Goal: Information Seeking & Learning: Learn about a topic

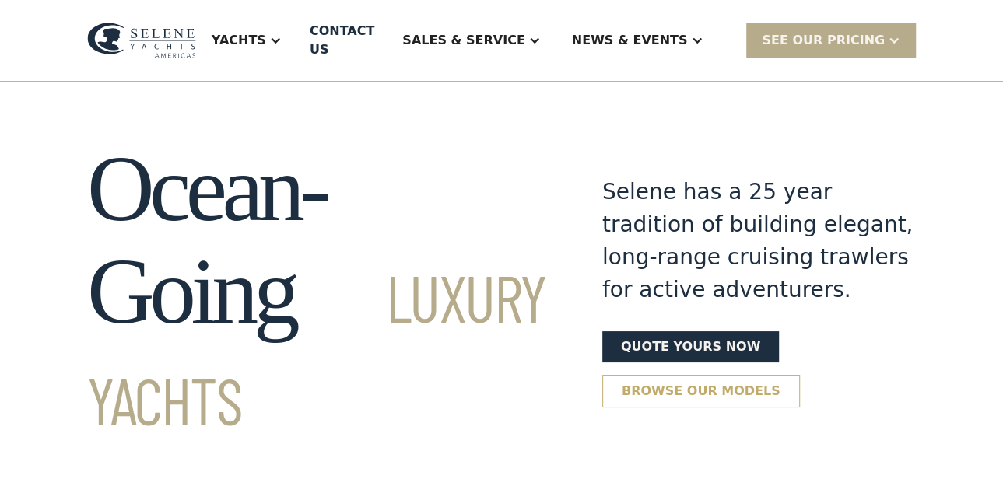
click at [623, 375] on link "Browse our models" at bounding box center [701, 391] width 198 height 33
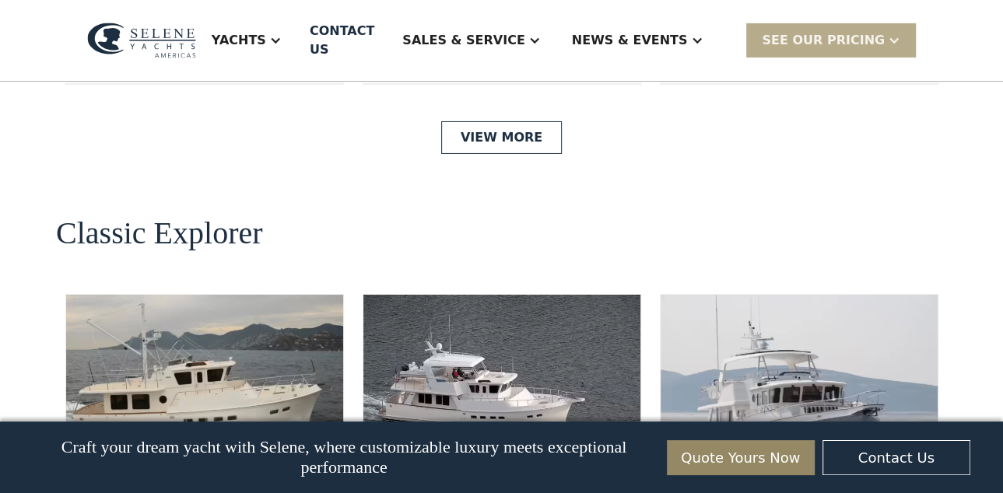
scroll to position [3377, 0]
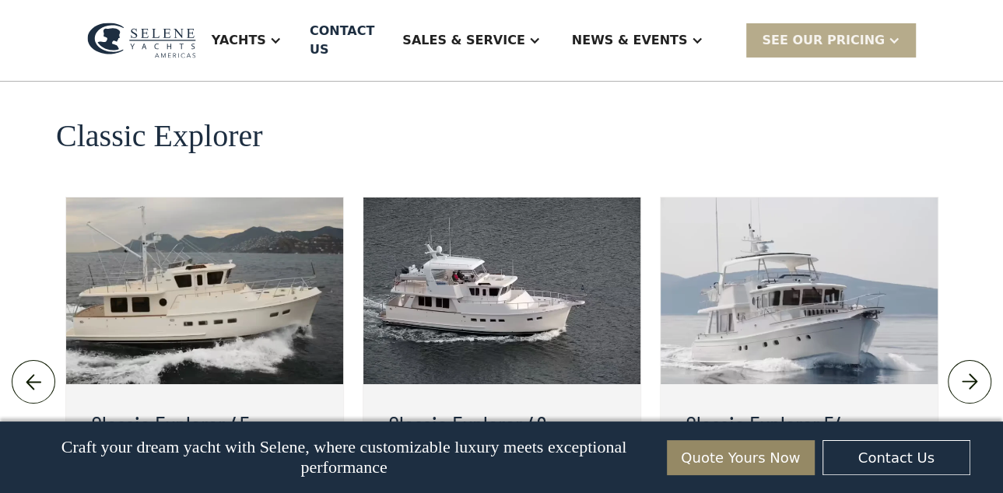
click at [539, 405] on h3 "Classic Explorer 49" at bounding box center [501, 423] width 227 height 37
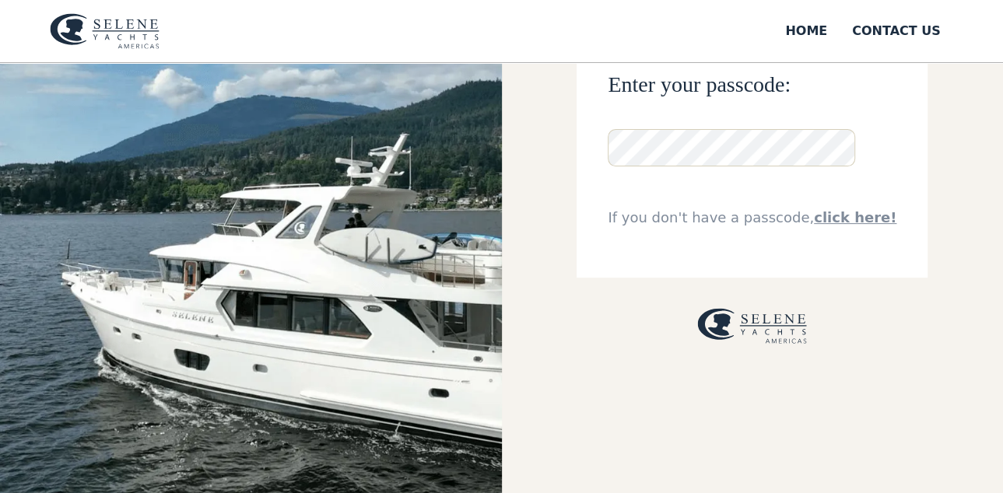
scroll to position [195, 0]
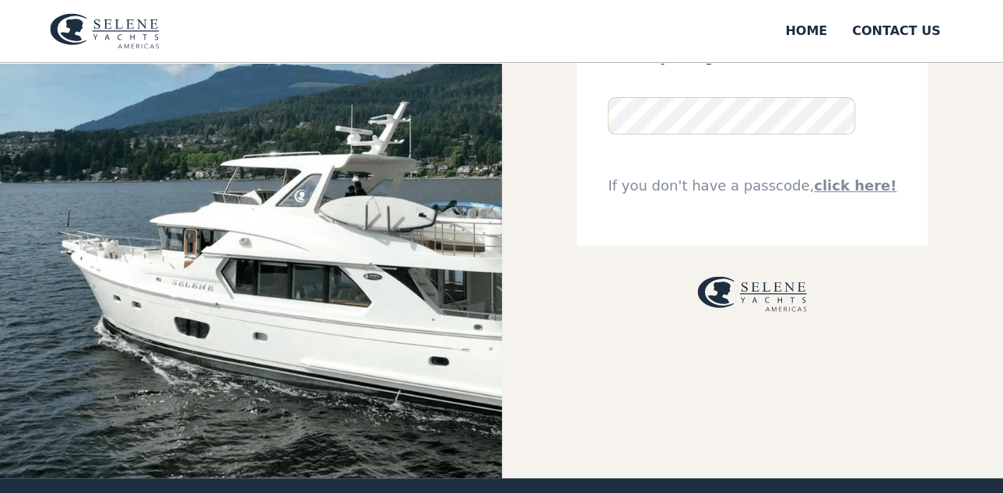
click at [845, 186] on link "click here!" at bounding box center [855, 185] width 82 height 16
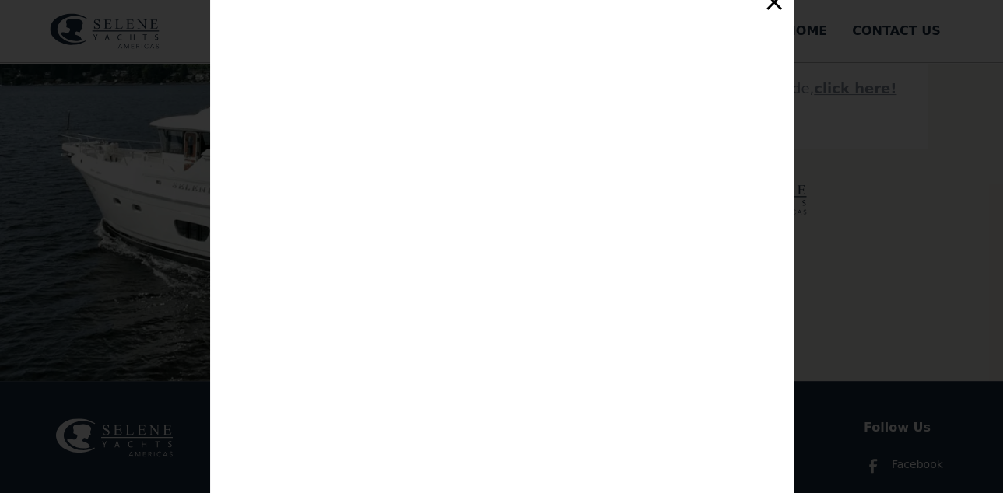
scroll to position [264, 0]
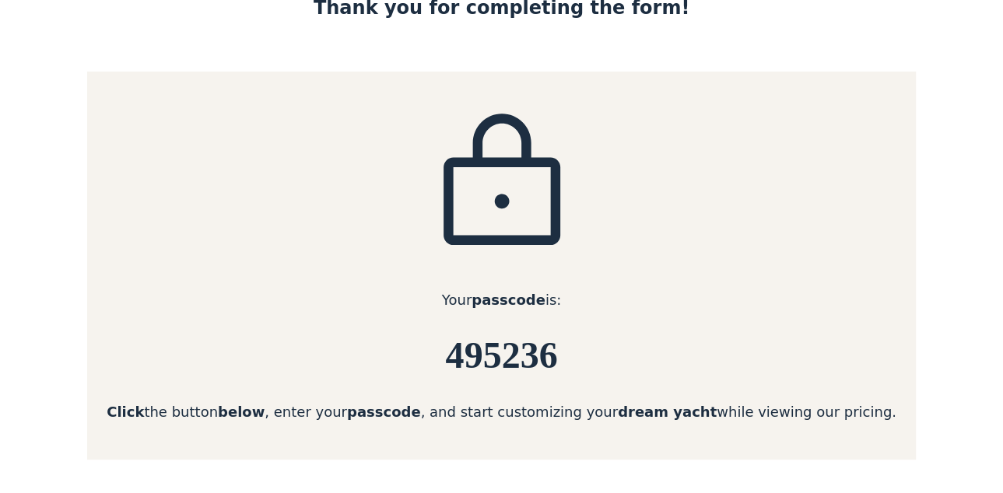
scroll to position [195, 0]
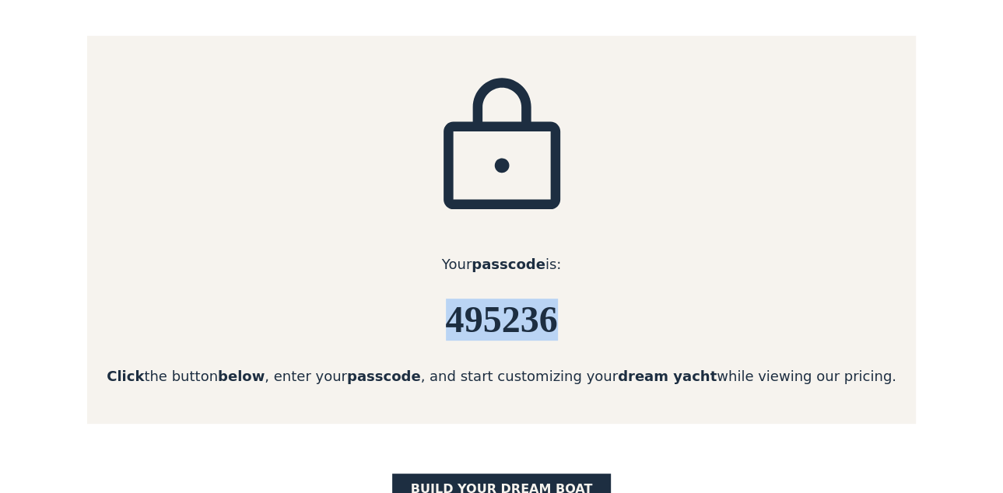
drag, startPoint x: 572, startPoint y: 322, endPoint x: 445, endPoint y: 323, distance: 126.8
click at [445, 323] on h6 "495236" at bounding box center [501, 320] width 829 height 41
copy h6 "495236"
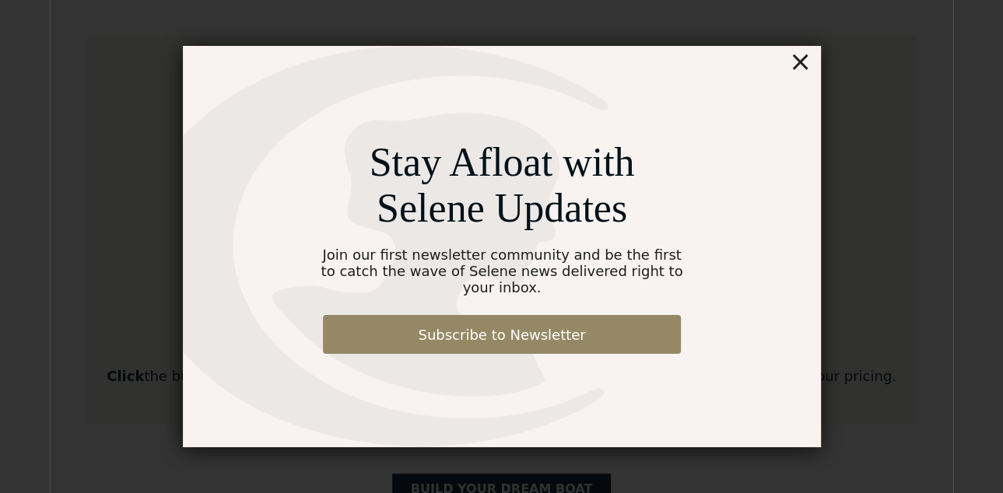
click at [802, 70] on div "×" at bounding box center [799, 61] width 23 height 31
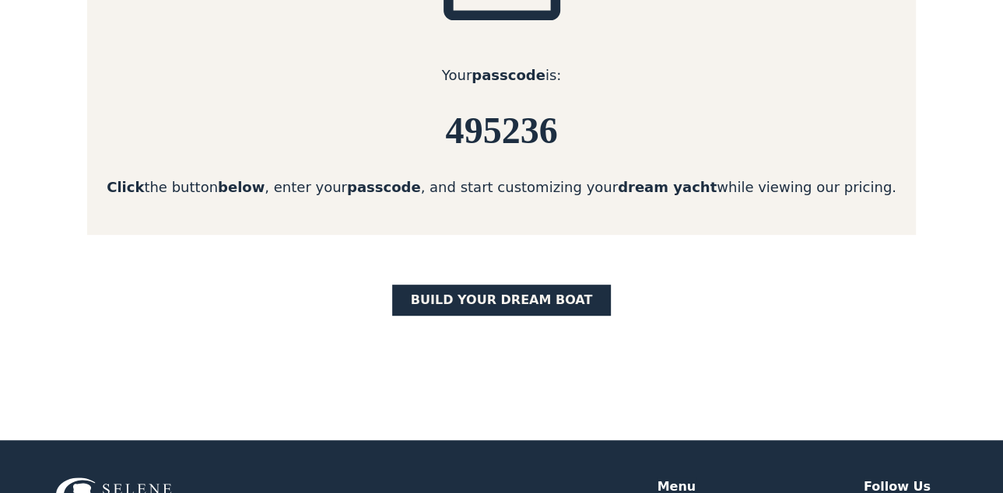
scroll to position [389, 0]
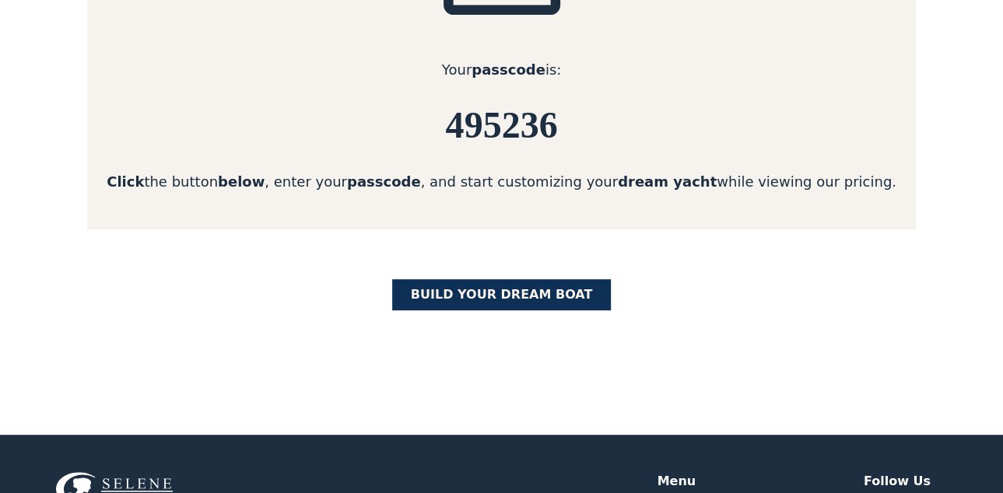
click at [553, 299] on link "BUILD yOUR dream boat" at bounding box center [501, 294] width 219 height 31
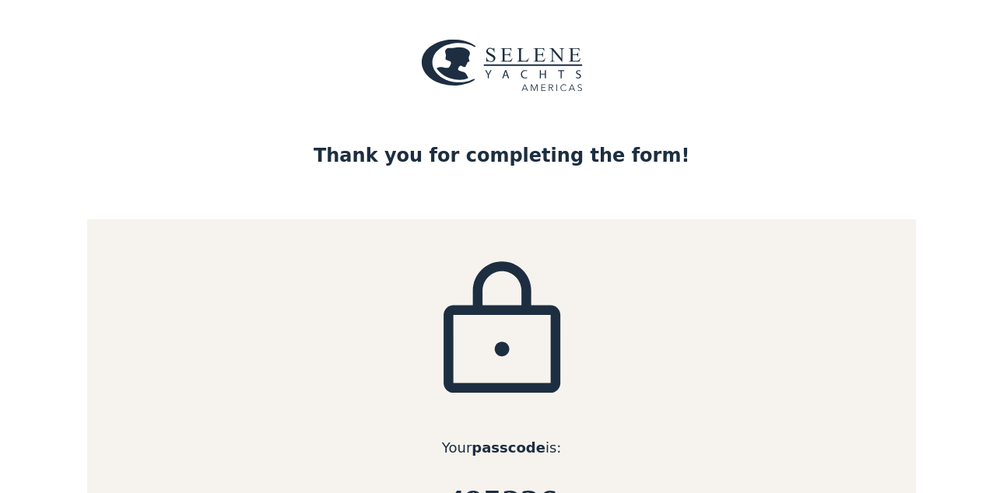
scroll to position [0, 0]
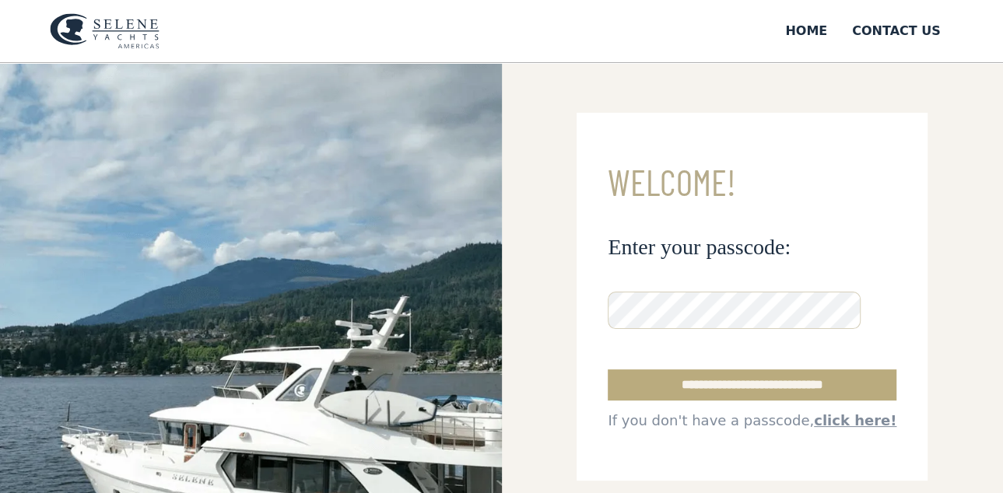
click at [674, 385] on input "**********" at bounding box center [752, 385] width 289 height 31
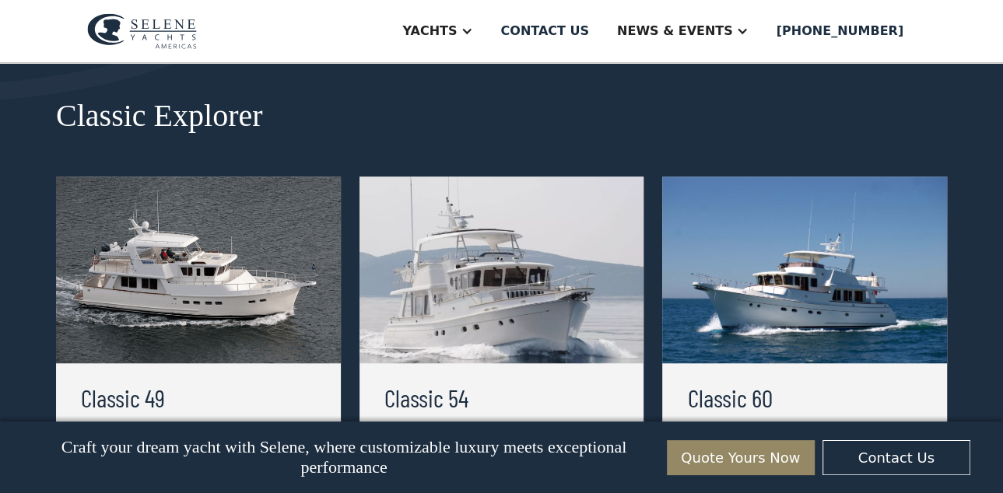
scroll to position [778, 0]
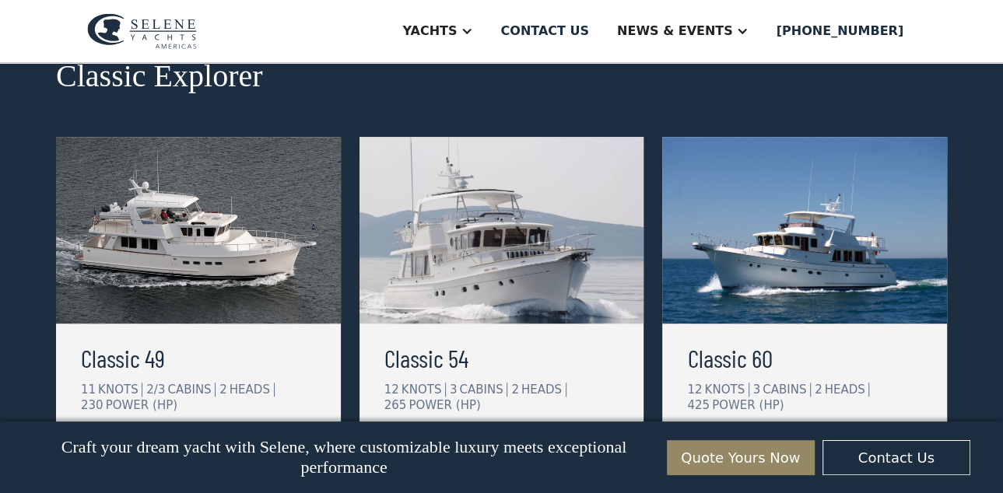
click at [215, 296] on img at bounding box center [198, 230] width 285 height 187
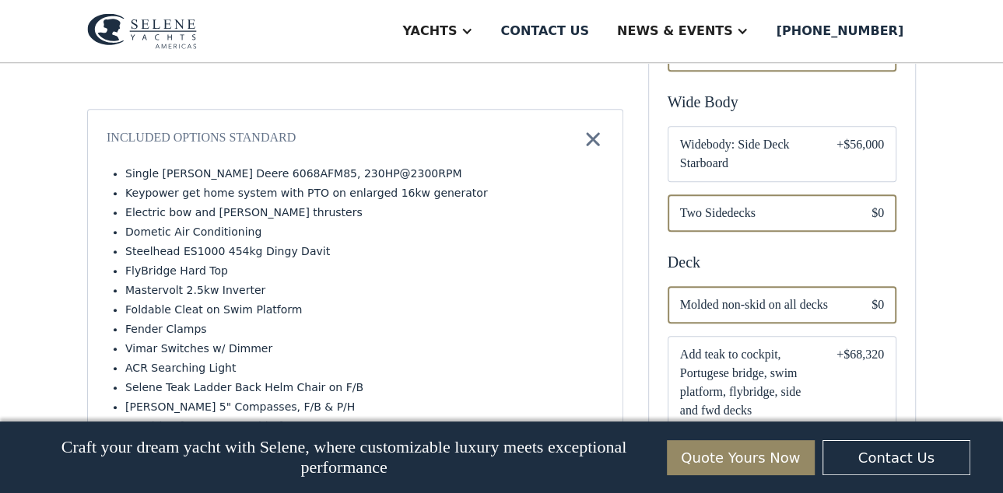
scroll to position [681, 0]
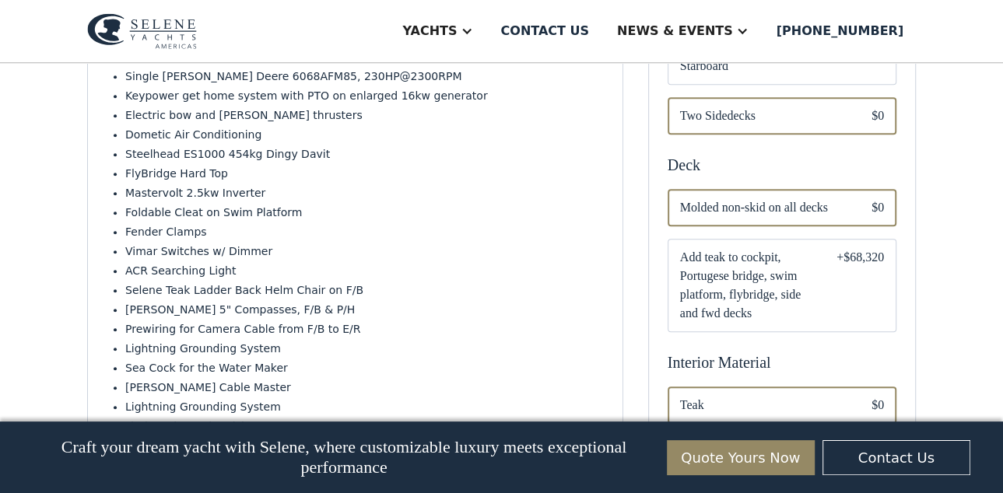
click at [731, 249] on span "Add teak to cockpit, Portugese bridge, swim platform, flybridge, side and fwd d…" at bounding box center [746, 285] width 132 height 75
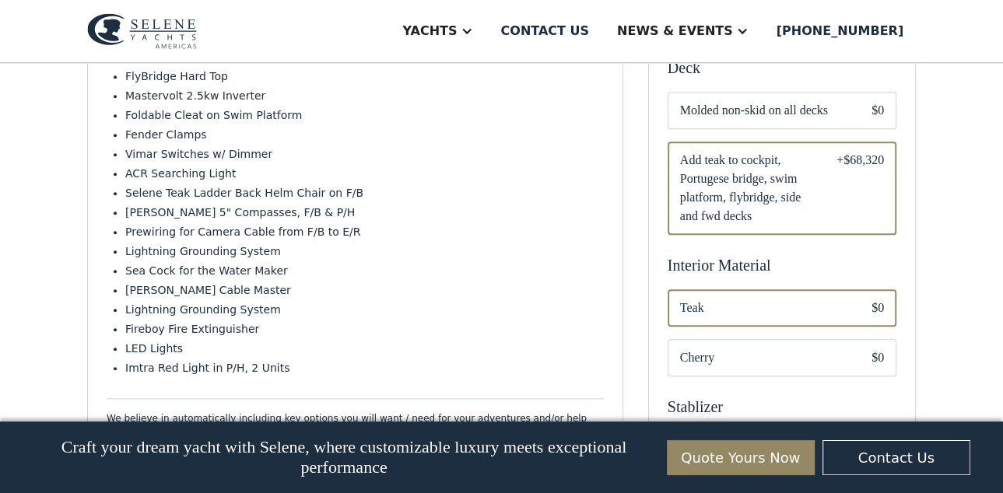
scroll to position [875, 0]
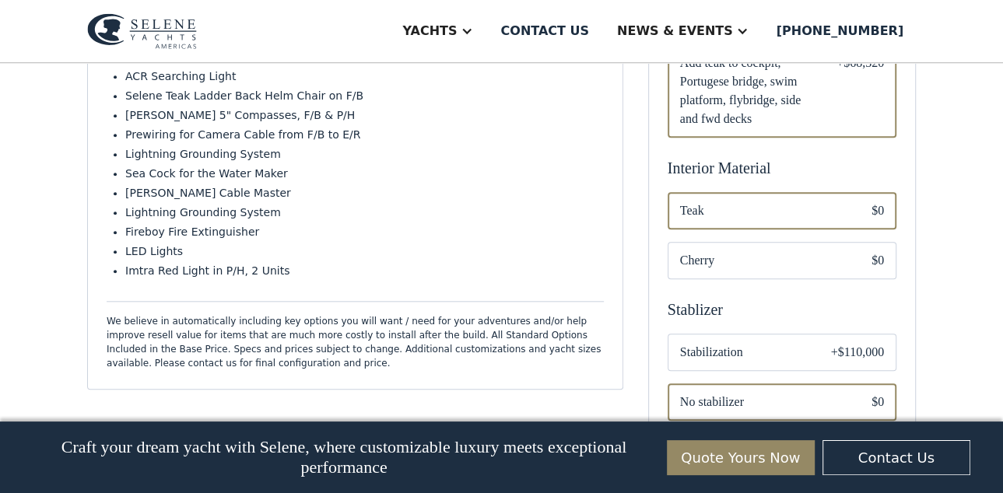
click at [757, 251] on span "Cherry" at bounding box center [763, 260] width 167 height 19
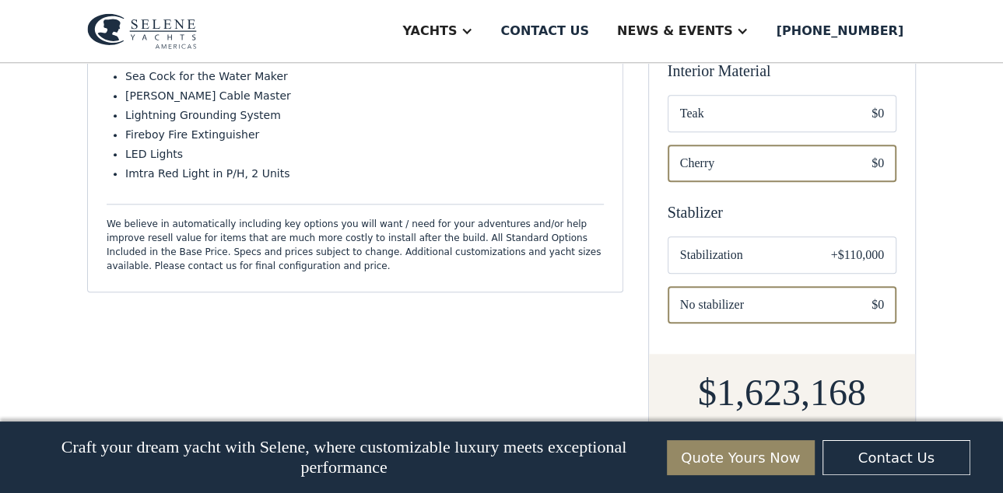
scroll to position [1070, 0]
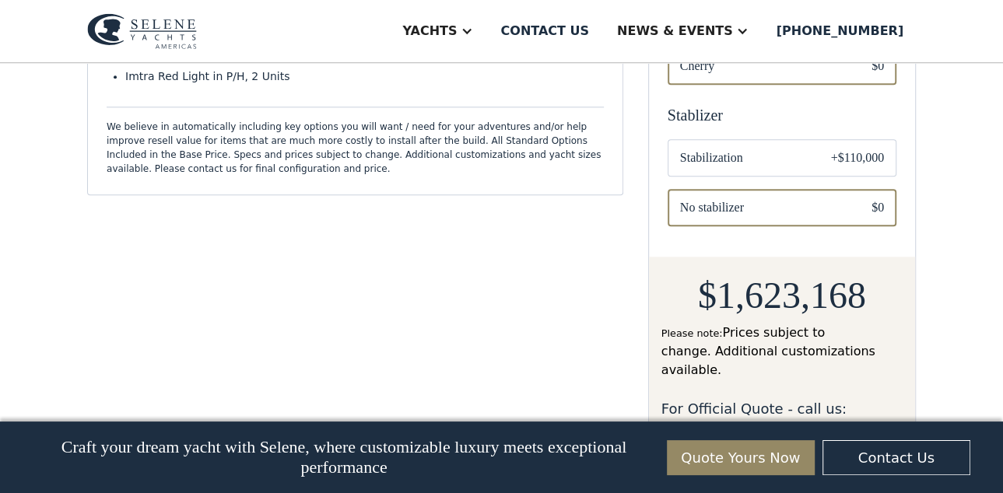
click at [745, 149] on span "Stabilization" at bounding box center [743, 158] width 126 height 19
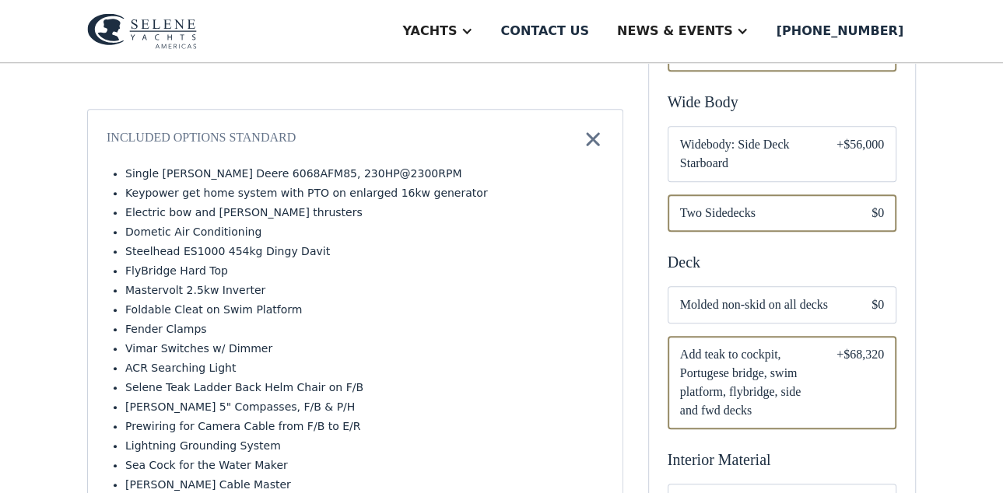
scroll to position [486, 0]
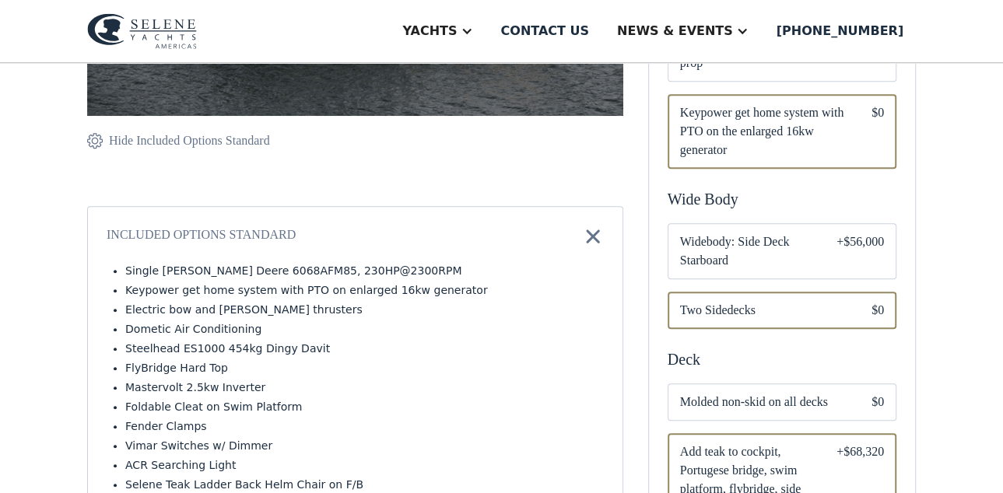
click at [793, 301] on span "Two Sidedecks" at bounding box center [763, 310] width 167 height 19
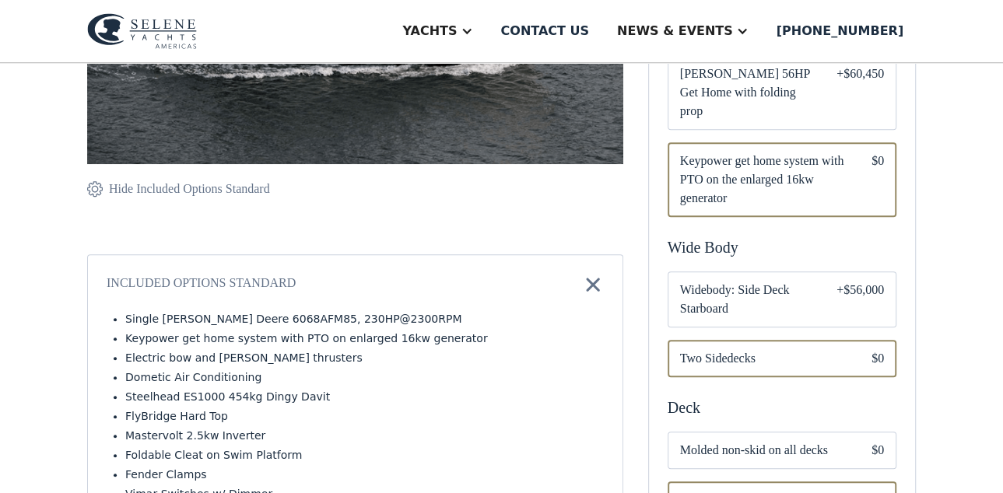
scroll to position [448, 0]
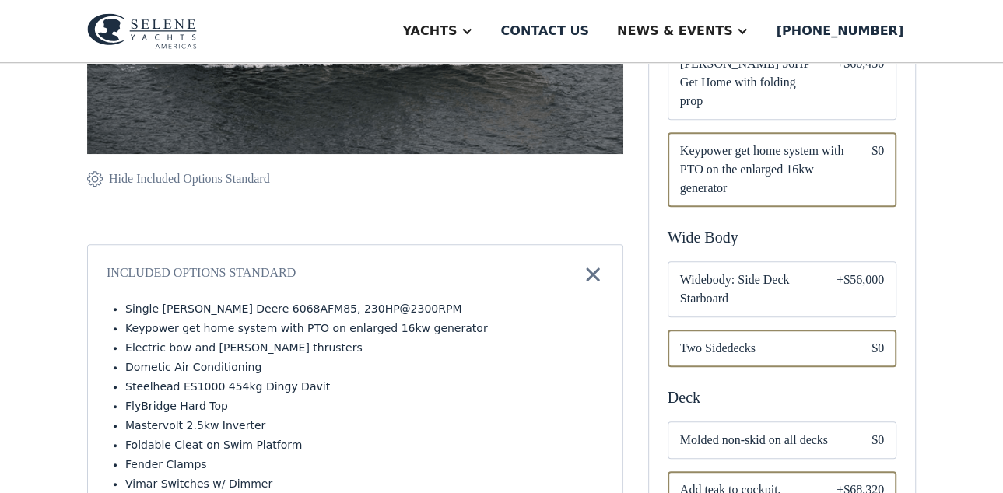
click at [146, 173] on div "Hide Included Options Standard" at bounding box center [189, 179] width 161 height 19
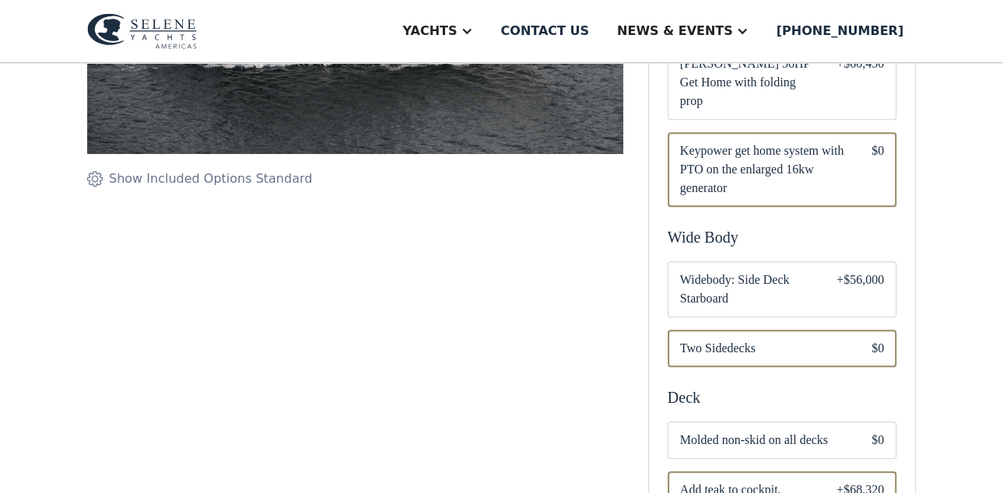
click at [148, 174] on div "Show Included Options Standard" at bounding box center [210, 179] width 203 height 19
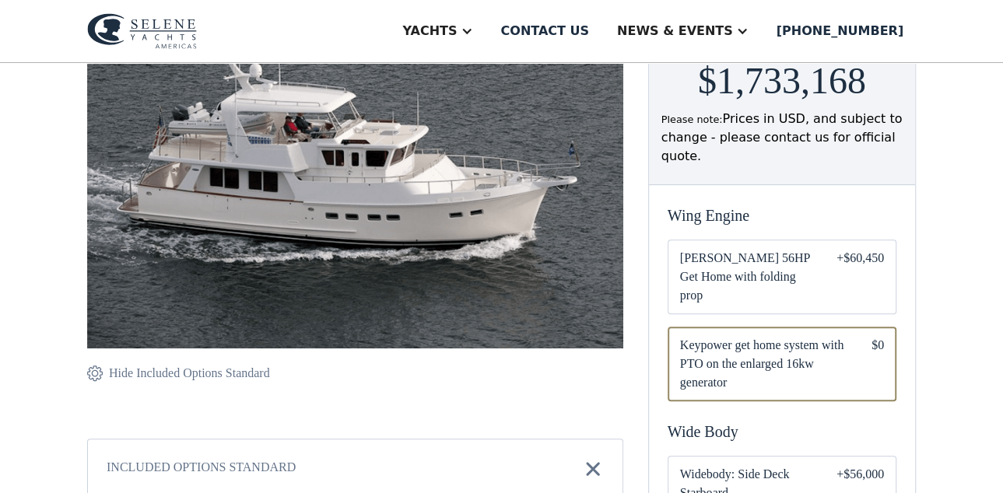
scroll to position [0, 0]
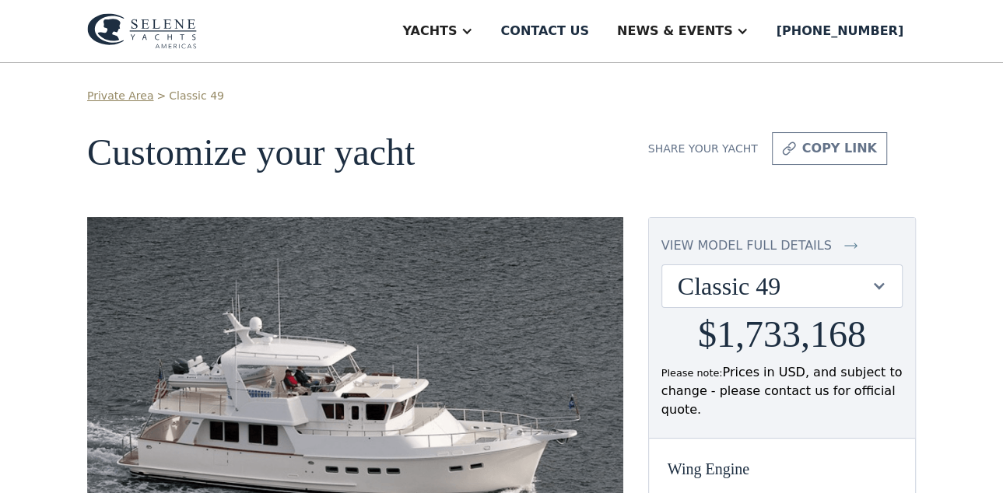
click at [521, 291] on img at bounding box center [355, 409] width 536 height 385
click at [829, 244] on link "view model full details" at bounding box center [781, 246] width 241 height 19
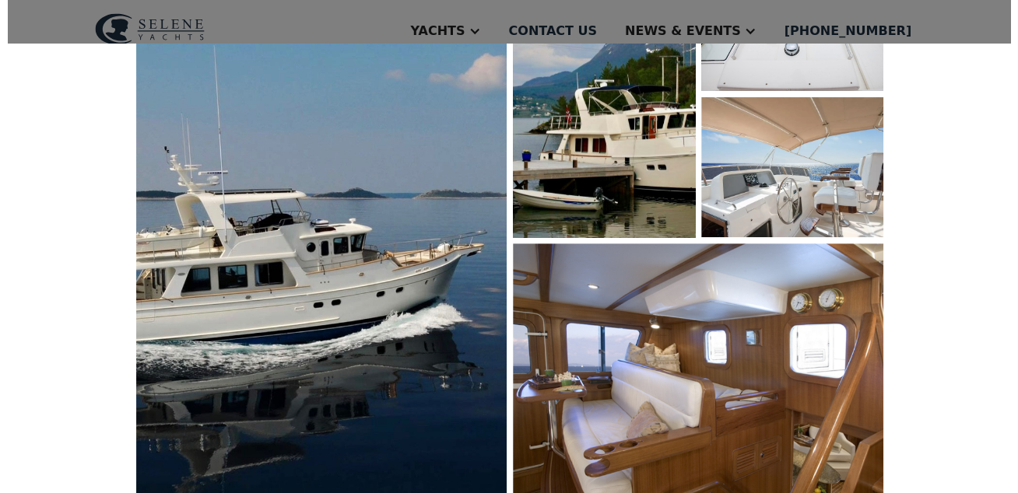
scroll to position [292, 0]
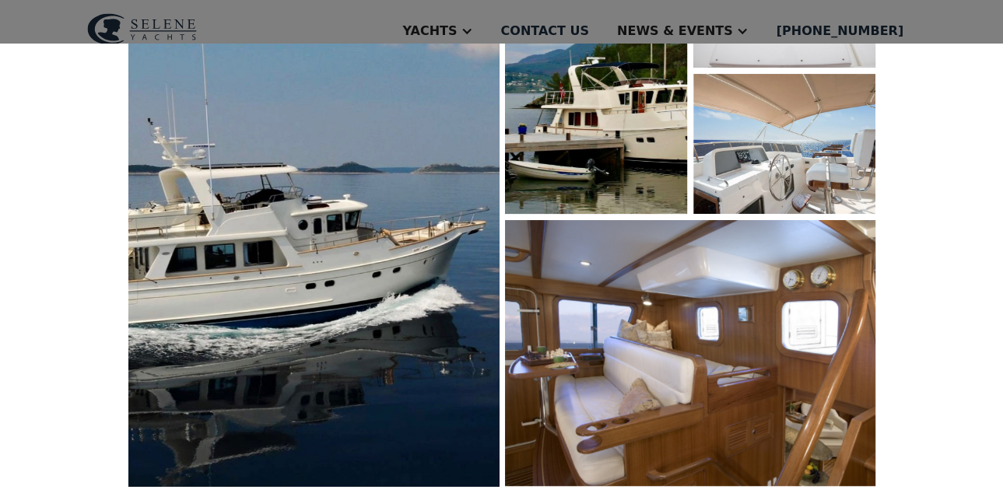
click at [454, 244] on img "open lightbox" at bounding box center [313, 207] width 393 height 592
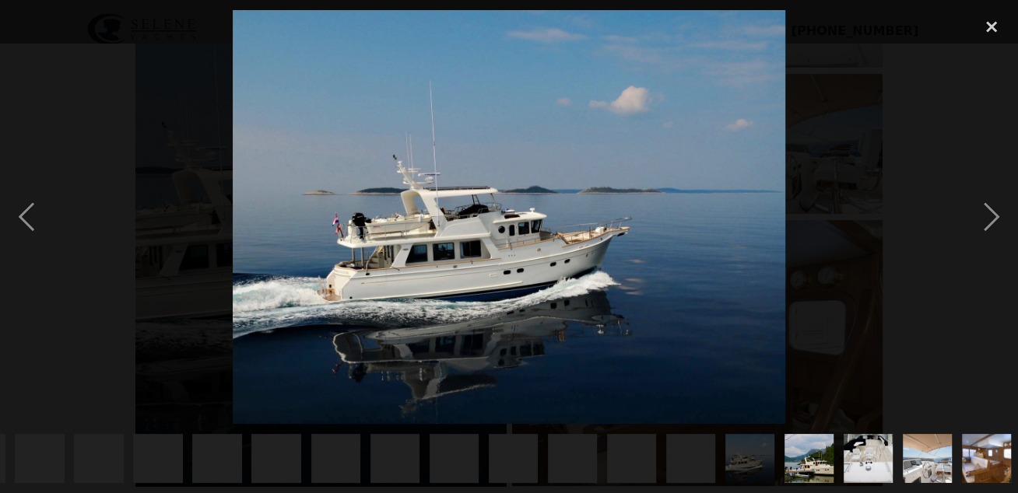
scroll to position [0, 767]
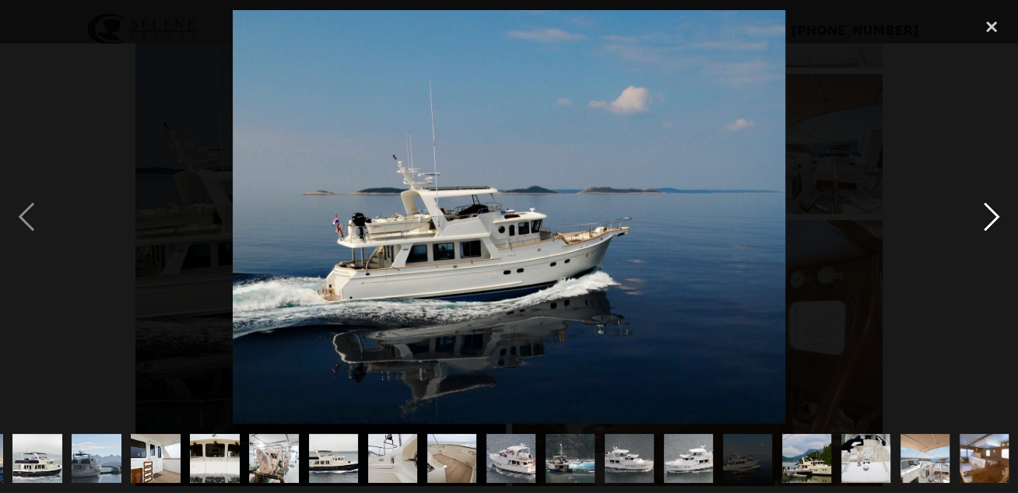
click at [992, 223] on div "next image" at bounding box center [991, 217] width 53 height 415
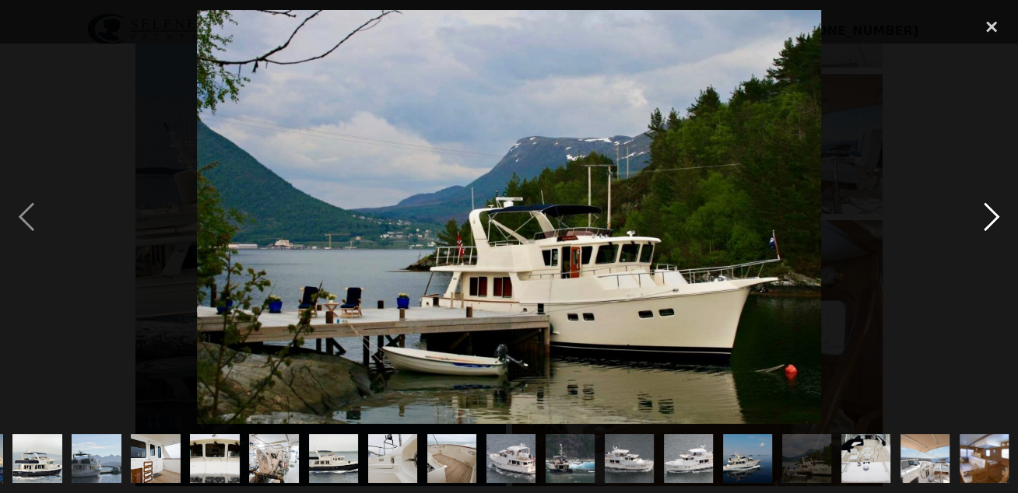
click at [992, 223] on div "next image" at bounding box center [991, 217] width 53 height 415
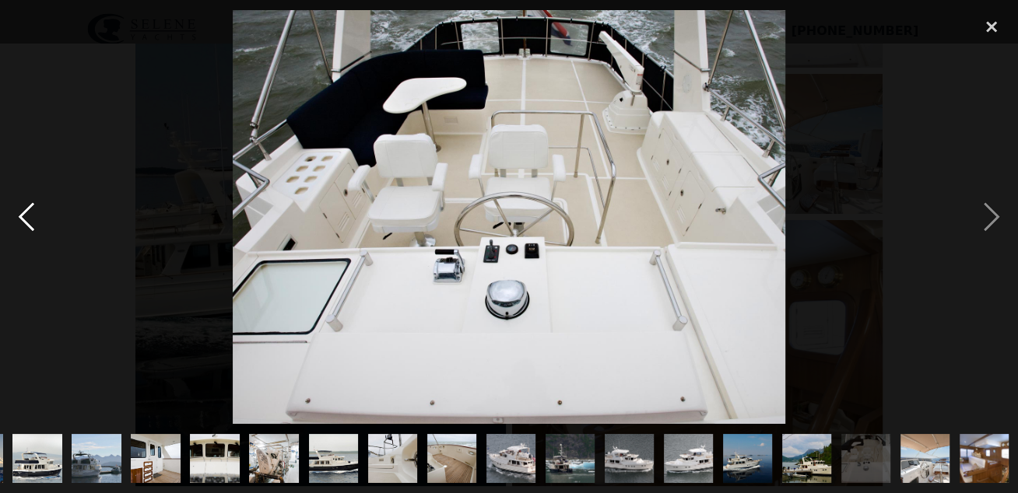
click at [30, 223] on div "previous image" at bounding box center [26, 217] width 53 height 415
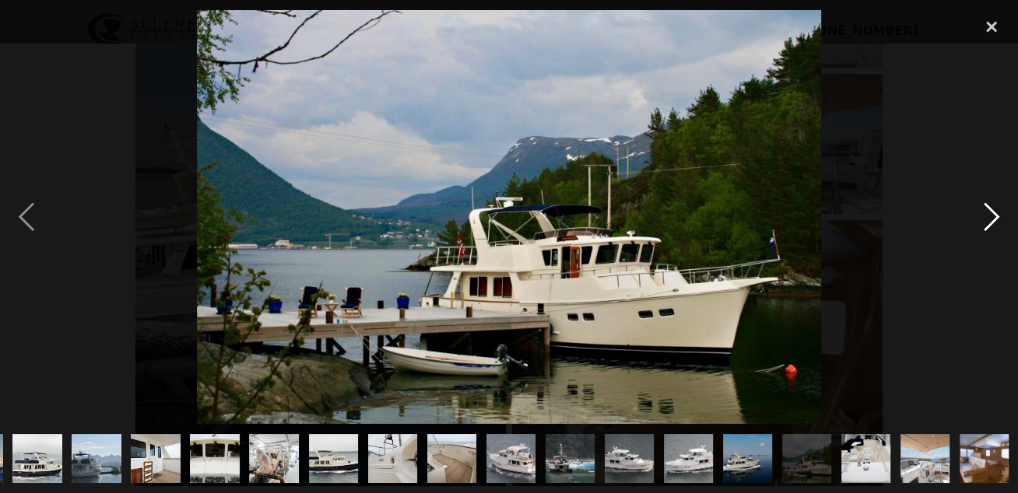
click at [993, 213] on div "next image" at bounding box center [991, 217] width 53 height 415
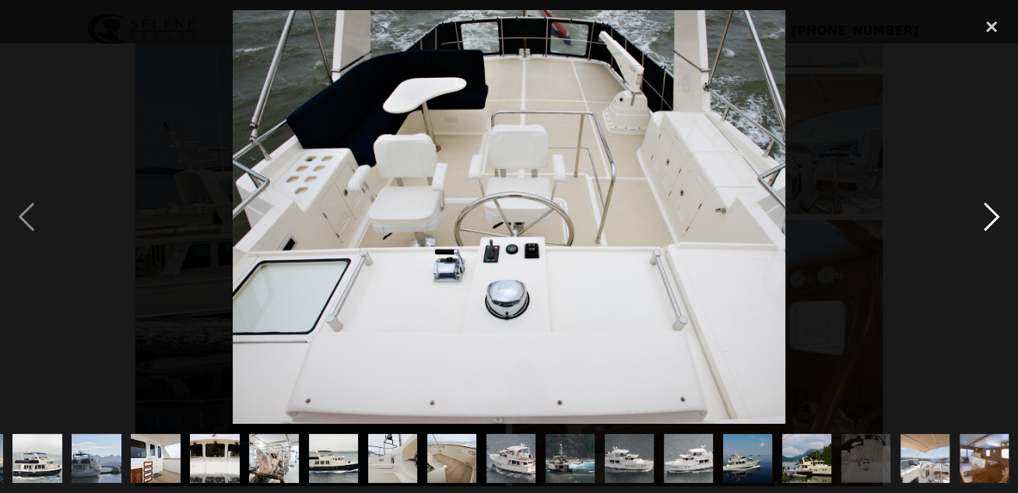
click at [993, 213] on div "next image" at bounding box center [991, 217] width 53 height 415
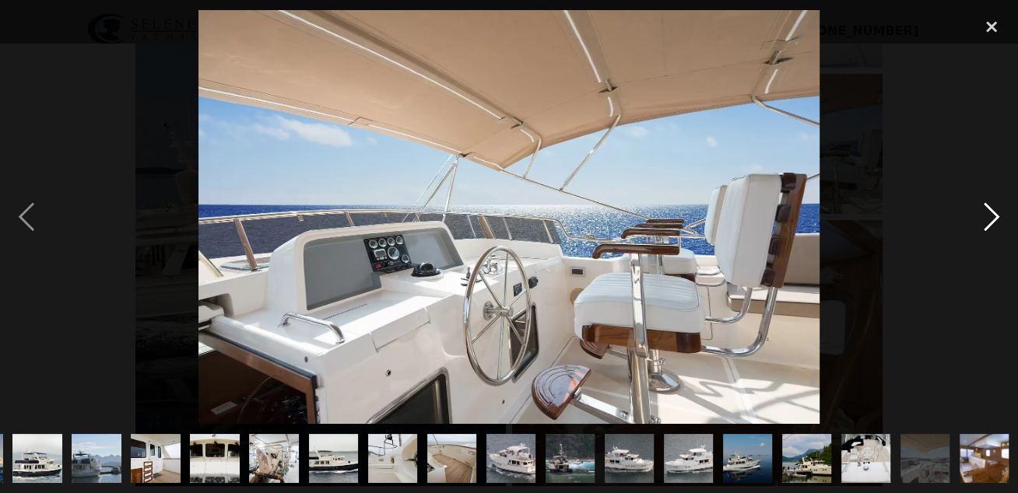
click at [993, 213] on div "next image" at bounding box center [991, 217] width 53 height 415
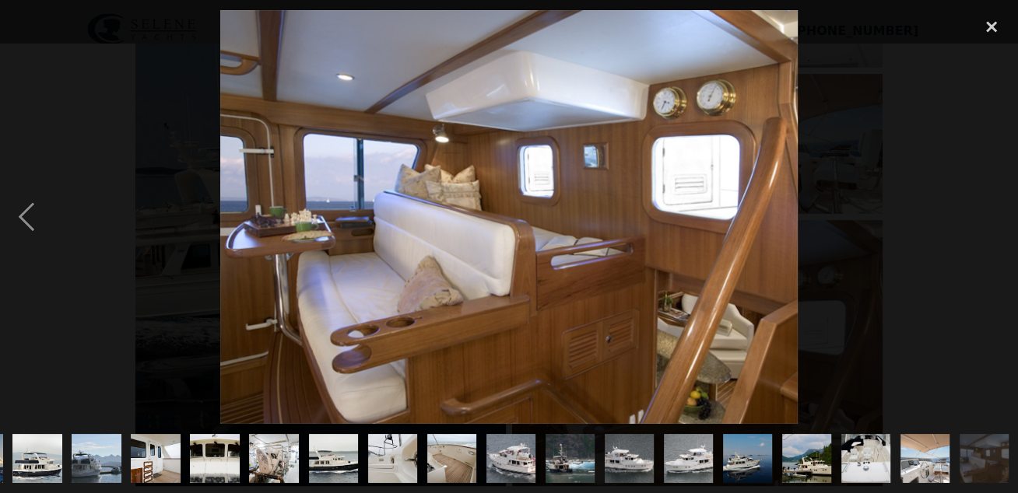
click at [993, 213] on div "next image" at bounding box center [991, 217] width 53 height 415
click at [28, 205] on div "previous image" at bounding box center [26, 217] width 53 height 415
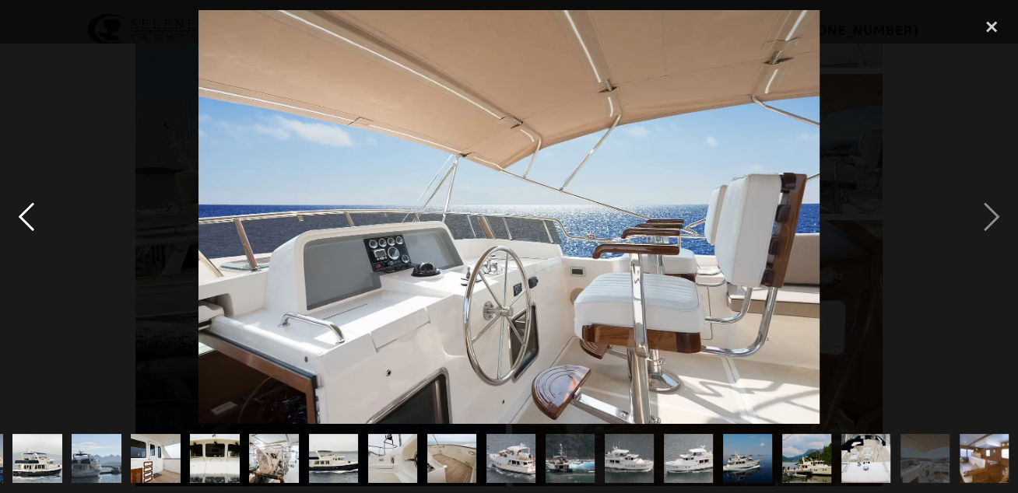
click at [28, 205] on div "previous image" at bounding box center [26, 217] width 53 height 415
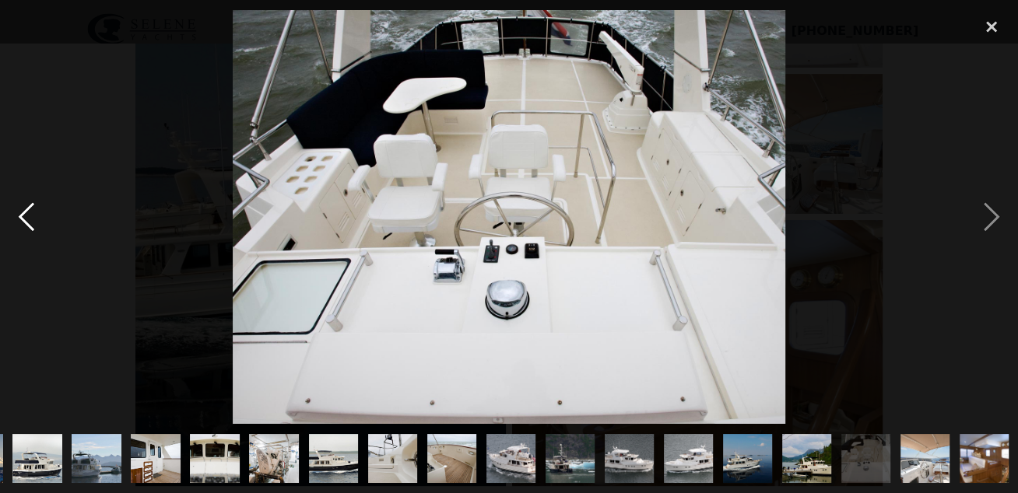
click at [28, 205] on div "previous image" at bounding box center [26, 217] width 53 height 415
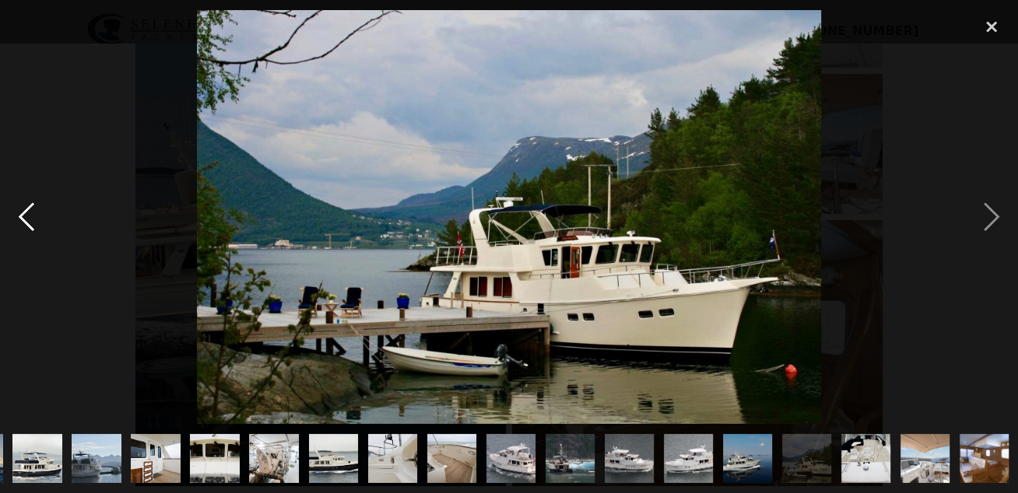
click at [28, 205] on div "previous image" at bounding box center [26, 217] width 53 height 415
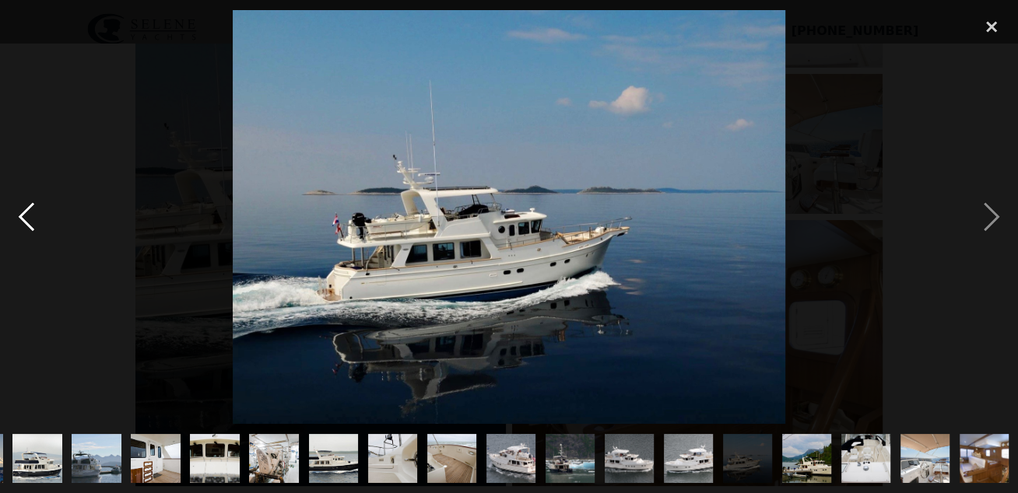
click at [28, 205] on div "previous image" at bounding box center [26, 217] width 53 height 415
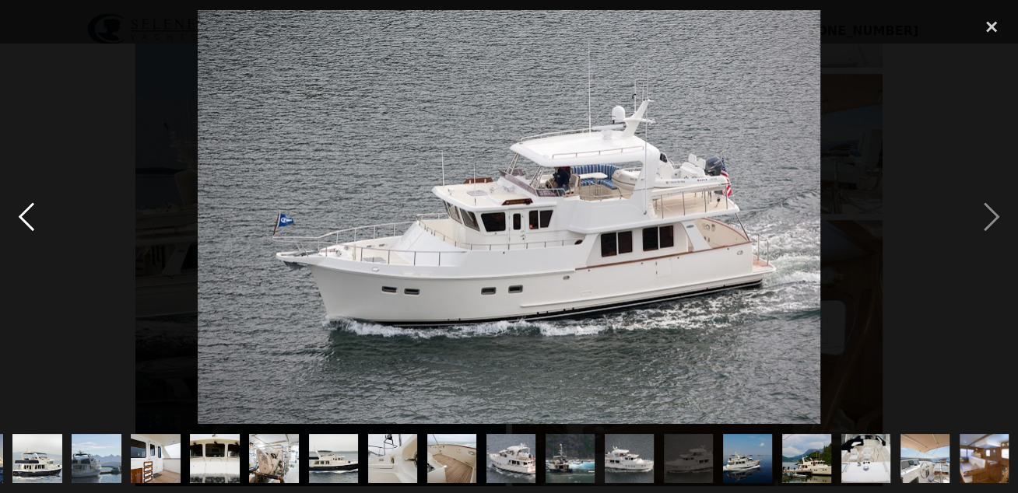
click at [28, 205] on div "previous image" at bounding box center [26, 217] width 53 height 415
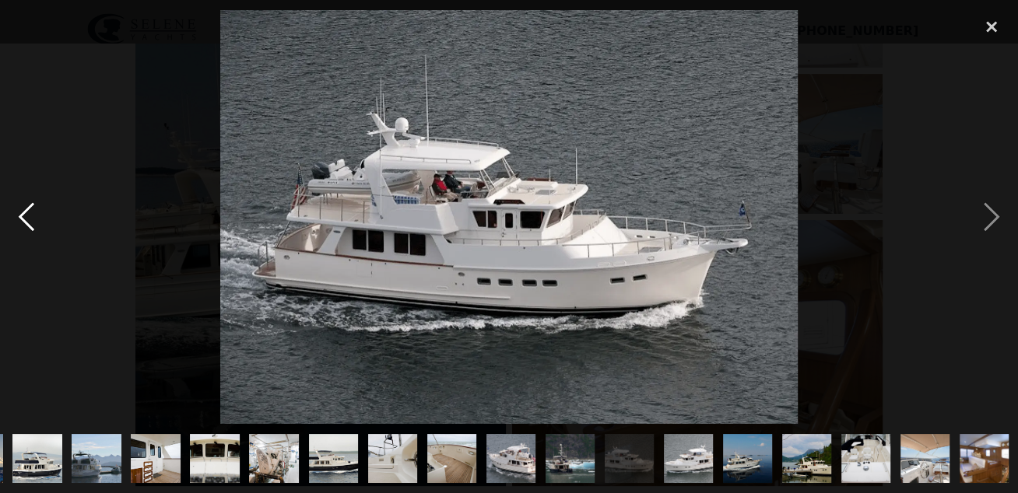
click at [28, 205] on div "previous image" at bounding box center [26, 217] width 53 height 415
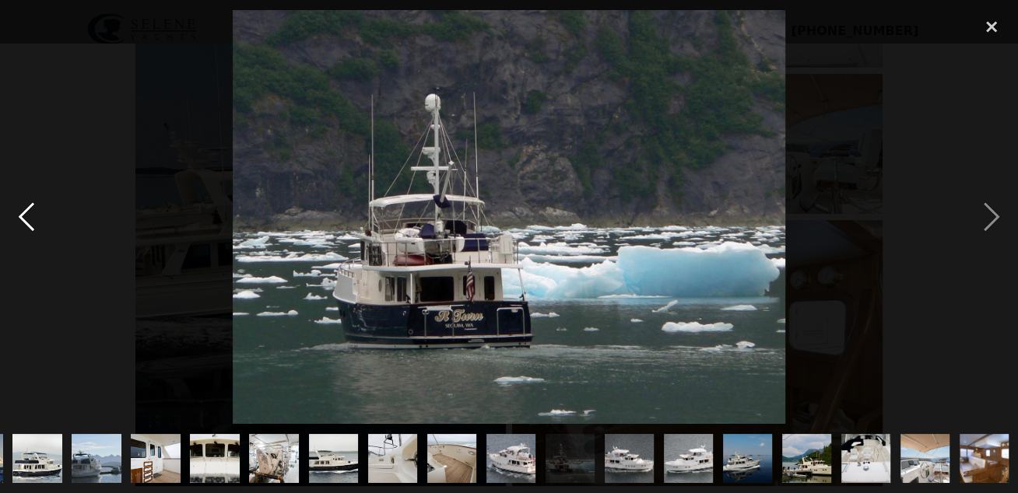
click at [28, 205] on div "previous image" at bounding box center [26, 217] width 53 height 415
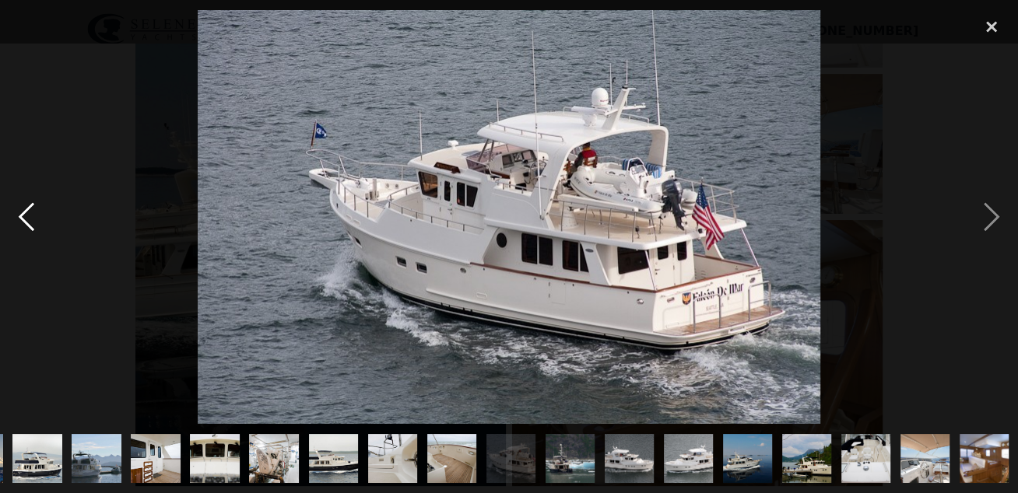
click at [28, 205] on div "previous image" at bounding box center [26, 217] width 53 height 415
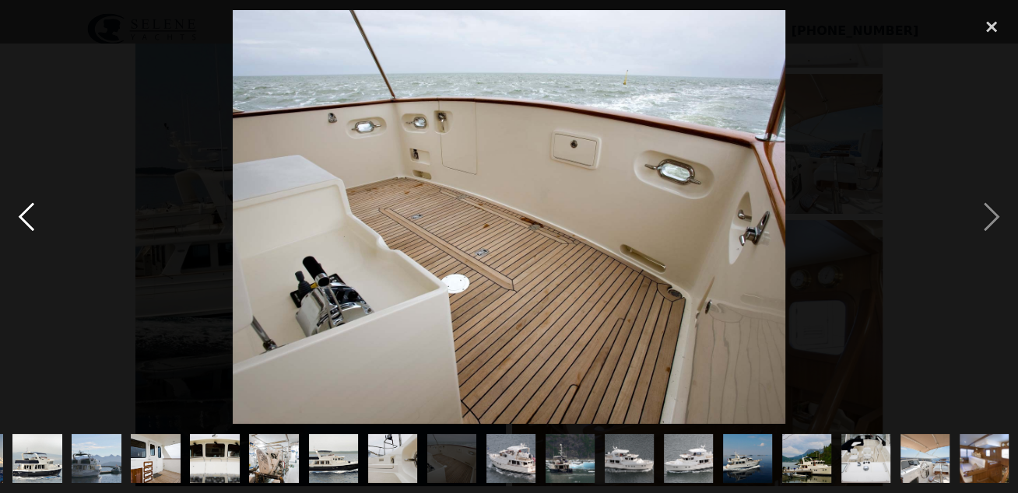
click at [28, 205] on div "previous image" at bounding box center [26, 217] width 53 height 415
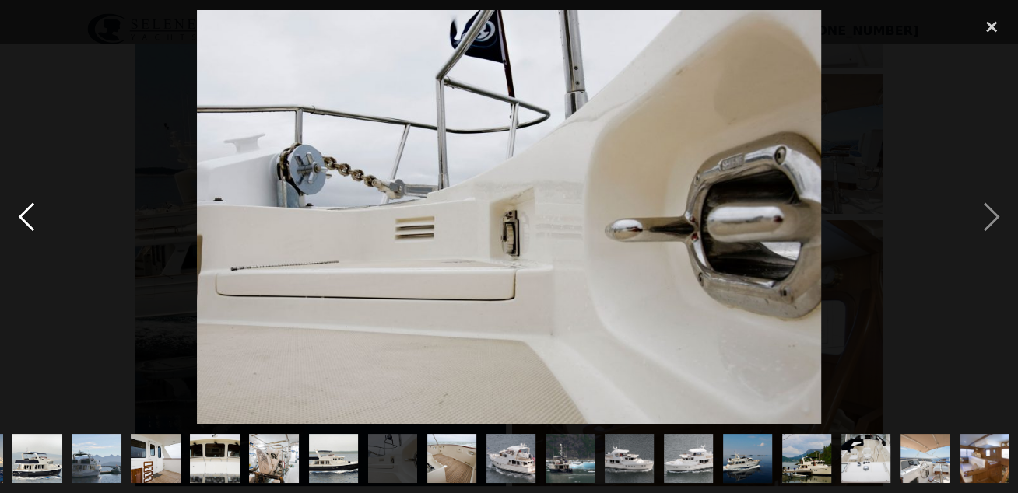
click at [28, 205] on div "previous image" at bounding box center [26, 217] width 53 height 415
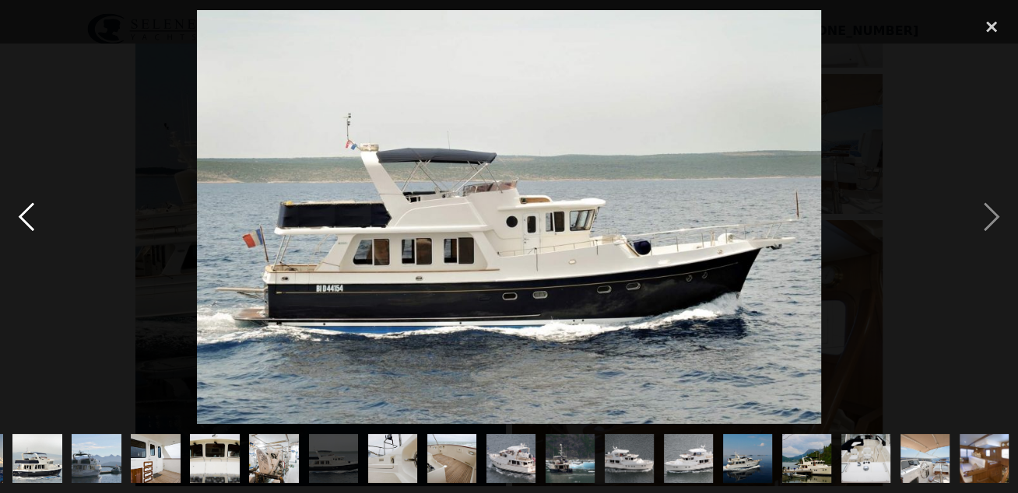
click at [28, 205] on div "previous image" at bounding box center [26, 217] width 53 height 415
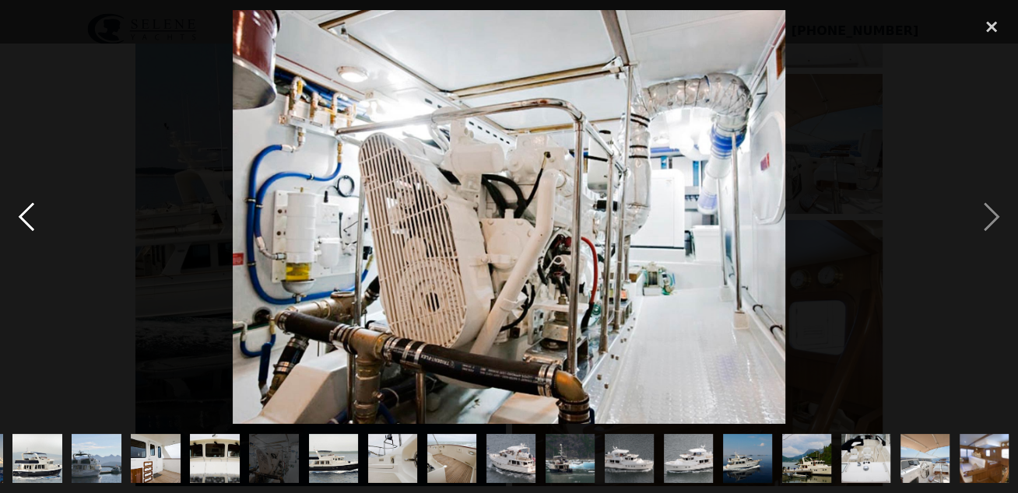
click at [28, 205] on div "previous image" at bounding box center [26, 217] width 53 height 415
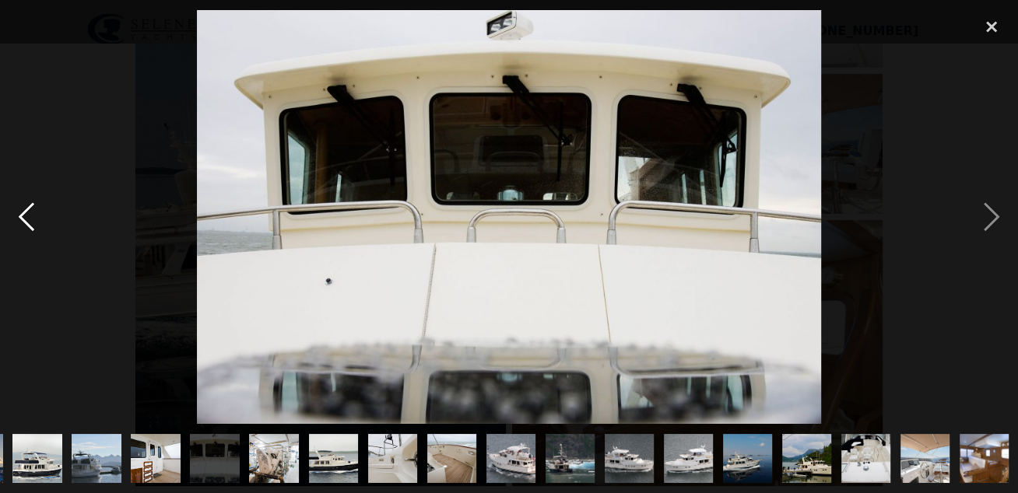
click at [28, 205] on div "previous image" at bounding box center [26, 217] width 53 height 415
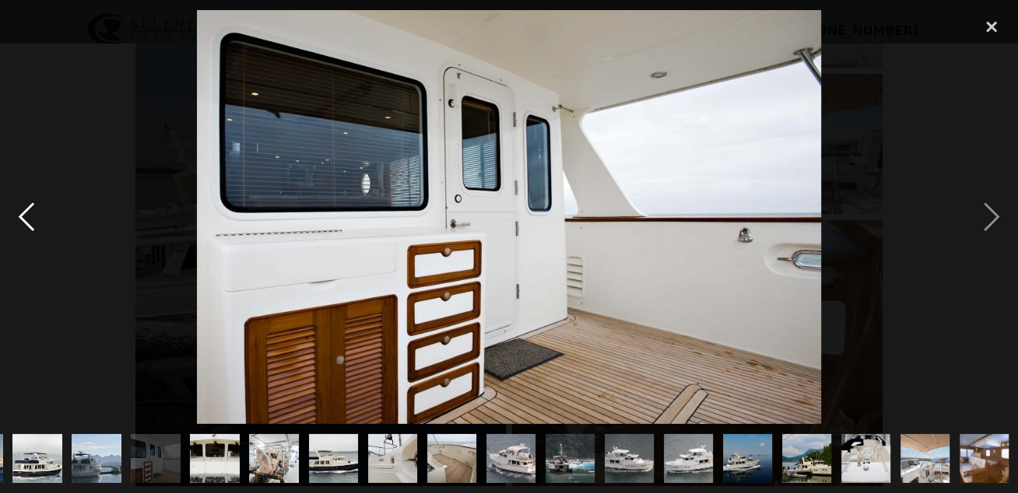
click at [28, 205] on div "previous image" at bounding box center [26, 217] width 53 height 415
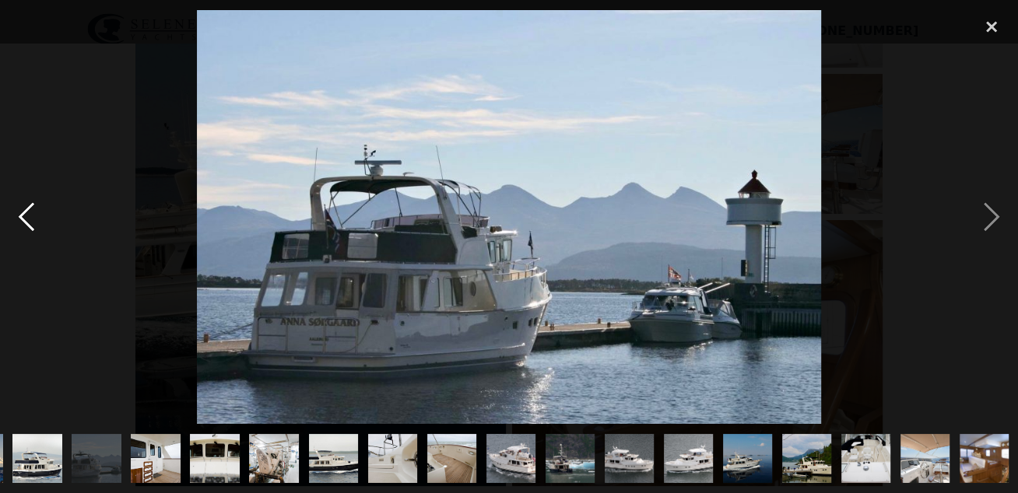
click at [28, 205] on div "previous image" at bounding box center [26, 217] width 53 height 415
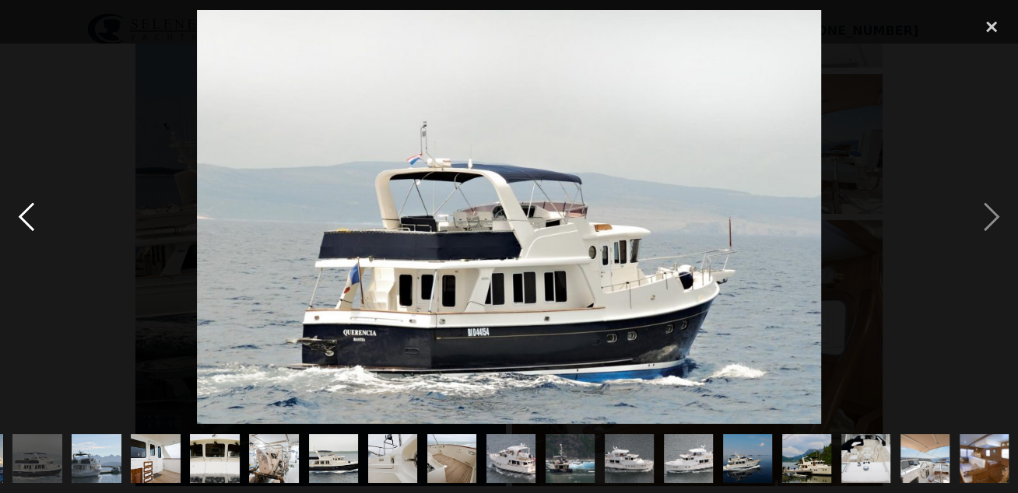
click at [28, 205] on div "previous image" at bounding box center [26, 217] width 53 height 415
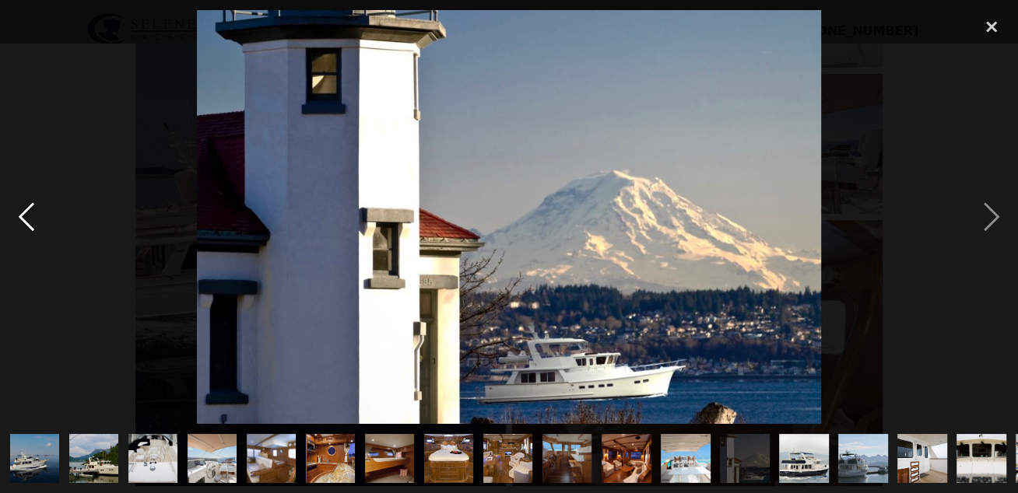
scroll to position [0, 0]
click at [28, 205] on div "previous image" at bounding box center [26, 217] width 53 height 415
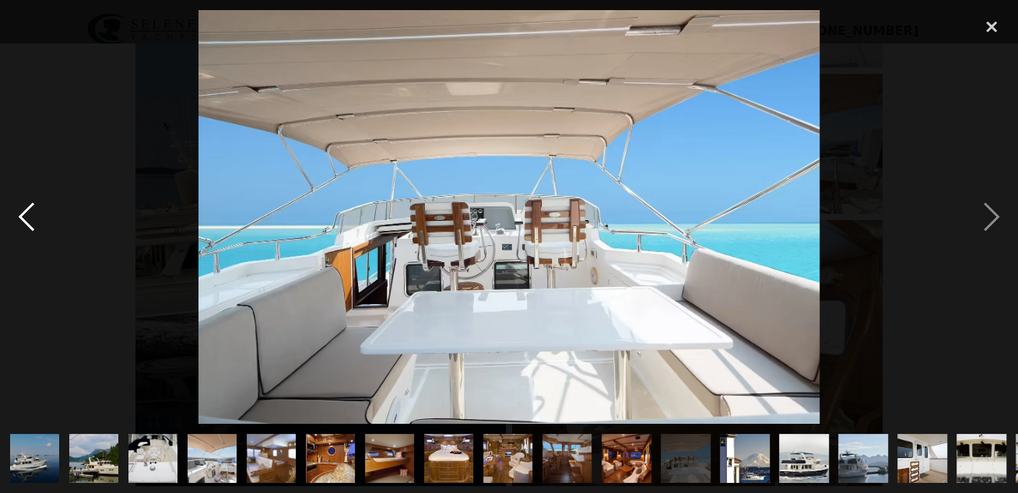
click at [28, 205] on div "previous image" at bounding box center [26, 217] width 53 height 415
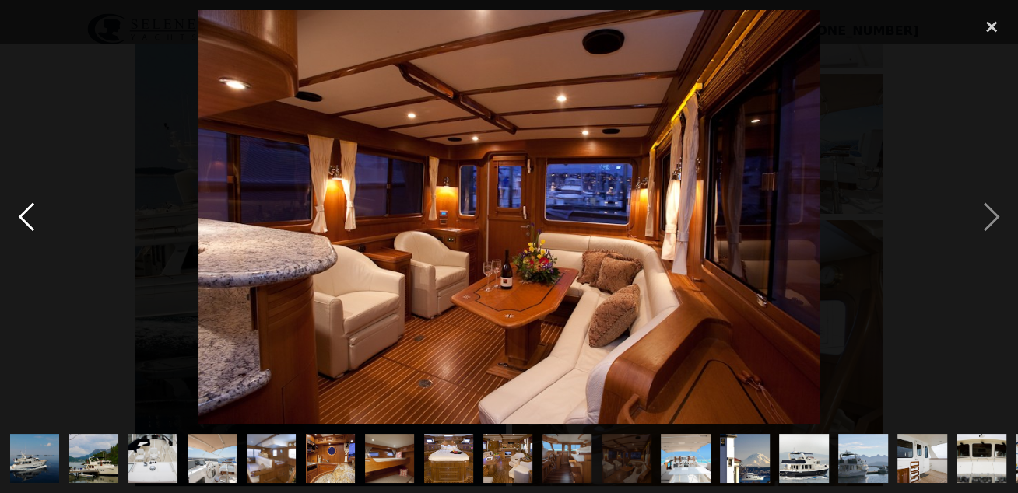
click at [24, 212] on div "previous image" at bounding box center [26, 217] width 53 height 415
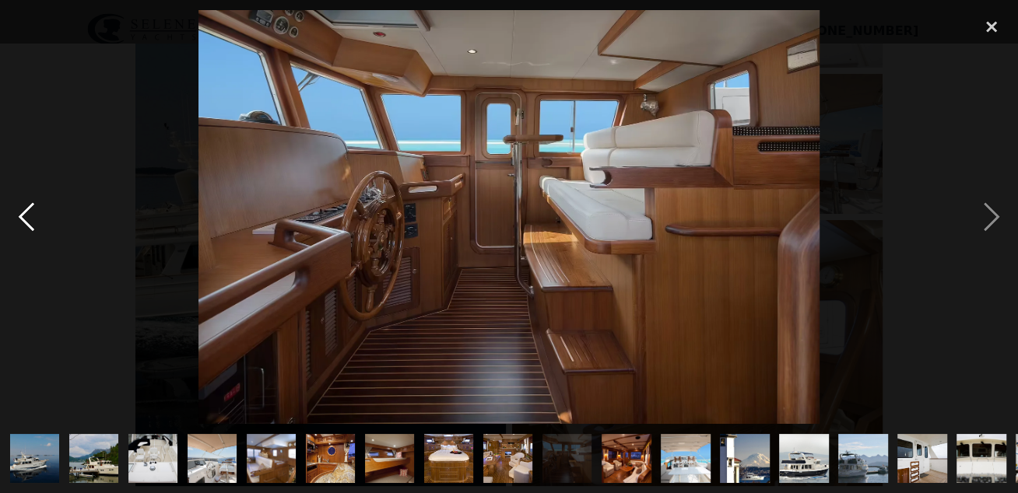
click at [24, 212] on div "previous image" at bounding box center [26, 217] width 53 height 415
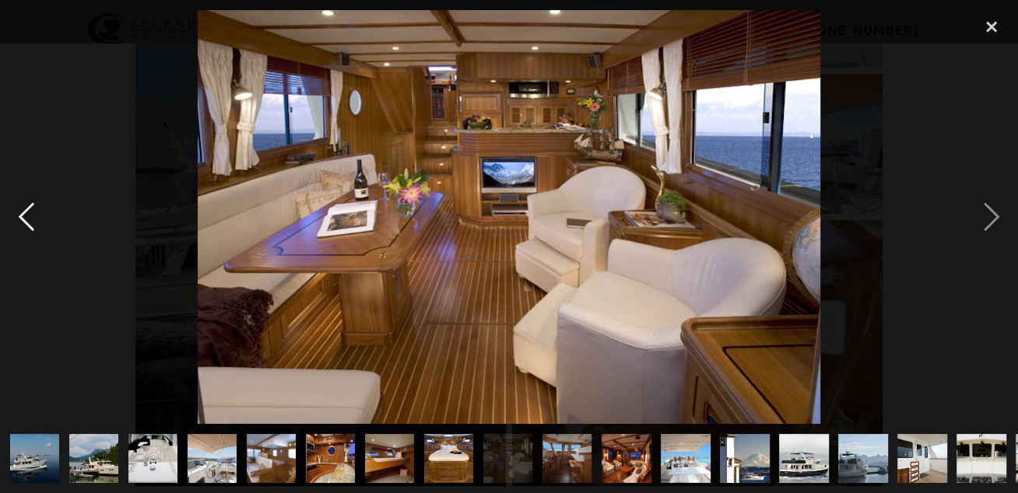
click at [24, 212] on div "previous image" at bounding box center [26, 217] width 53 height 415
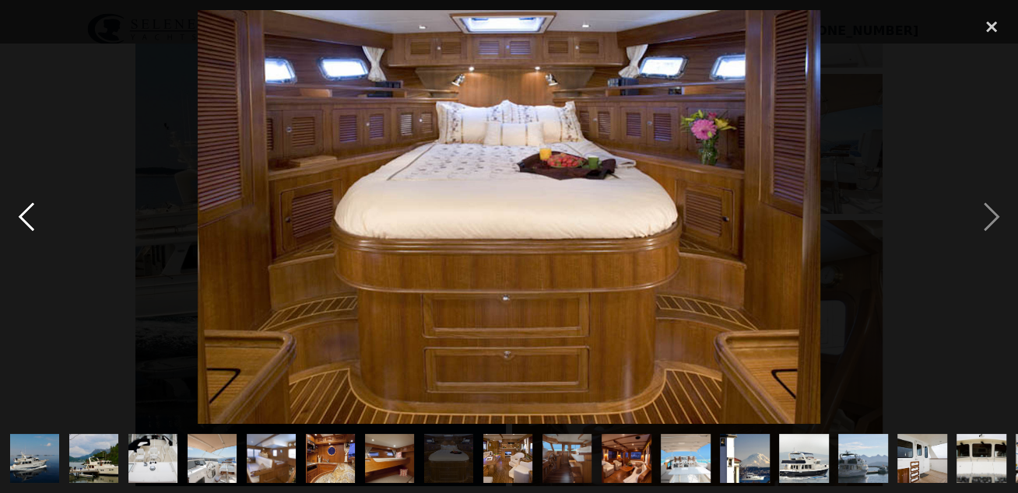
click at [24, 212] on div "previous image" at bounding box center [26, 217] width 53 height 415
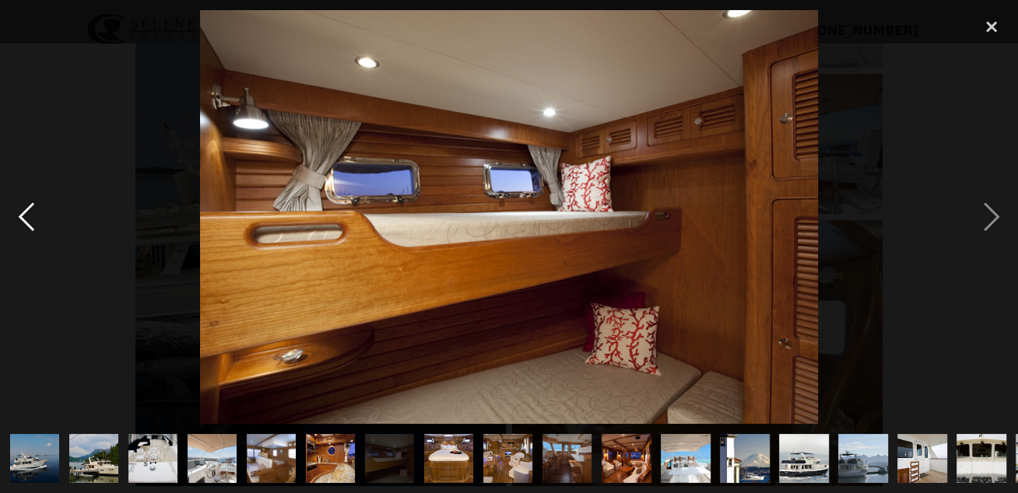
click at [24, 212] on div "previous image" at bounding box center [26, 217] width 53 height 415
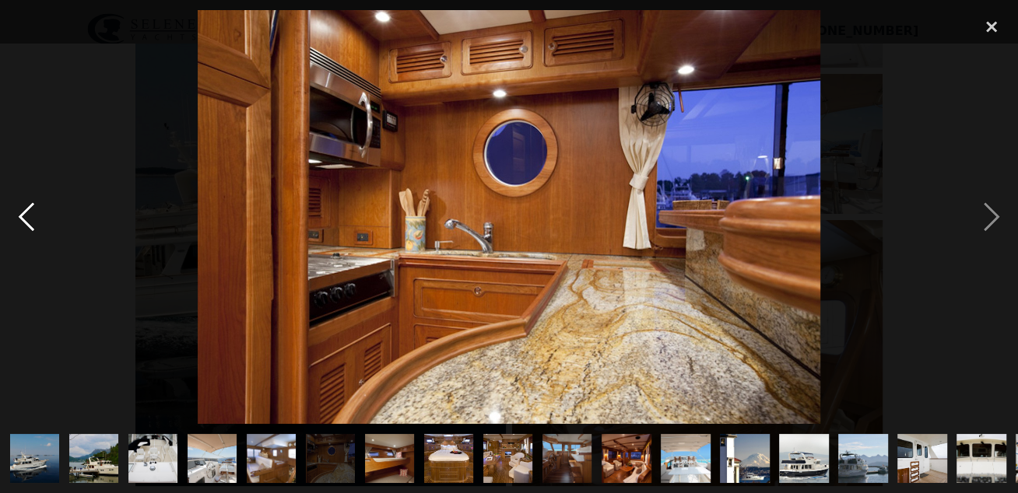
click at [24, 212] on div "previous image" at bounding box center [26, 217] width 53 height 415
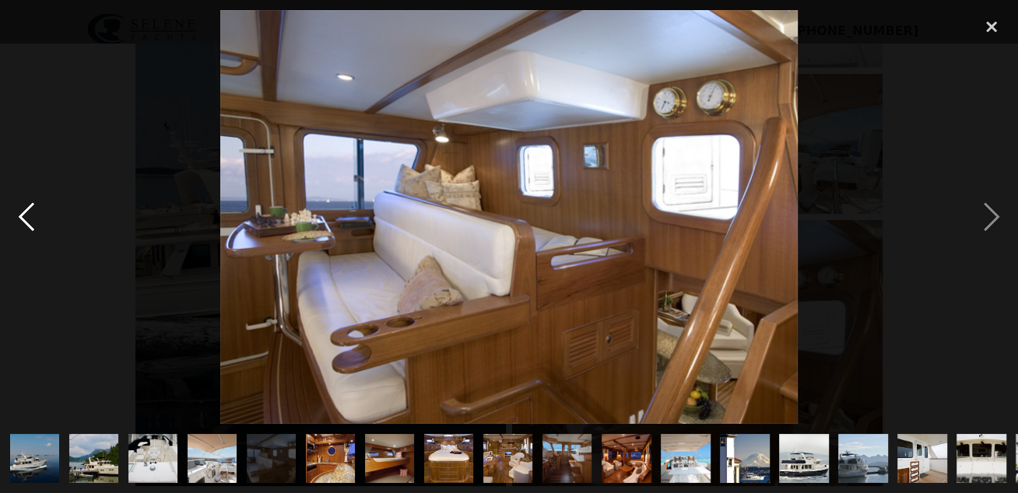
click at [24, 212] on div "previous image" at bounding box center [26, 217] width 53 height 415
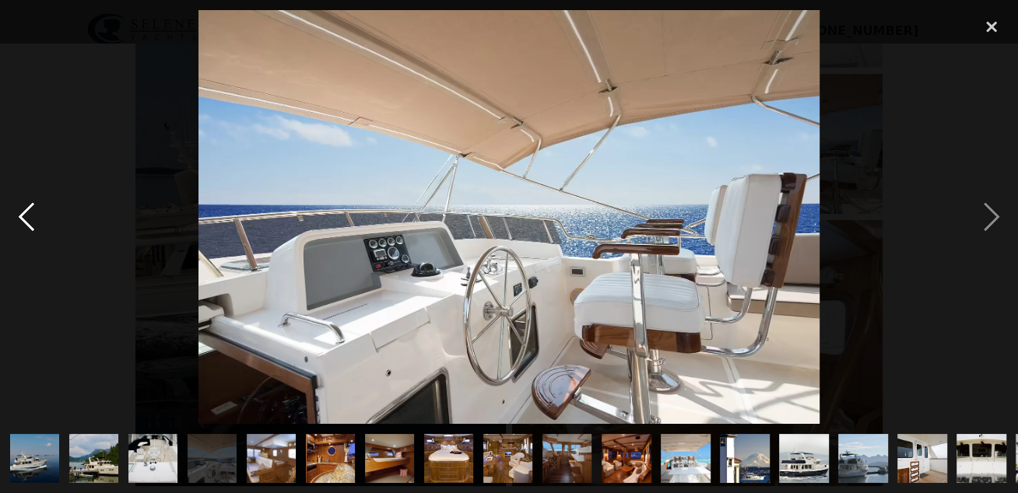
click at [24, 212] on div "previous image" at bounding box center [26, 217] width 53 height 415
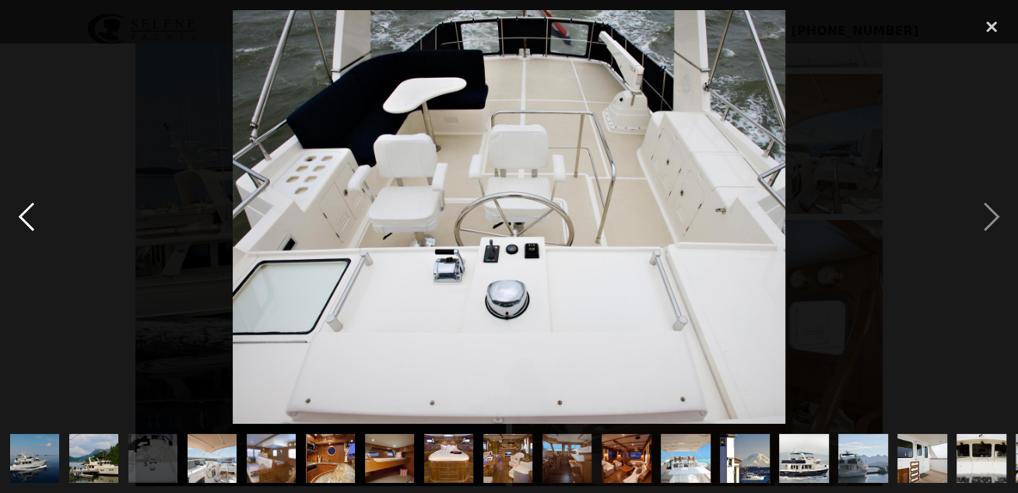
click at [24, 212] on div "previous image" at bounding box center [26, 217] width 53 height 415
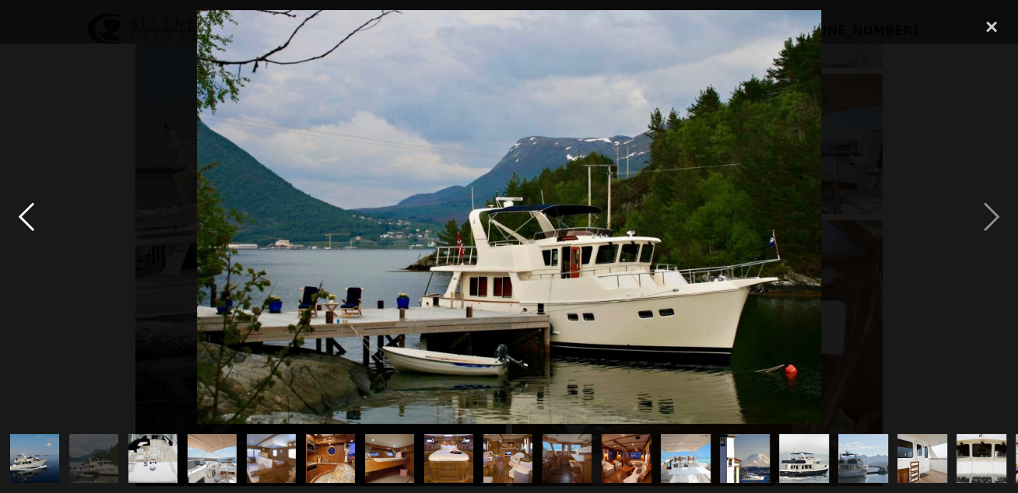
click at [24, 212] on div "previous image" at bounding box center [26, 217] width 53 height 415
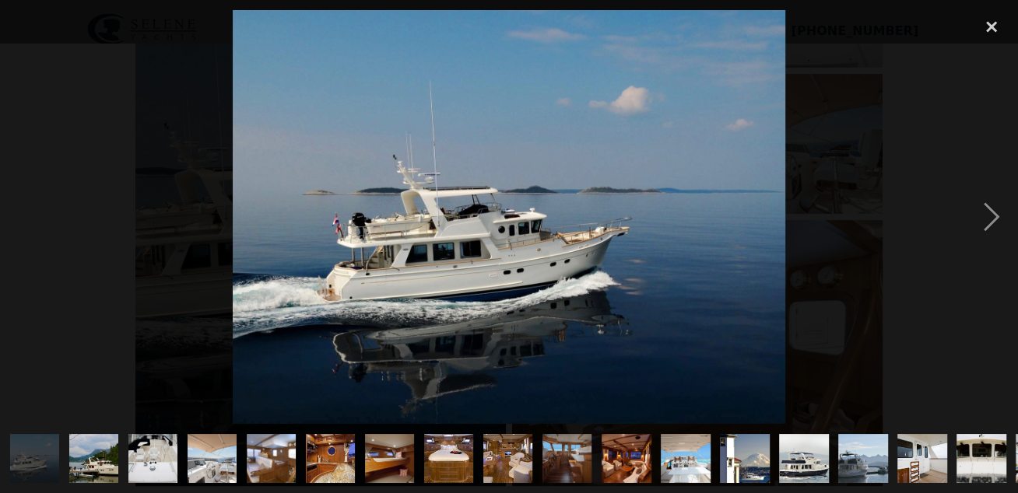
click at [24, 212] on div "previous image" at bounding box center [26, 217] width 53 height 415
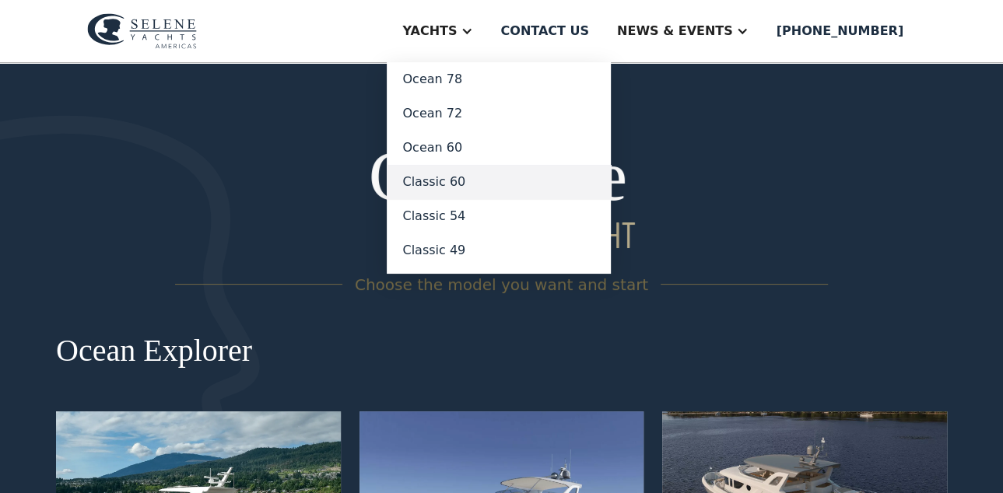
click at [496, 177] on link "Classic 60" at bounding box center [499, 182] width 224 height 34
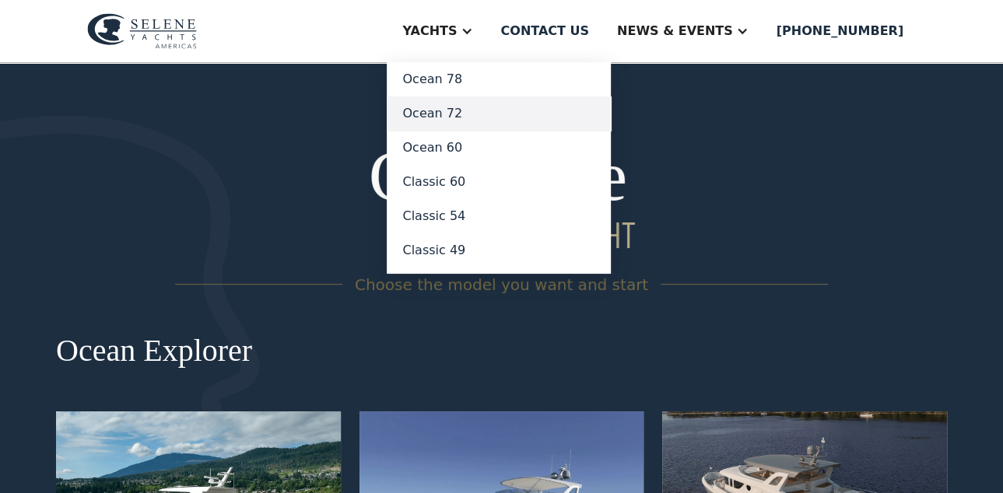
click at [504, 111] on link "Ocean 72" at bounding box center [499, 113] width 224 height 34
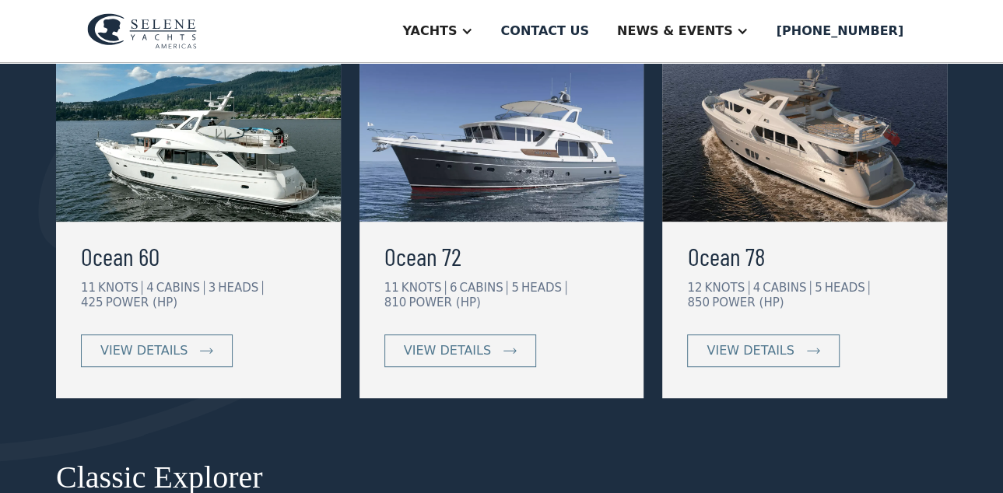
scroll to position [389, 0]
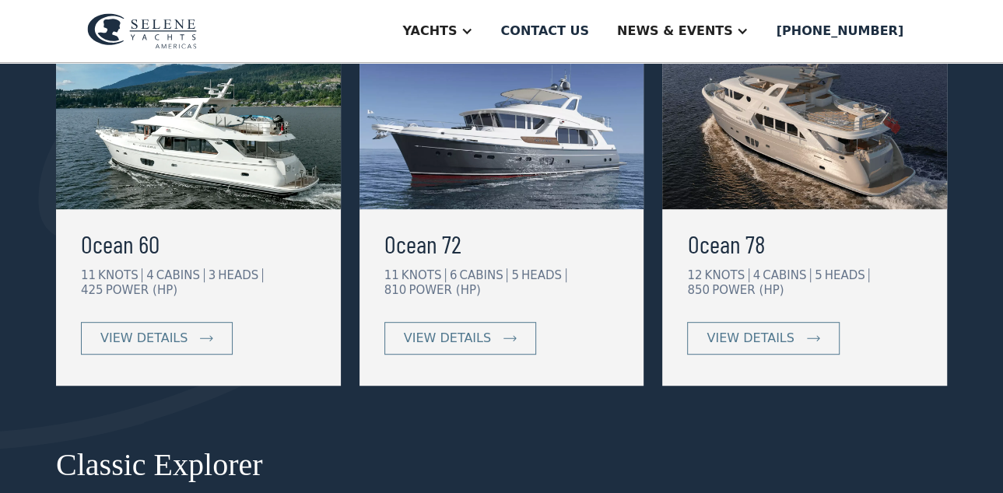
click at [523, 207] on img at bounding box center [502, 116] width 285 height 187
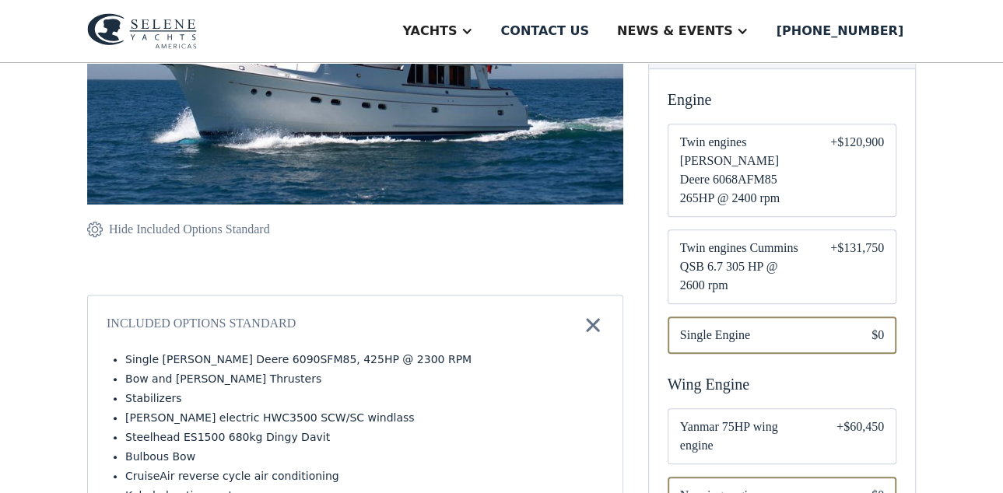
scroll to position [389, 0]
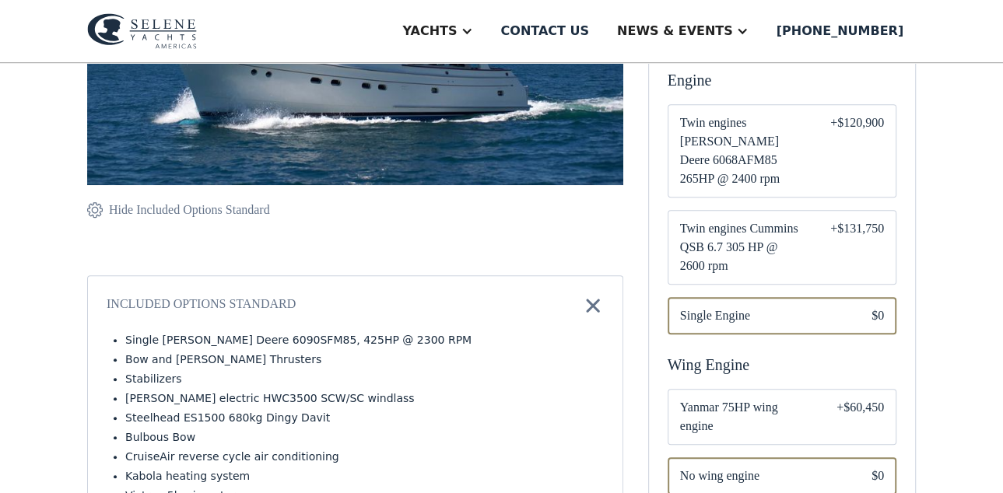
click at [787, 150] on span "Twin engines [PERSON_NAME] Deere 6068AFM85 265HP @ 2400 rpm" at bounding box center [742, 151] width 125 height 75
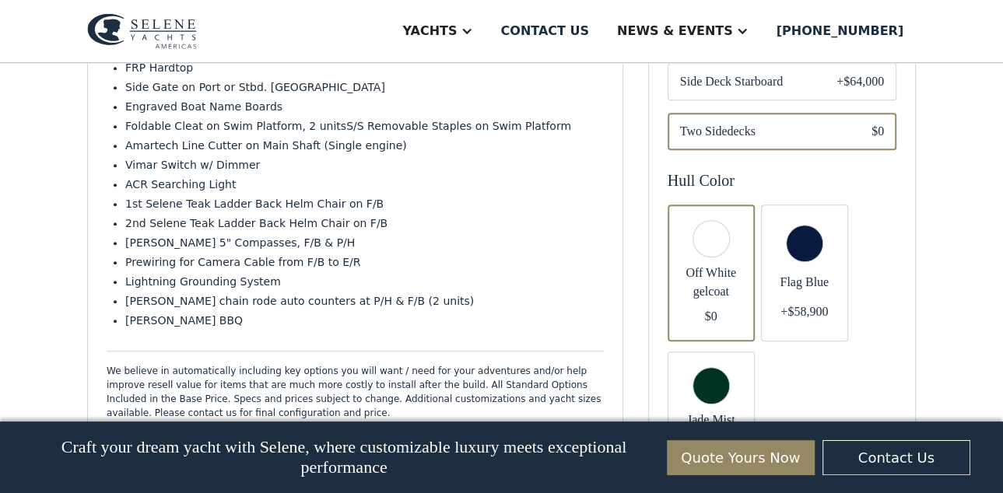
scroll to position [973, 0]
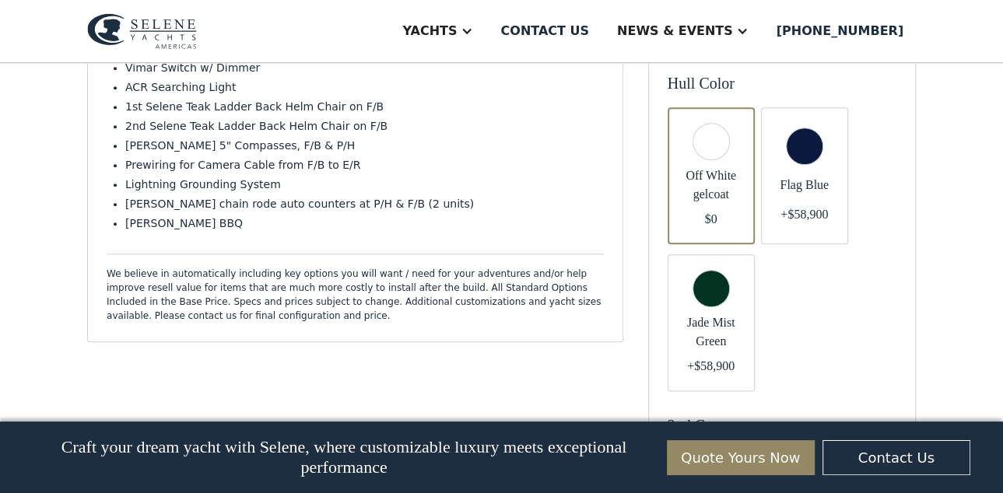
click at [804, 126] on div "Email Form" at bounding box center [804, 175] width 87 height 137
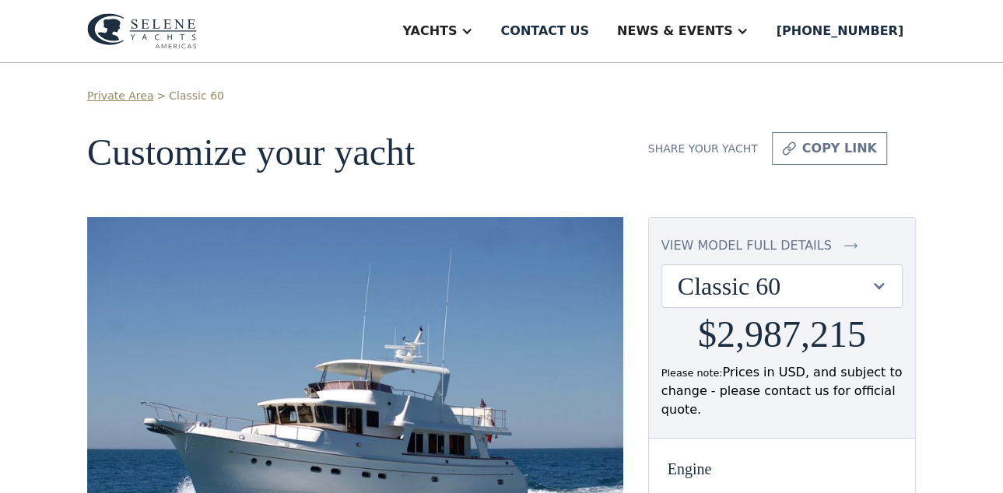
click at [733, 244] on div "view model full details" at bounding box center [746, 246] width 170 height 19
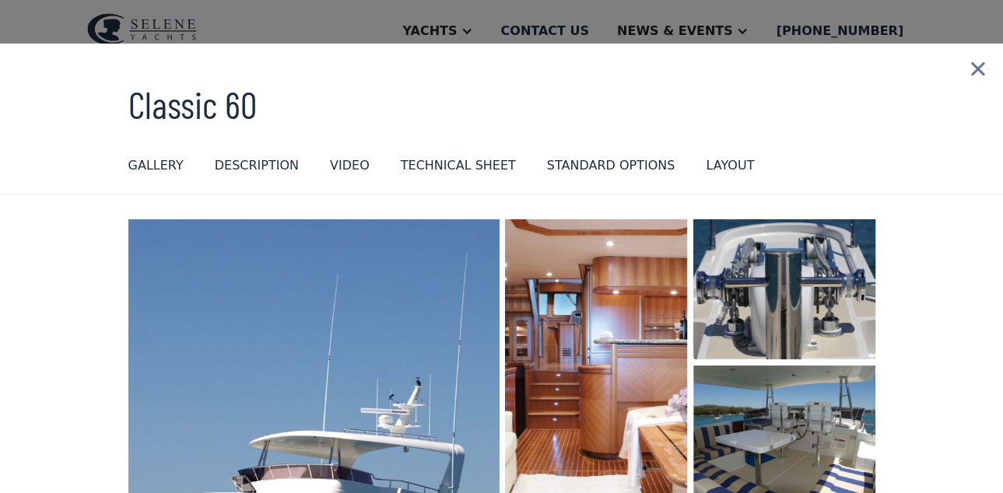
click at [462, 258] on img "open lightbox" at bounding box center [313, 488] width 393 height 571
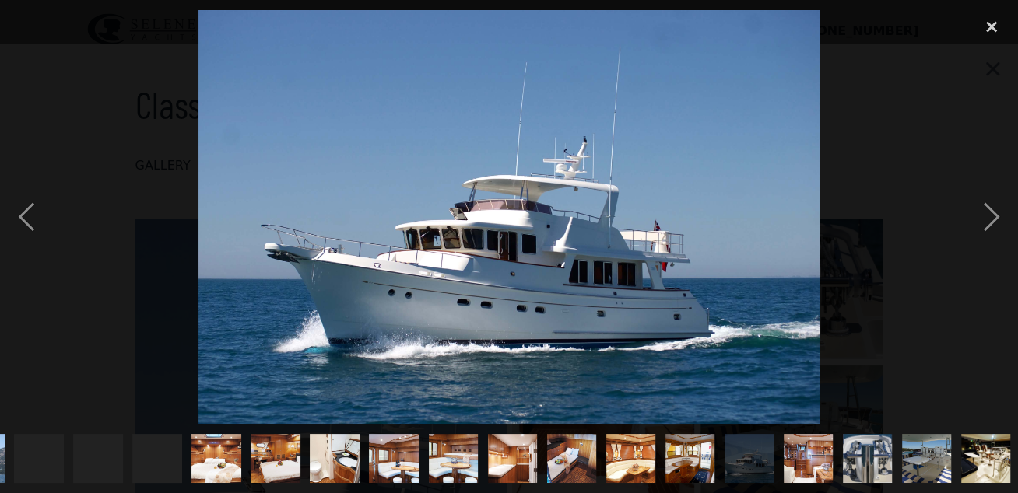
scroll to position [0, 649]
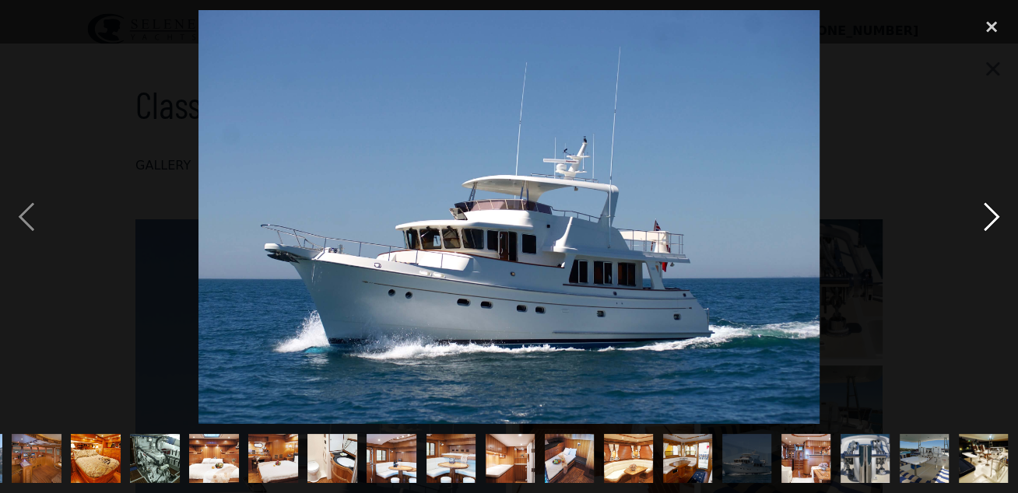
click at [995, 215] on div "next image" at bounding box center [991, 217] width 53 height 415
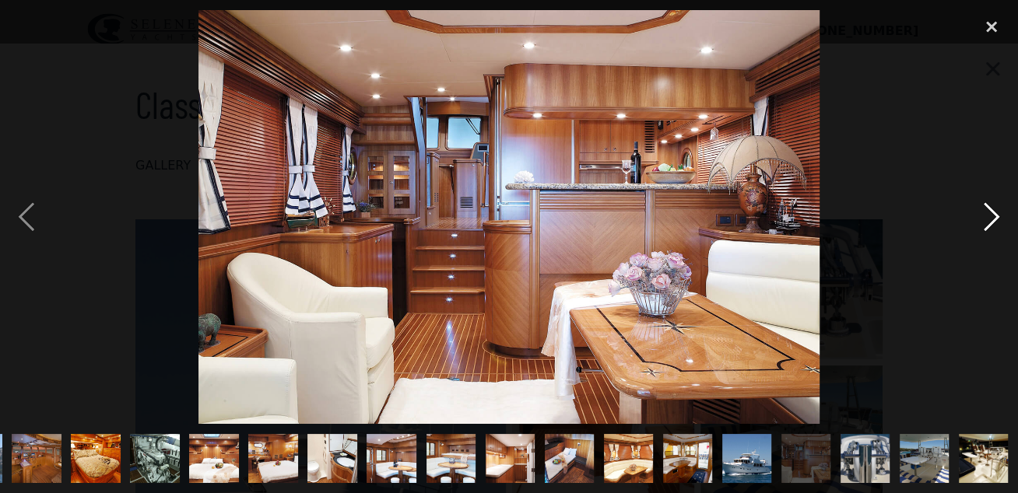
click at [995, 216] on div "next image" at bounding box center [991, 217] width 53 height 415
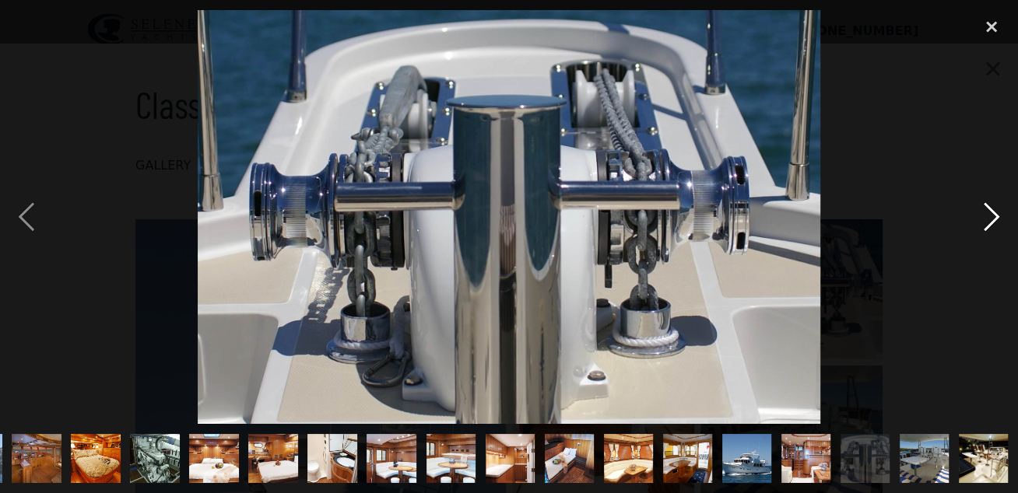
click at [995, 216] on div "next image" at bounding box center [991, 217] width 53 height 415
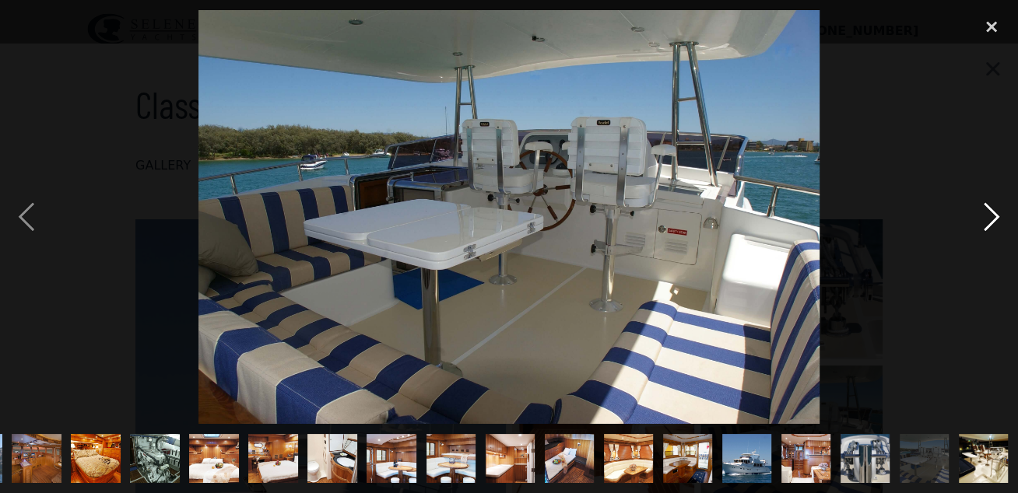
click at [995, 216] on div "next image" at bounding box center [991, 217] width 53 height 415
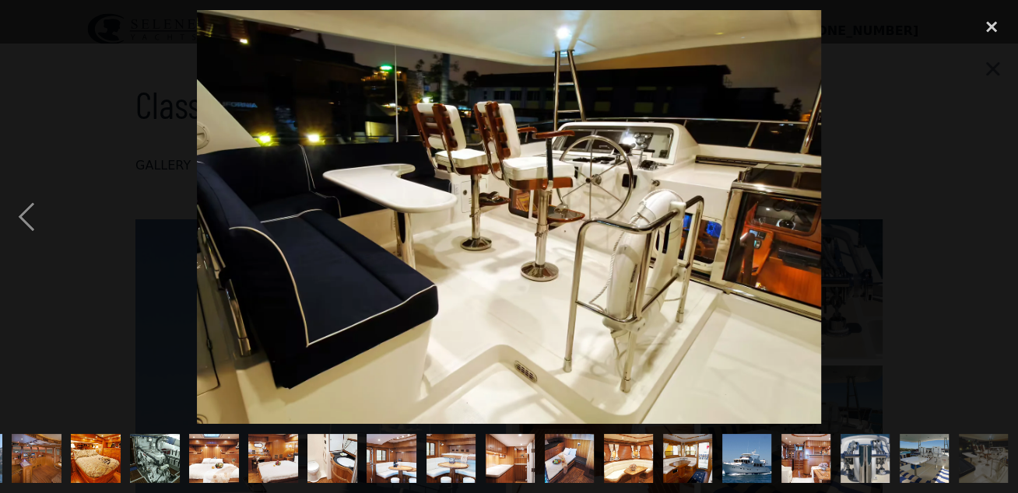
click at [995, 216] on div "next image" at bounding box center [991, 217] width 53 height 415
click at [25, 221] on div "previous image" at bounding box center [26, 217] width 53 height 415
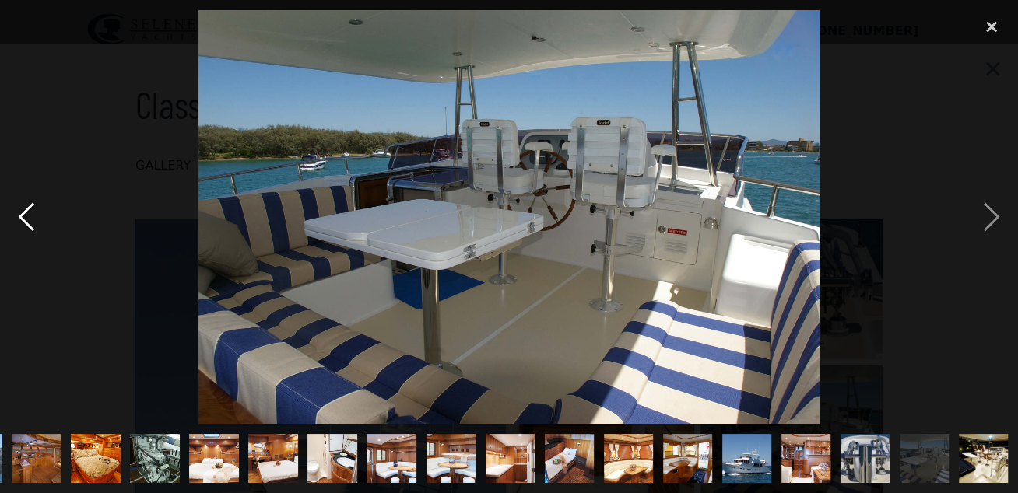
click at [26, 221] on div "previous image" at bounding box center [26, 217] width 53 height 415
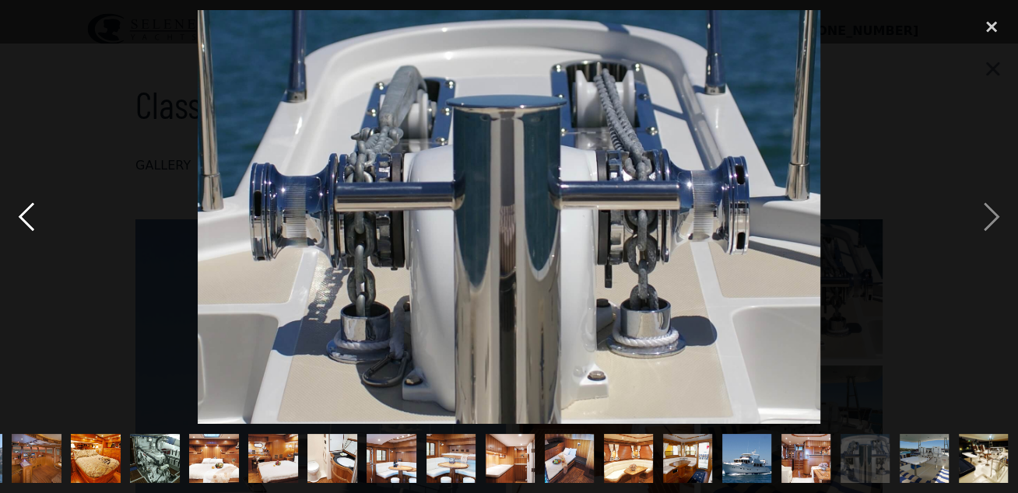
click at [26, 221] on div "previous image" at bounding box center [26, 217] width 53 height 415
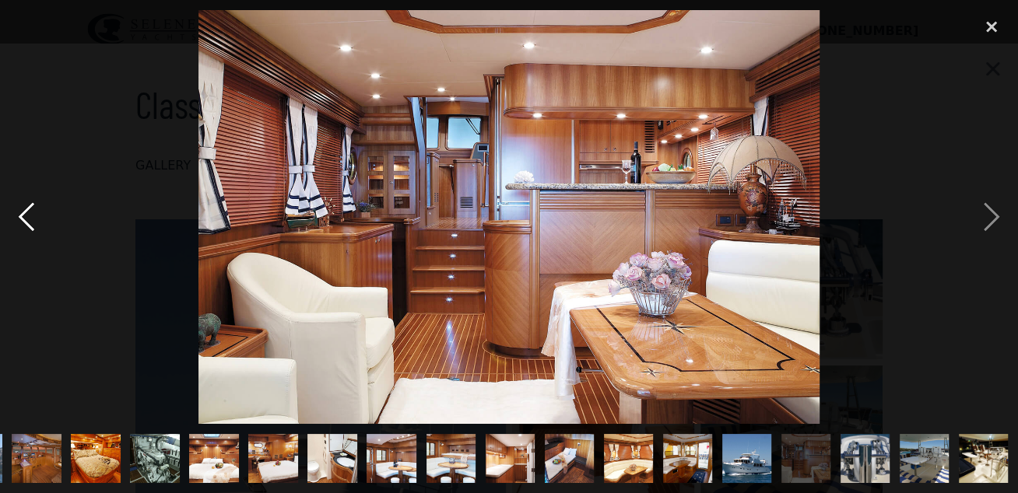
click at [26, 221] on div "previous image" at bounding box center [26, 217] width 53 height 415
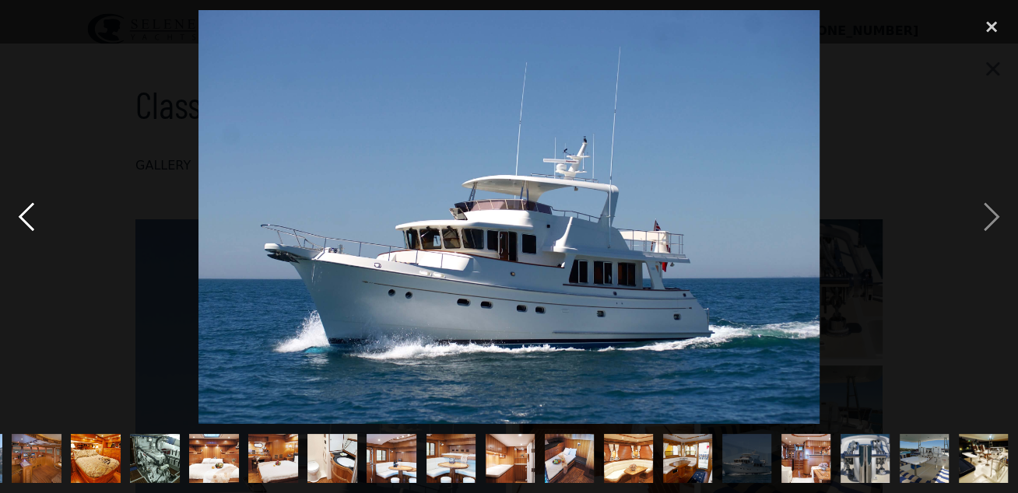
click at [26, 221] on div "previous image" at bounding box center [26, 217] width 53 height 415
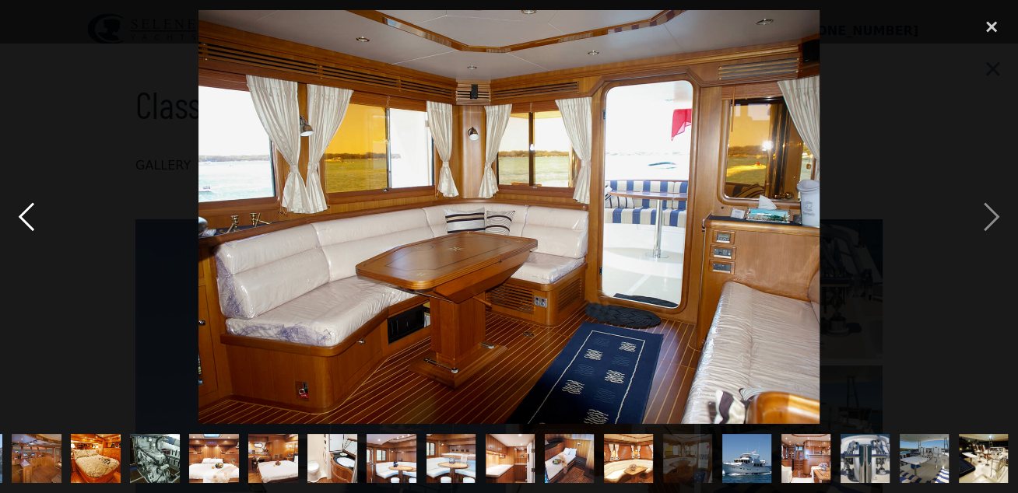
click at [26, 221] on div "previous image" at bounding box center [26, 217] width 53 height 415
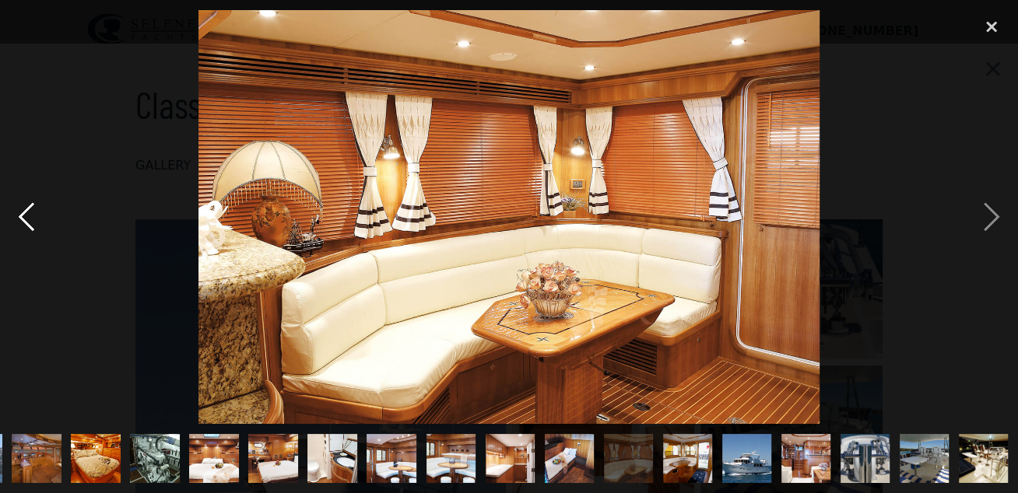
click at [26, 221] on div "previous image" at bounding box center [26, 217] width 53 height 415
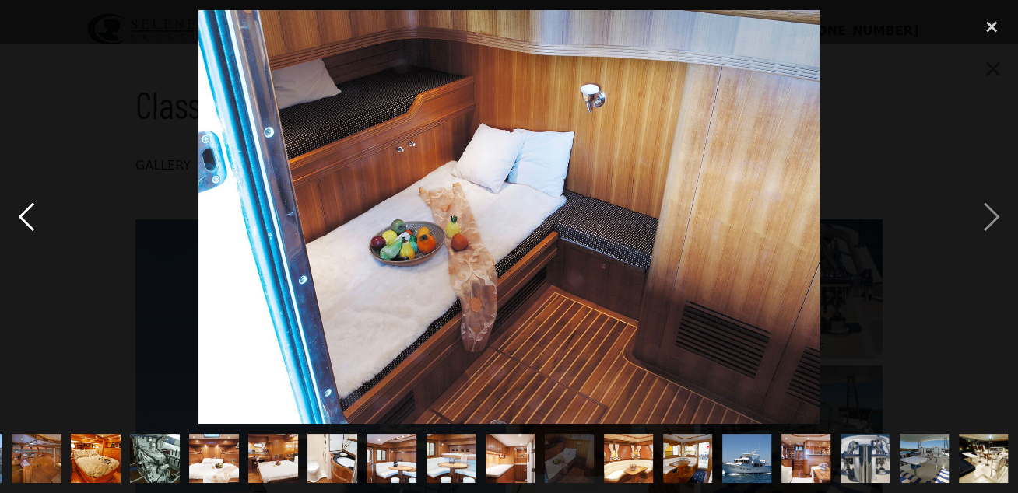
click at [26, 221] on div "previous image" at bounding box center [26, 217] width 53 height 415
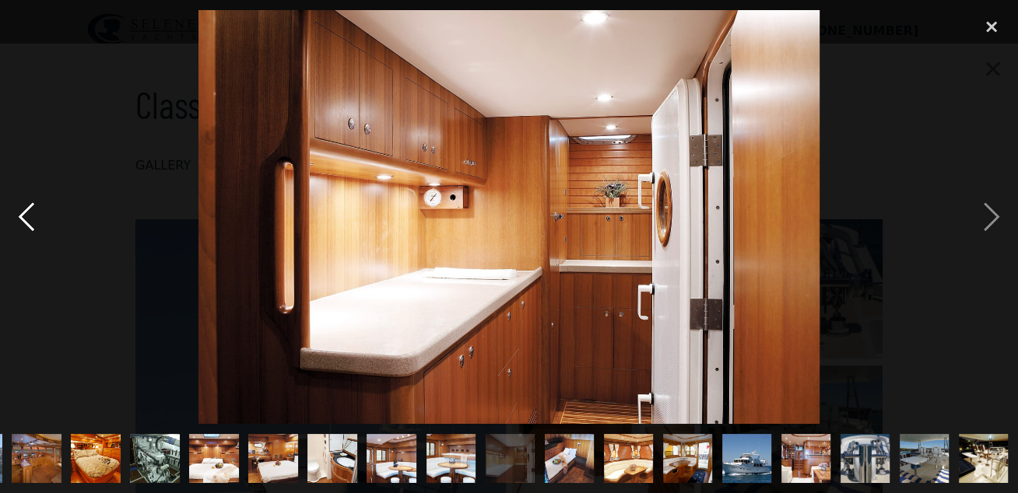
click at [26, 221] on div "previous image" at bounding box center [26, 217] width 53 height 415
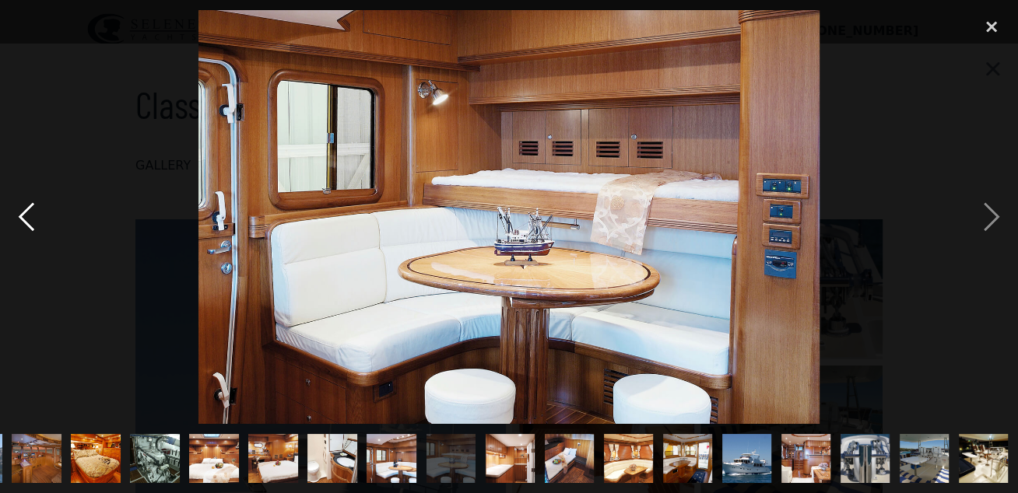
click at [26, 221] on div "previous image" at bounding box center [26, 217] width 53 height 415
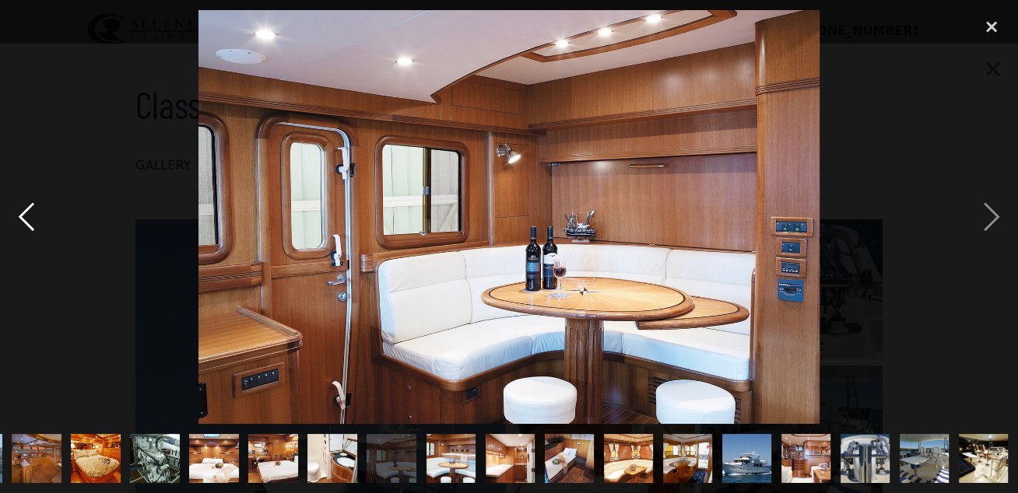
click at [26, 221] on div "previous image" at bounding box center [26, 217] width 53 height 415
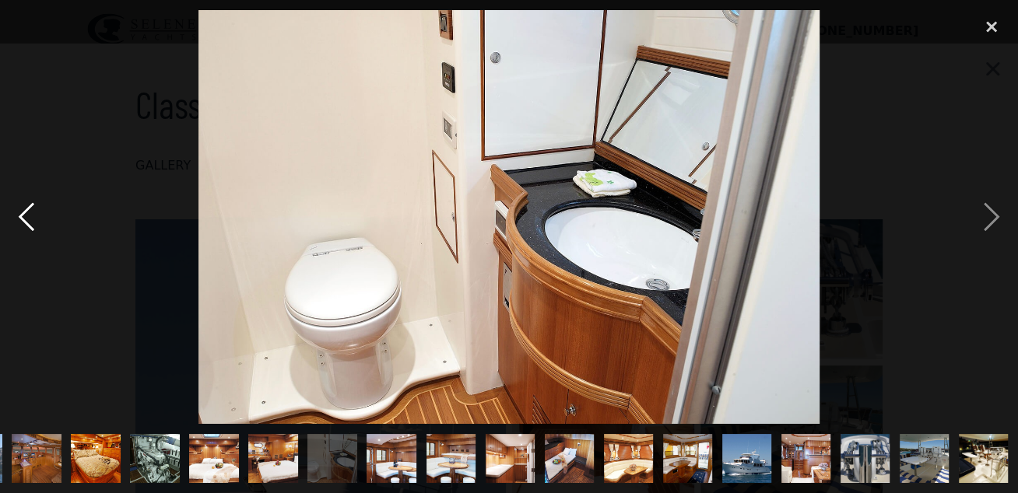
click at [26, 221] on div "previous image" at bounding box center [26, 217] width 53 height 415
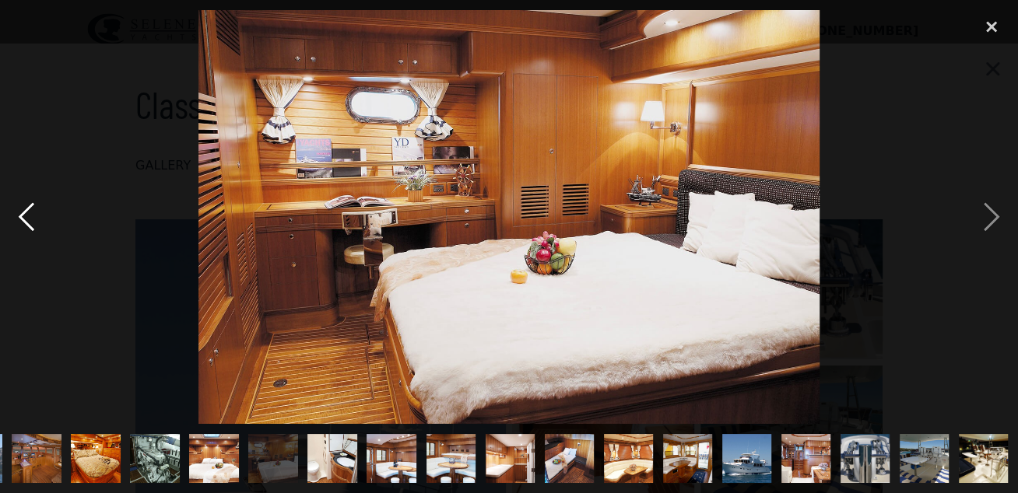
click at [26, 221] on div "previous image" at bounding box center [26, 217] width 53 height 415
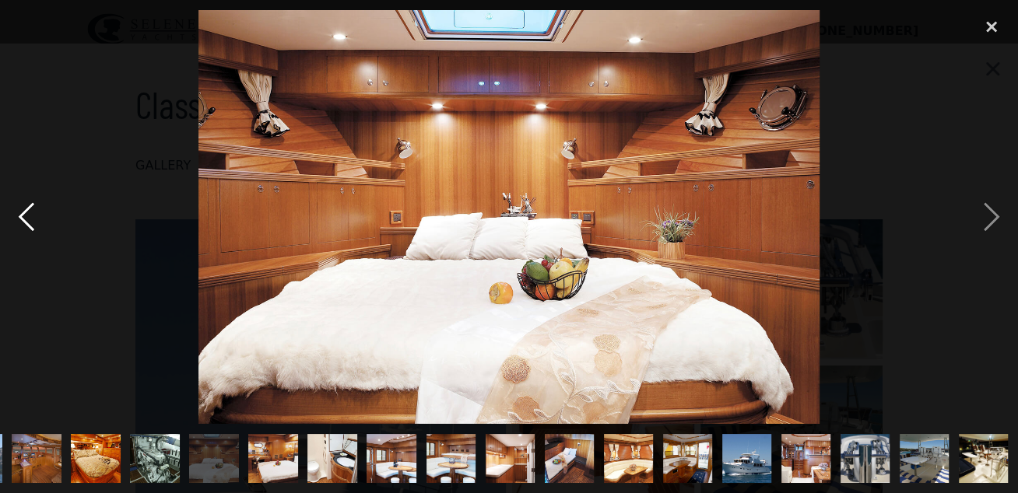
click at [26, 221] on div "previous image" at bounding box center [26, 217] width 53 height 415
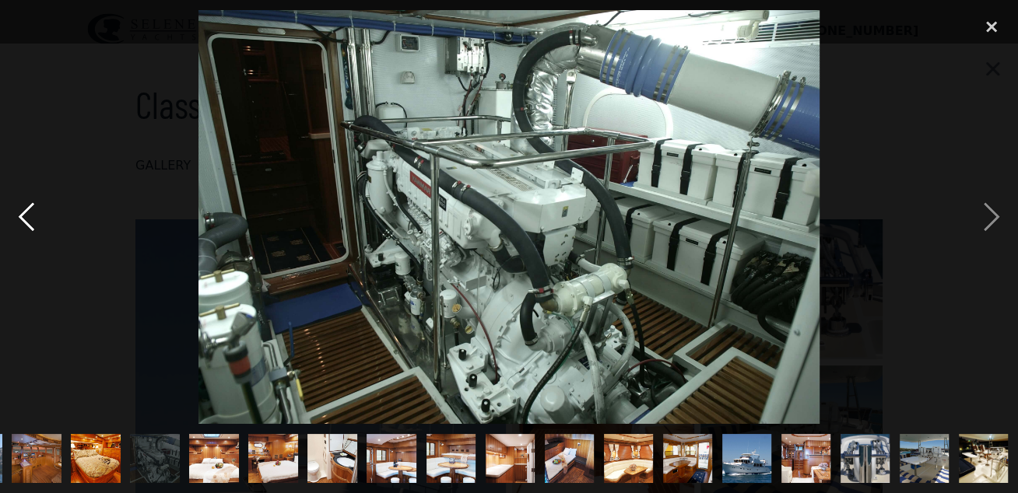
click at [26, 221] on div "previous image" at bounding box center [26, 217] width 53 height 415
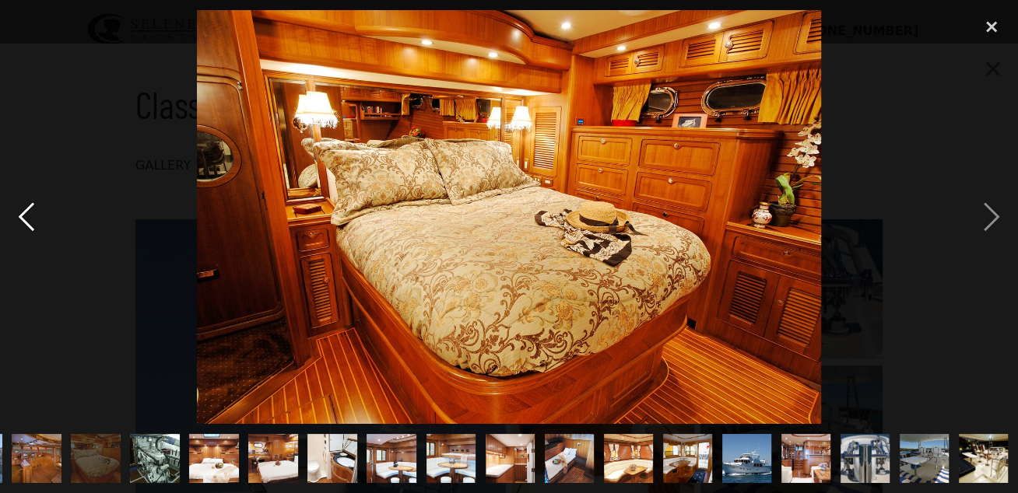
click at [26, 221] on div "previous image" at bounding box center [26, 217] width 53 height 415
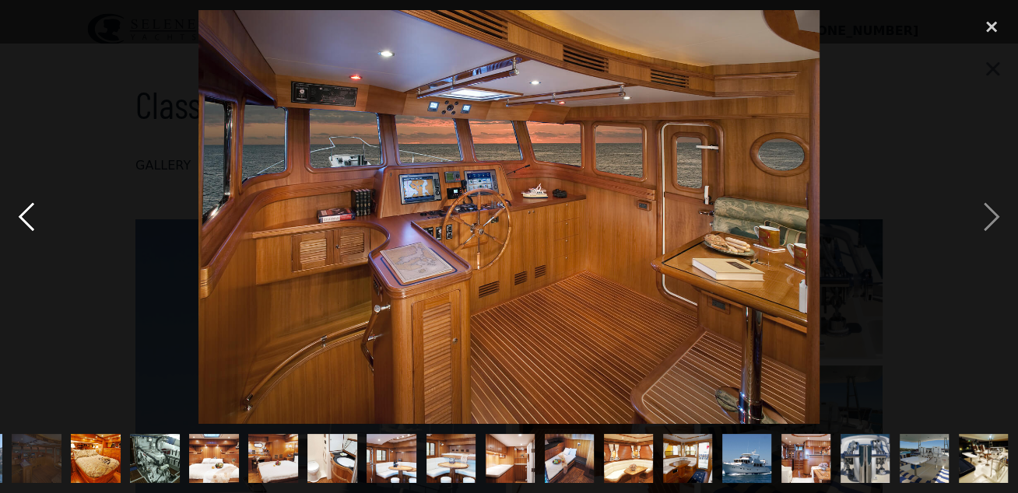
click at [26, 221] on div "previous image" at bounding box center [26, 217] width 53 height 415
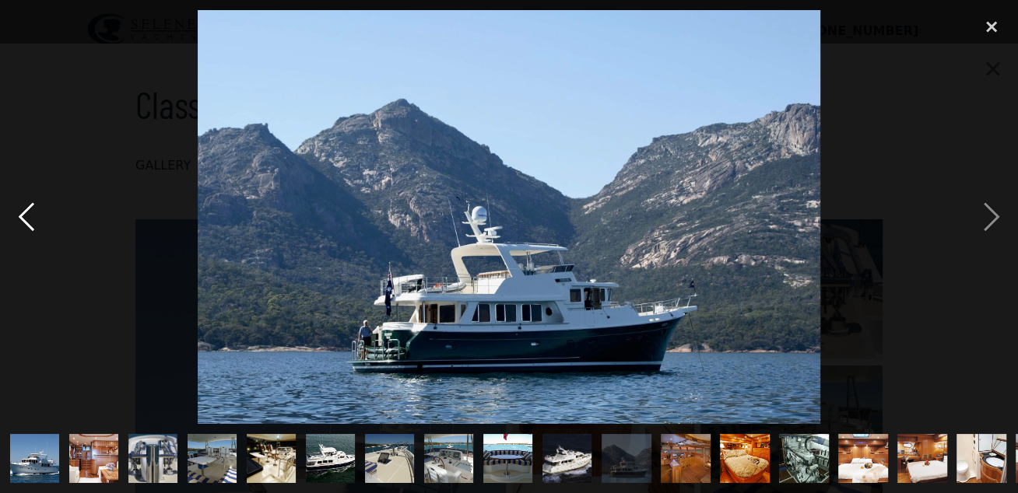
scroll to position [0, 0]
click at [26, 221] on div "previous image" at bounding box center [26, 217] width 53 height 415
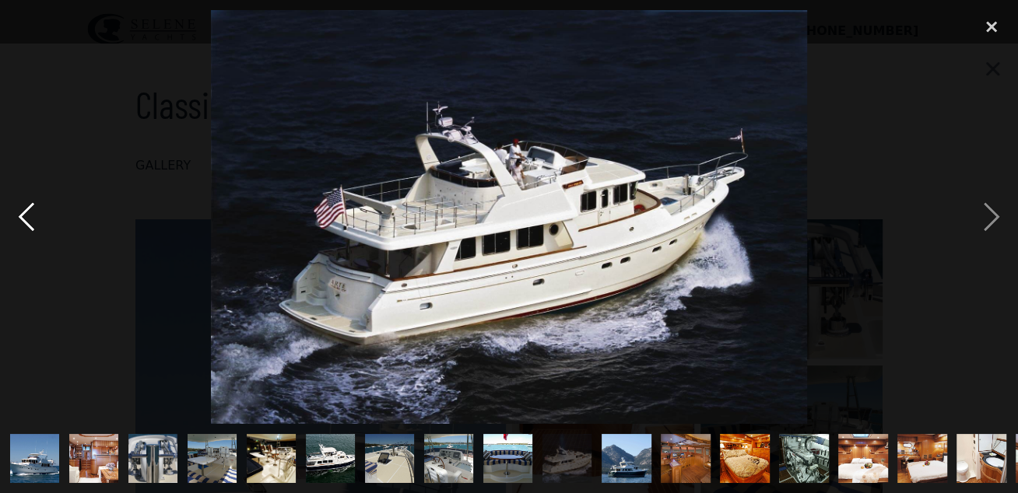
click at [26, 221] on div "previous image" at bounding box center [26, 217] width 53 height 415
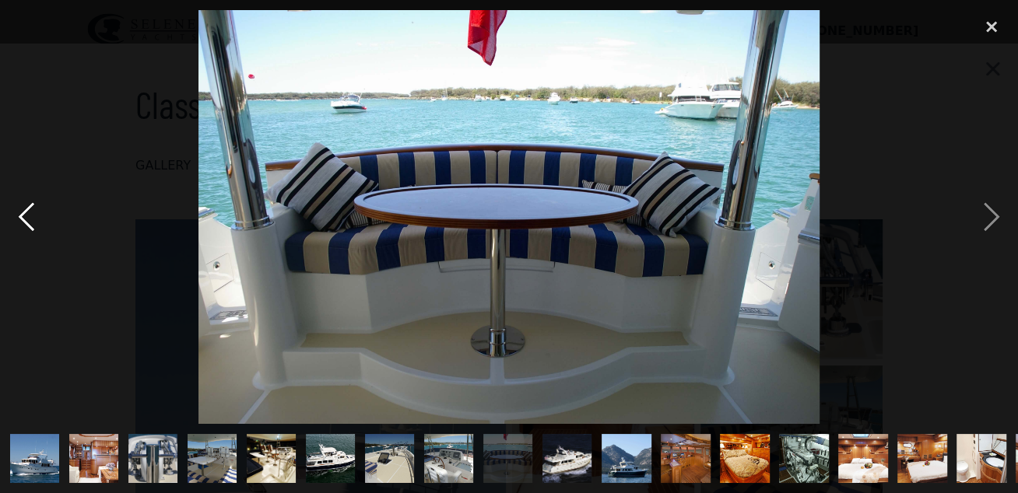
click at [26, 221] on div "previous image" at bounding box center [26, 217] width 53 height 415
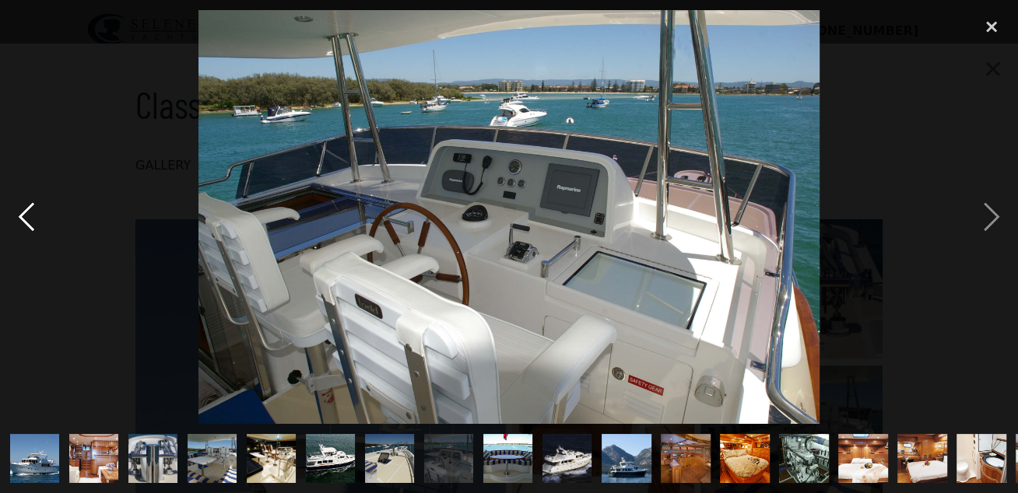
click at [26, 221] on div "previous image" at bounding box center [26, 217] width 53 height 415
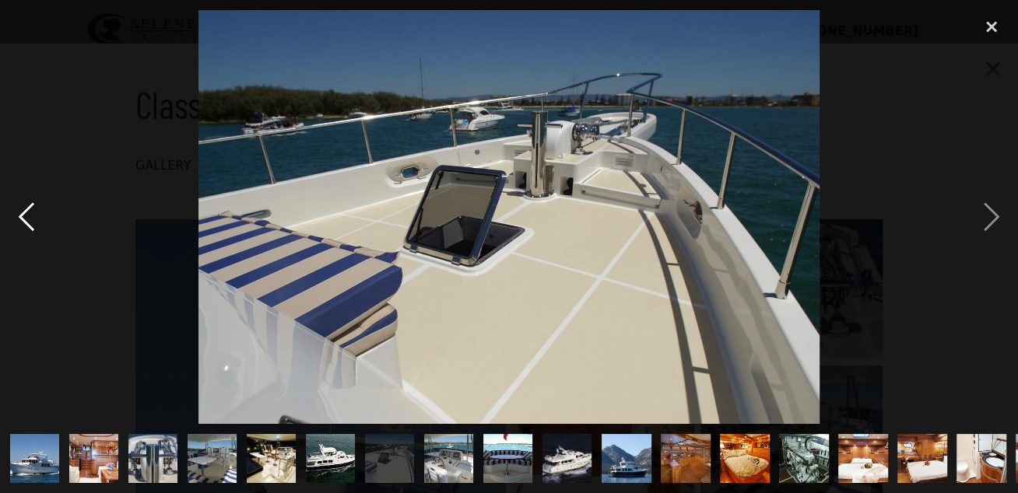
click at [26, 221] on div "previous image" at bounding box center [26, 217] width 53 height 415
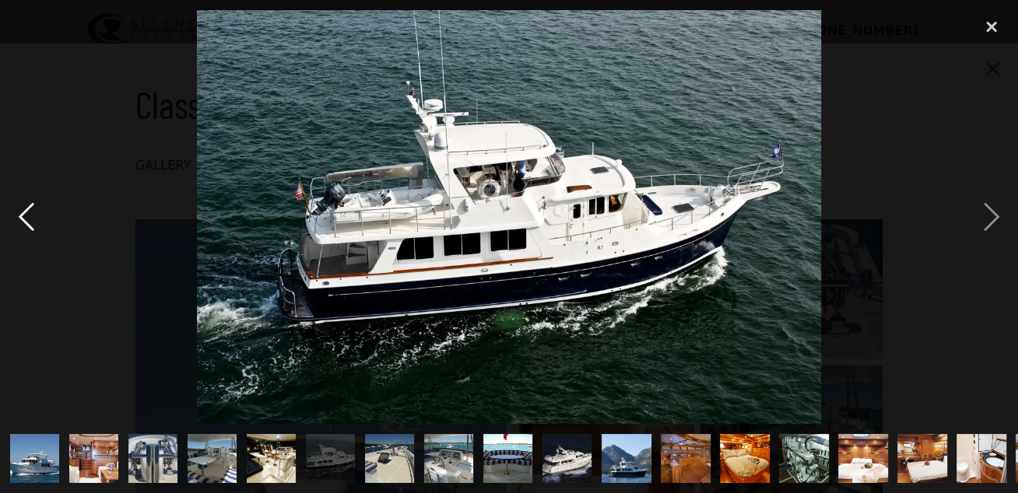
click at [26, 221] on div "previous image" at bounding box center [26, 217] width 53 height 415
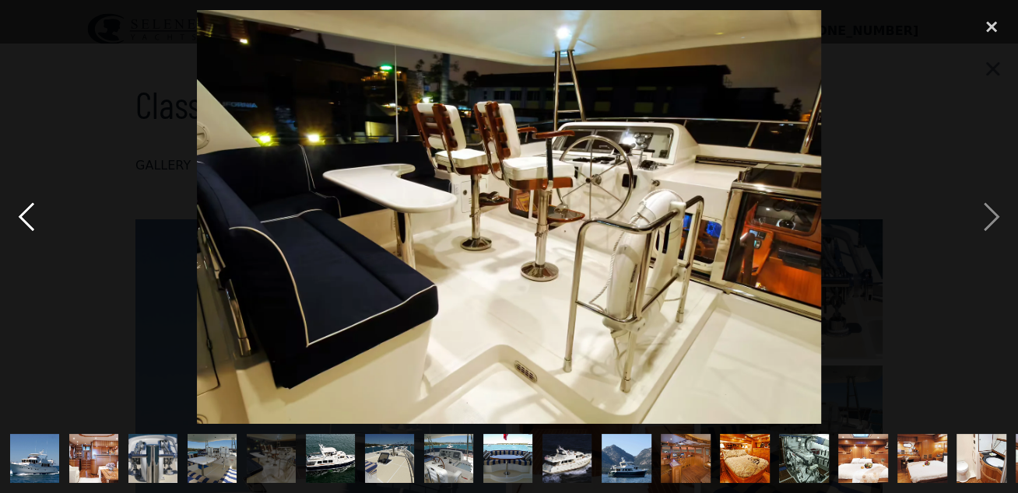
click at [26, 221] on div "previous image" at bounding box center [26, 217] width 53 height 415
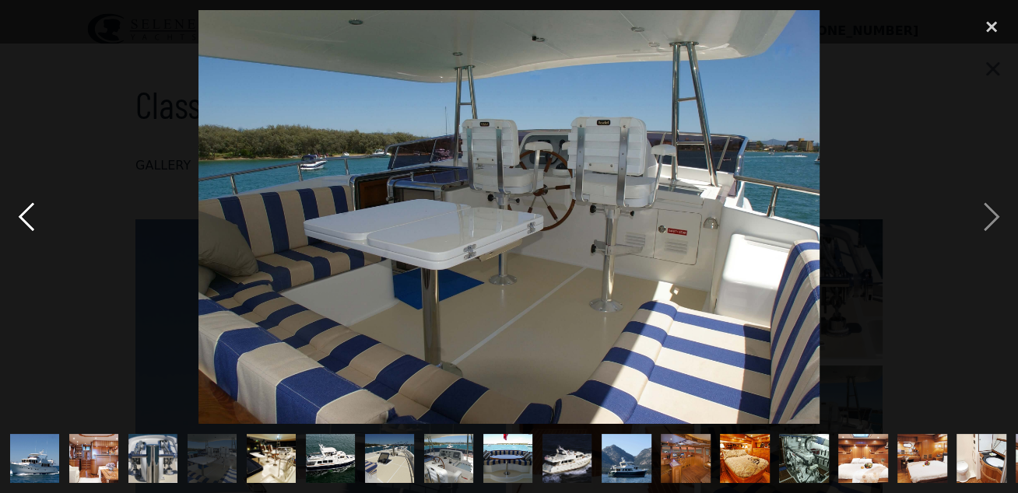
click at [26, 221] on div "previous image" at bounding box center [26, 217] width 53 height 415
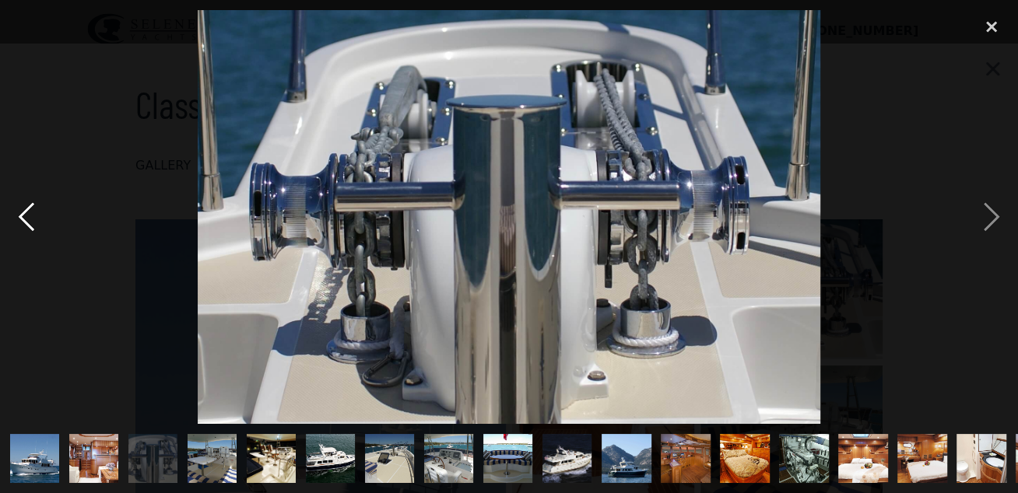
click at [26, 221] on div "previous image" at bounding box center [26, 217] width 53 height 415
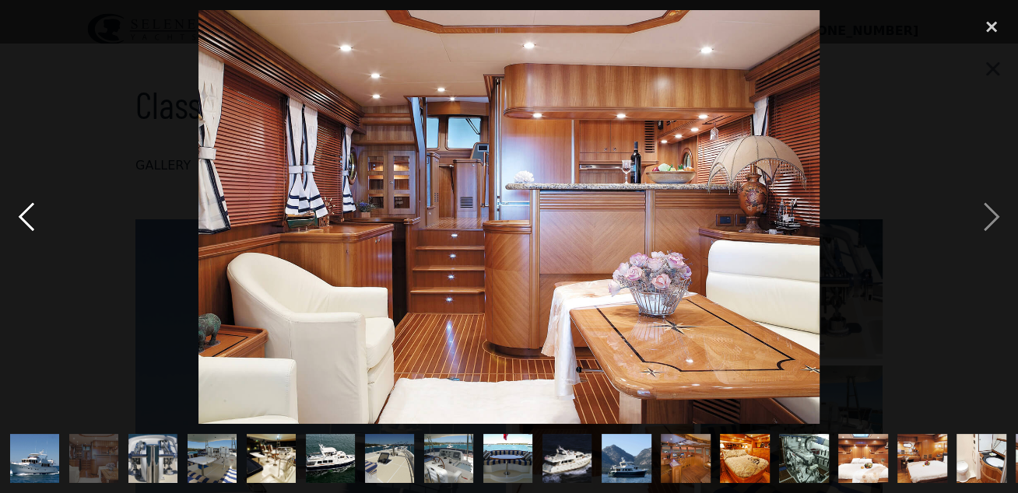
click at [26, 221] on div "previous image" at bounding box center [26, 217] width 53 height 415
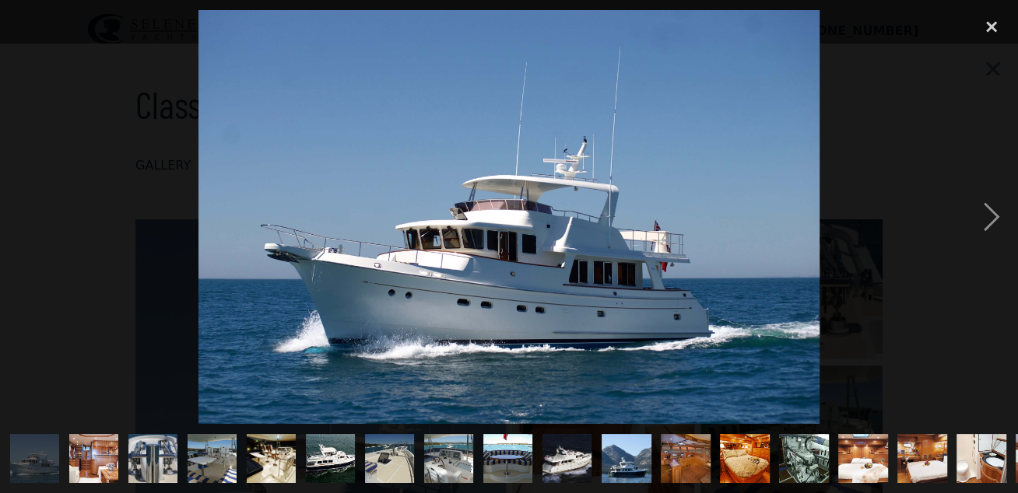
click at [24, 219] on div "previous image" at bounding box center [26, 217] width 53 height 415
drag, startPoint x: 111, startPoint y: 161, endPoint x: 128, endPoint y: 161, distance: 17.9
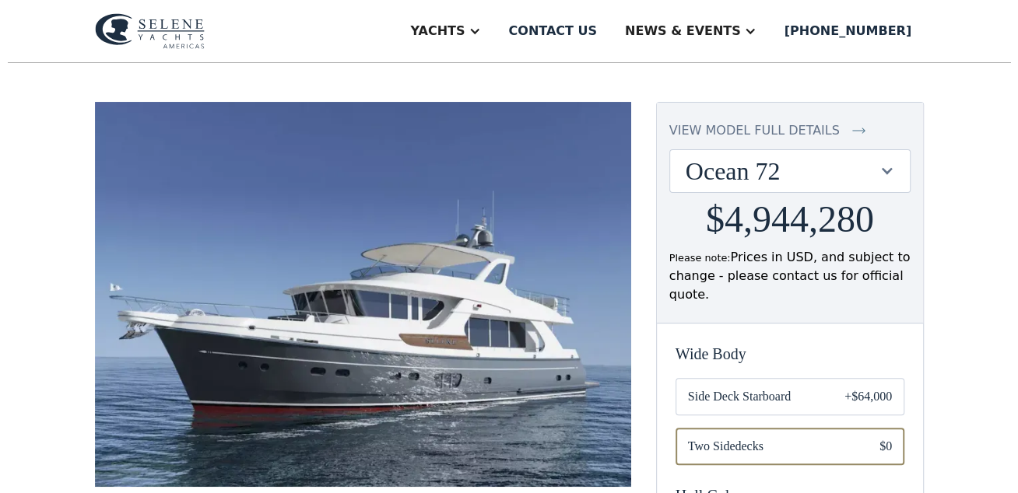
scroll to position [97, 0]
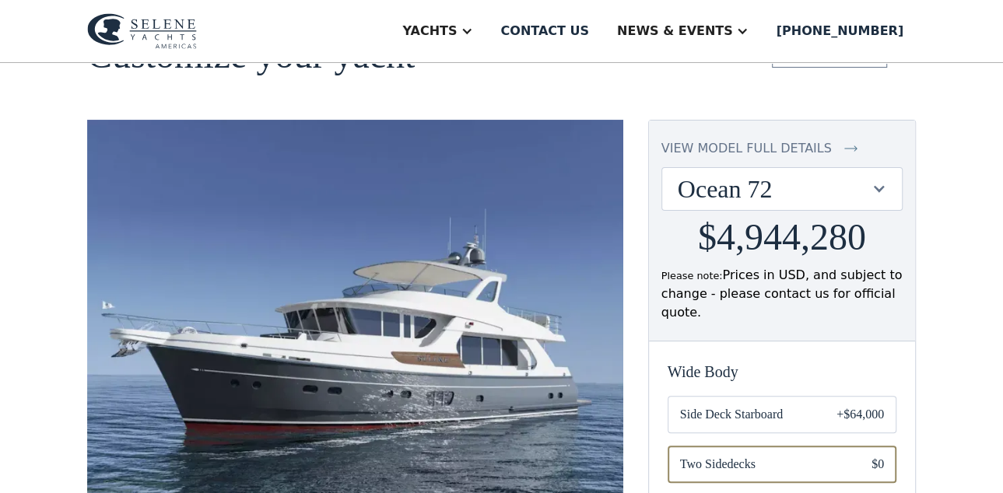
click at [724, 143] on div "view model full details" at bounding box center [746, 148] width 170 height 19
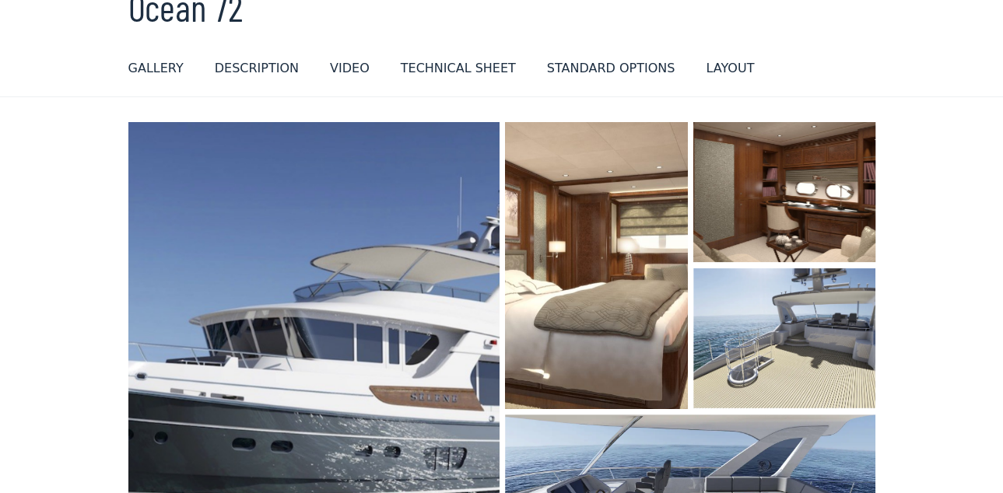
click at [447, 198] on img "open lightbox" at bounding box center [313, 368] width 384 height 510
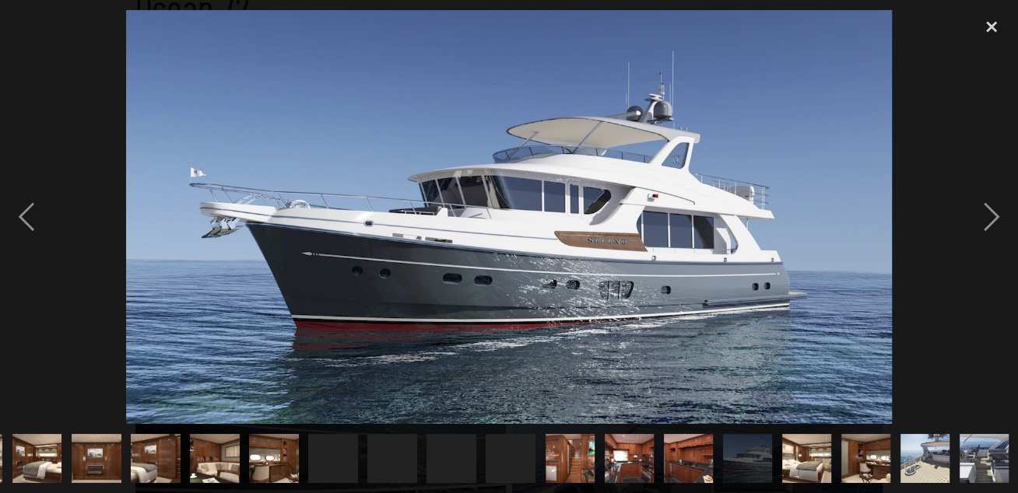
scroll to position [0, 531]
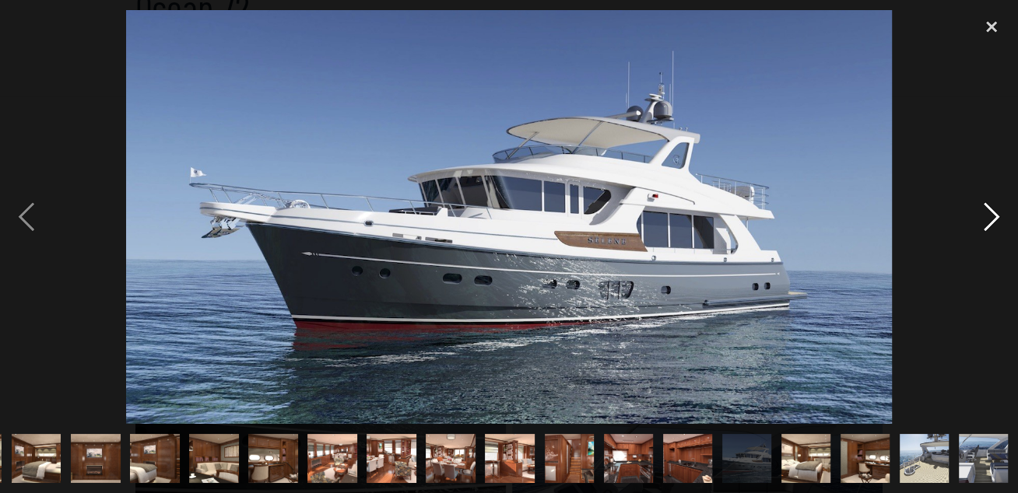
click at [995, 216] on div "next image" at bounding box center [991, 217] width 53 height 415
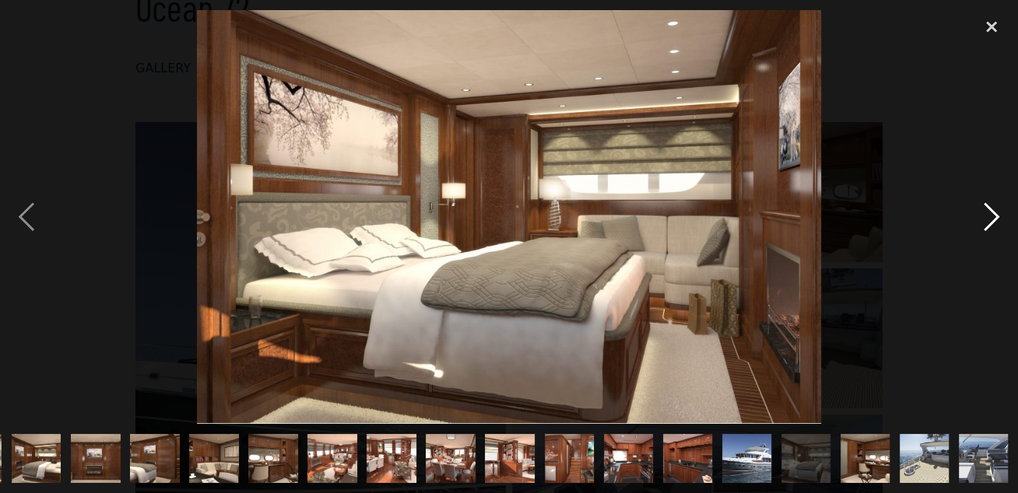
click at [995, 216] on div "next image" at bounding box center [991, 217] width 53 height 415
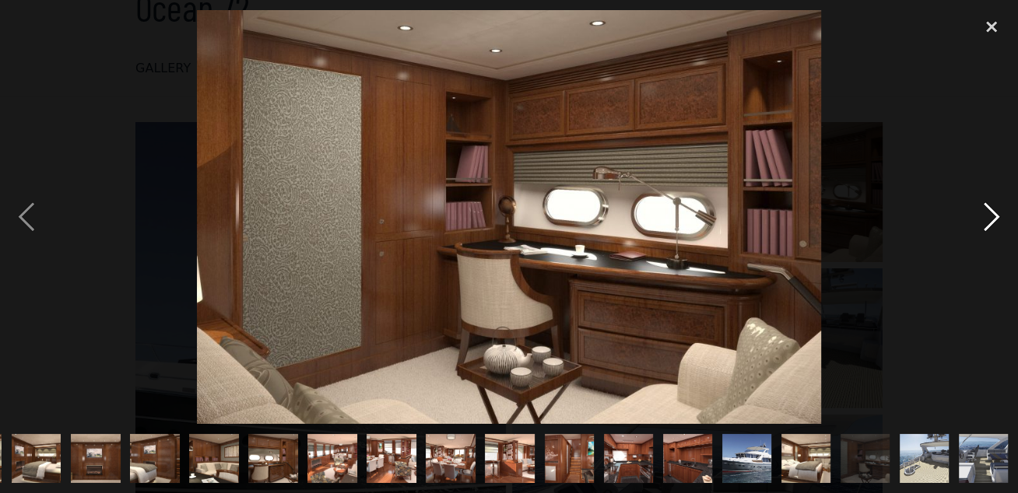
click at [994, 217] on div "next image" at bounding box center [991, 217] width 53 height 415
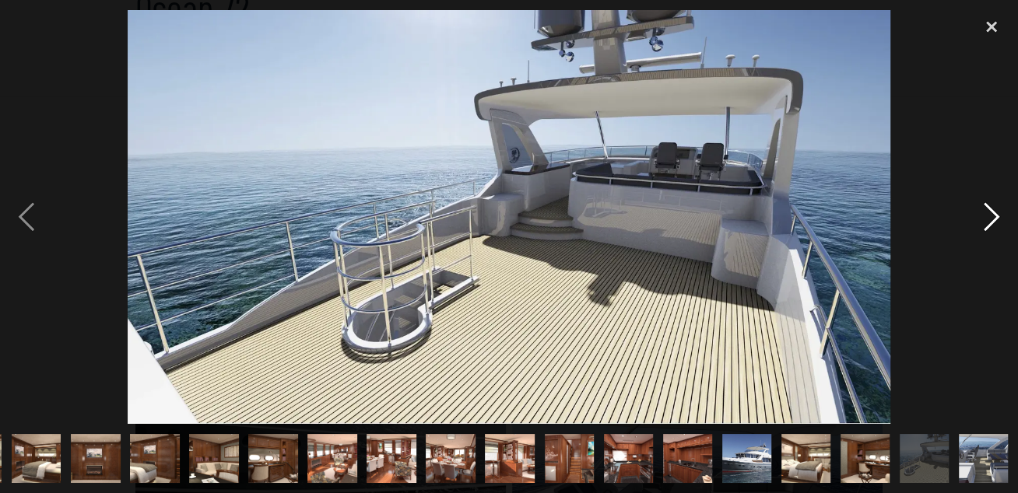
click at [994, 217] on div "next image" at bounding box center [991, 217] width 53 height 415
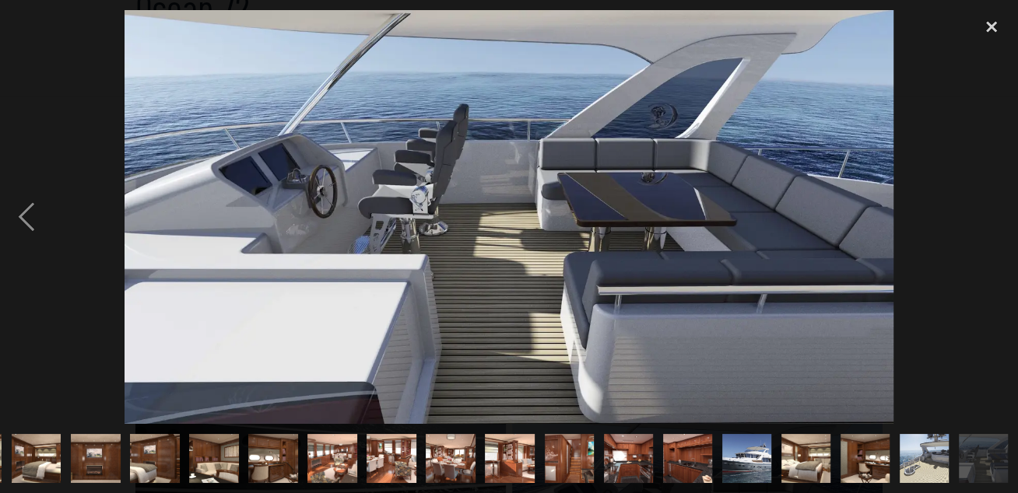
click at [994, 217] on div "next image" at bounding box center [991, 217] width 53 height 415
click at [33, 205] on div "previous image" at bounding box center [26, 217] width 53 height 415
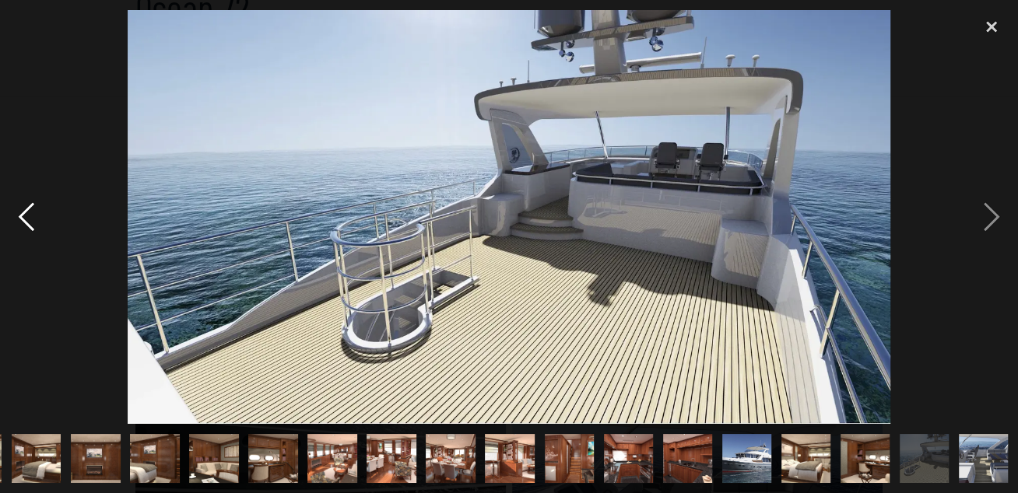
click at [33, 205] on div "previous image" at bounding box center [26, 217] width 53 height 415
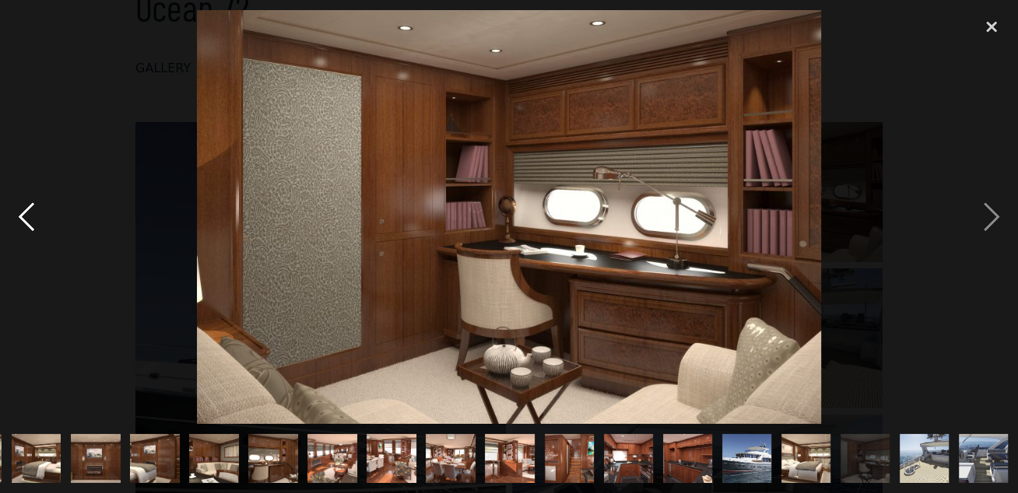
click at [33, 205] on div "previous image" at bounding box center [26, 217] width 53 height 415
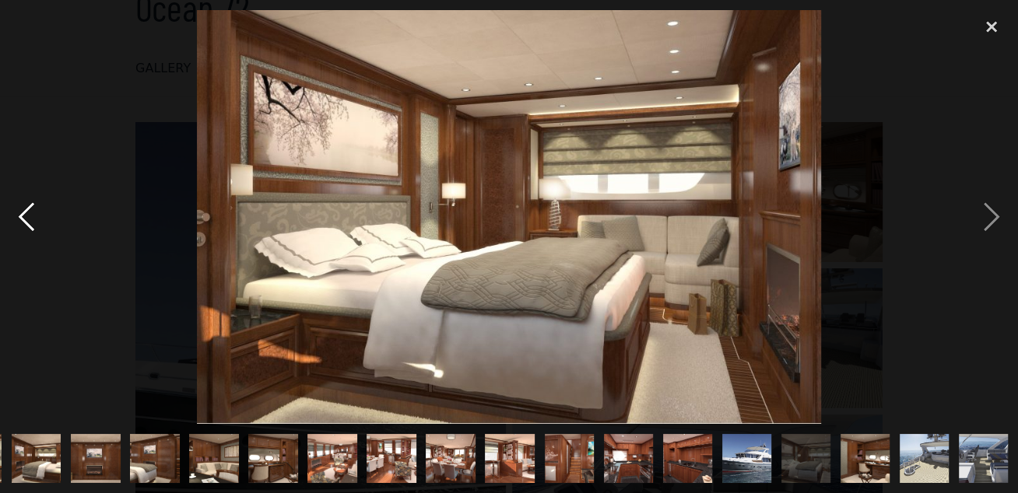
click at [33, 205] on div "previous image" at bounding box center [26, 217] width 53 height 415
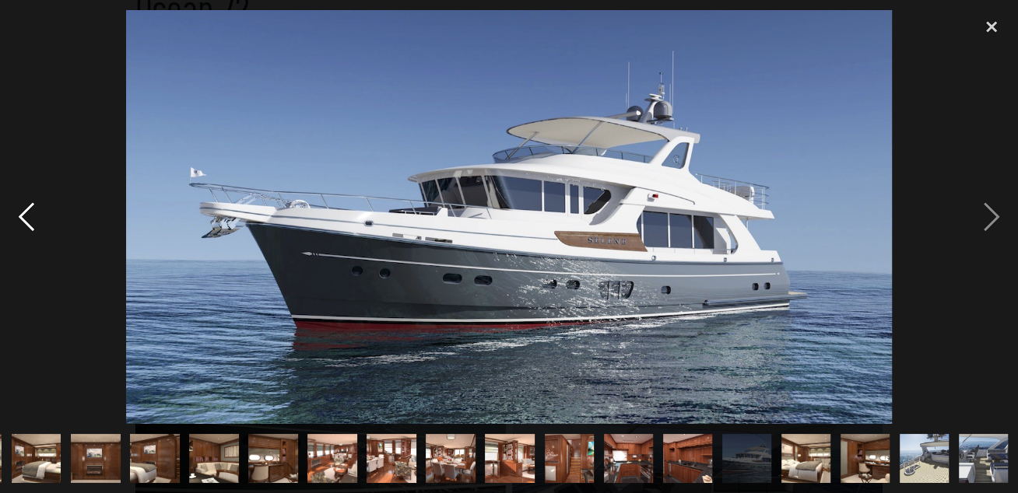
click at [33, 205] on div "previous image" at bounding box center [26, 217] width 53 height 415
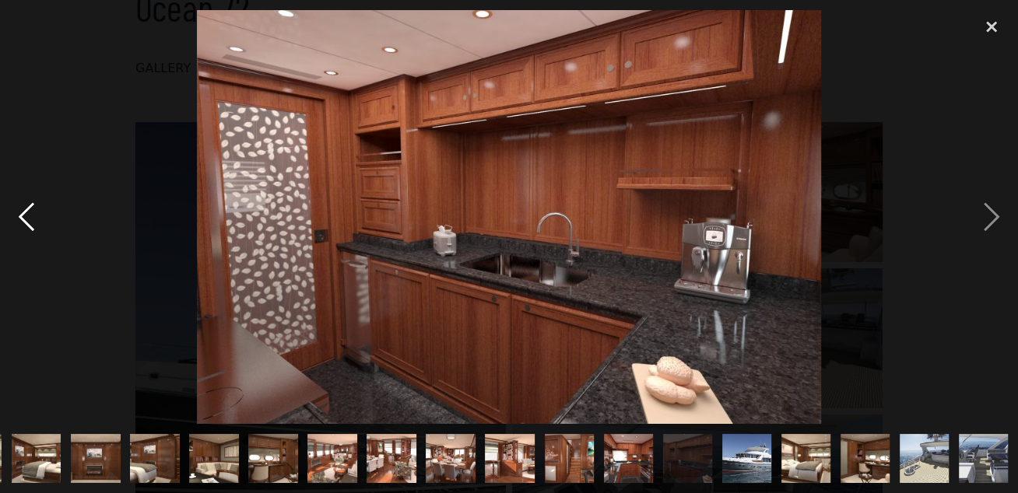
click at [33, 205] on div "previous image" at bounding box center [26, 217] width 53 height 415
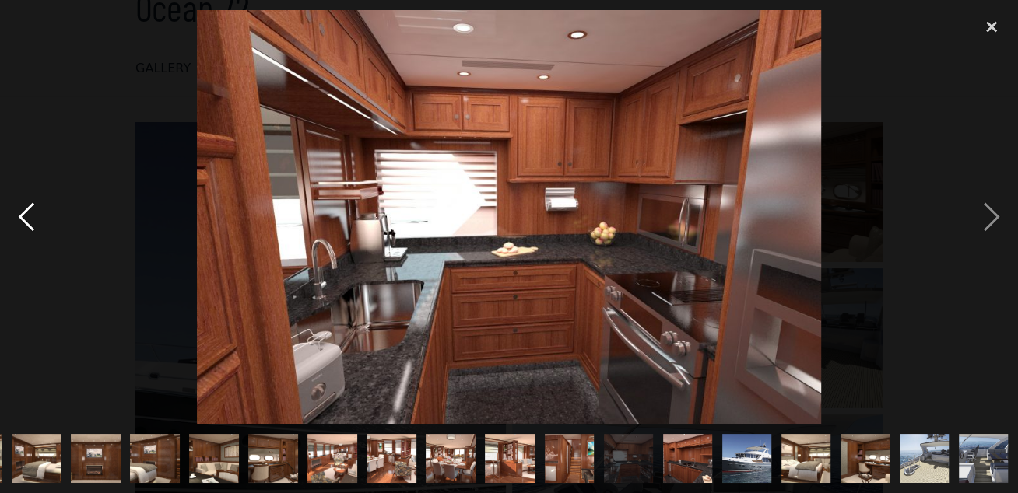
click at [33, 205] on div "previous image" at bounding box center [26, 217] width 53 height 415
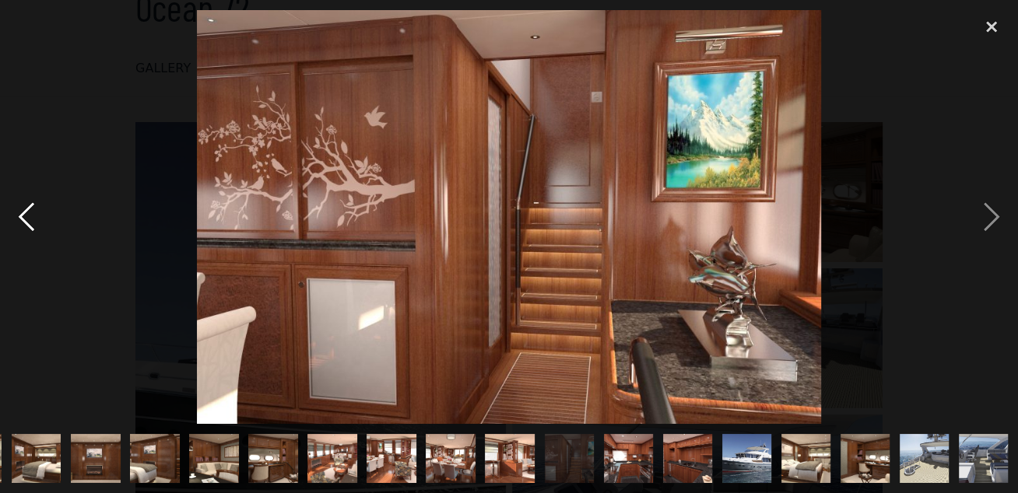
click at [33, 205] on div "previous image" at bounding box center [26, 217] width 53 height 415
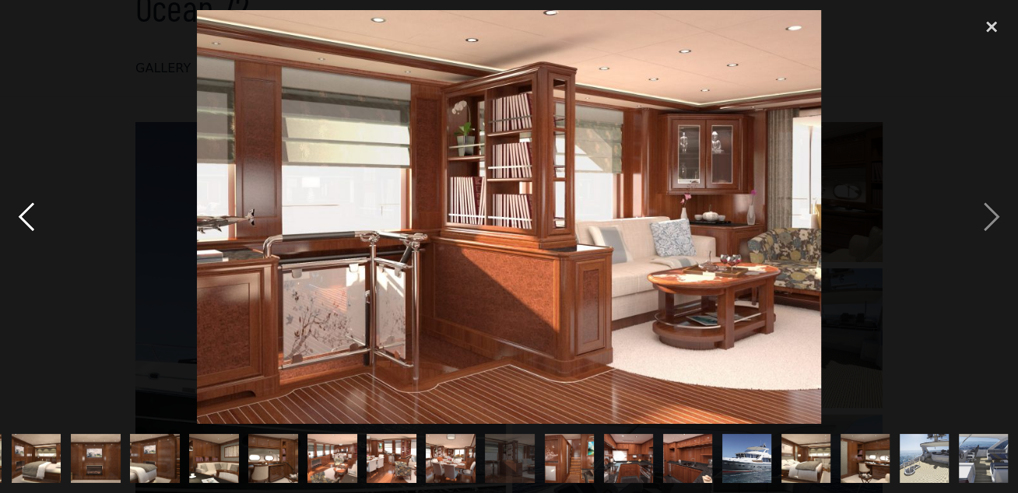
click at [33, 205] on div "previous image" at bounding box center [26, 217] width 53 height 415
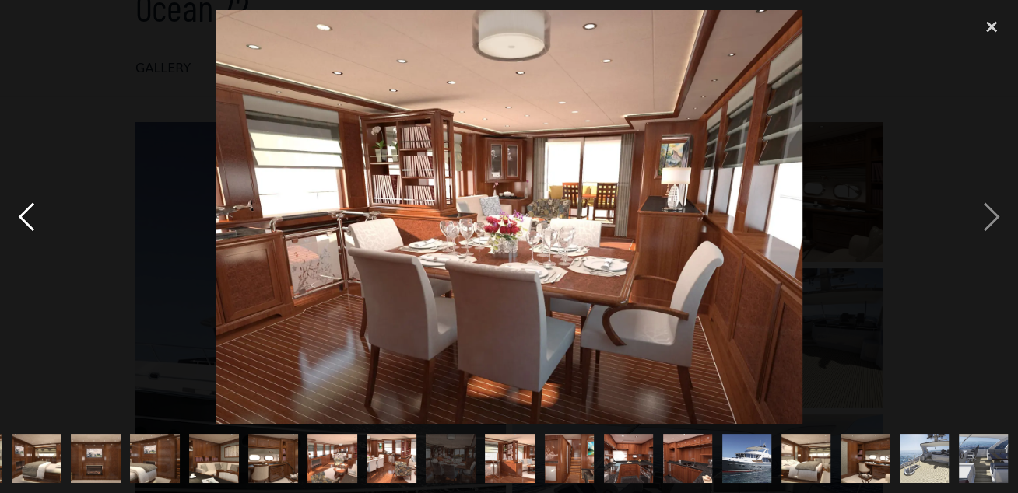
click at [33, 205] on div "previous image" at bounding box center [26, 217] width 53 height 415
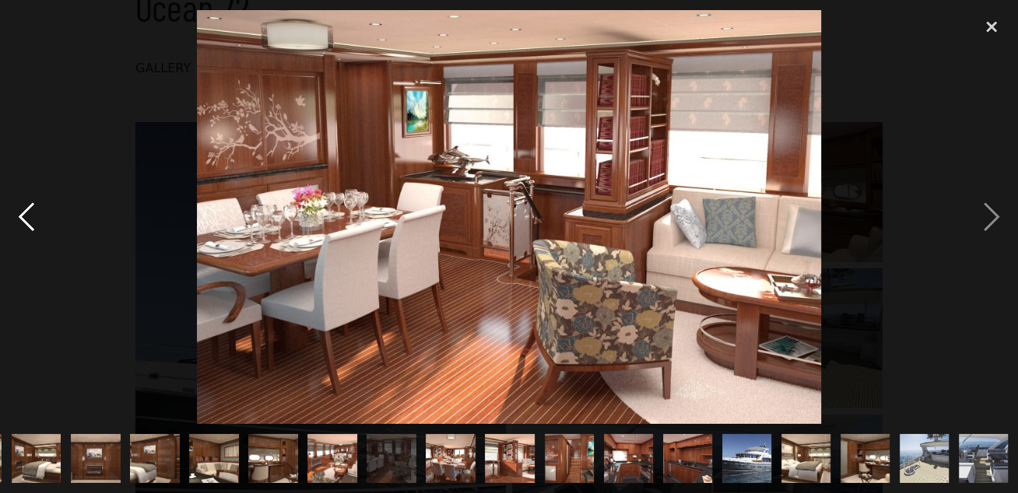
click at [33, 205] on div "previous image" at bounding box center [26, 217] width 53 height 415
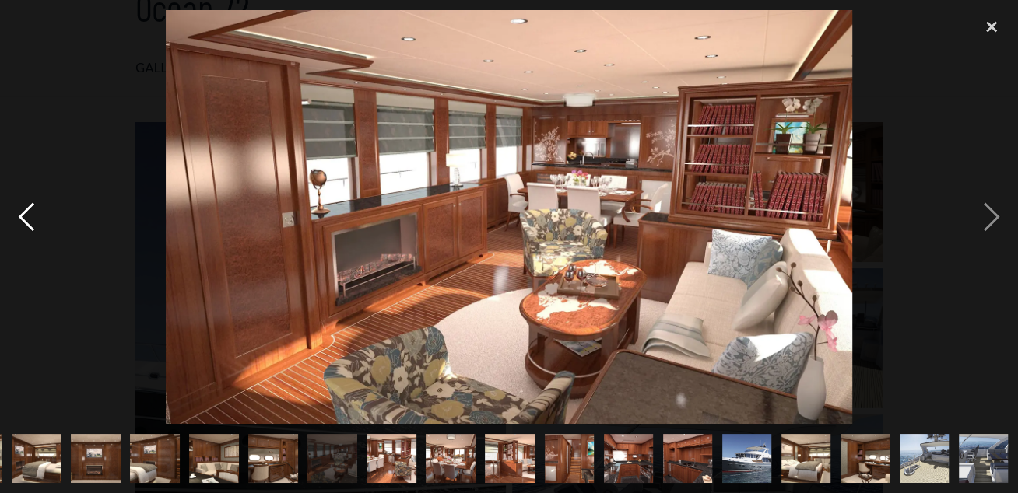
click at [33, 205] on div "previous image" at bounding box center [26, 217] width 53 height 415
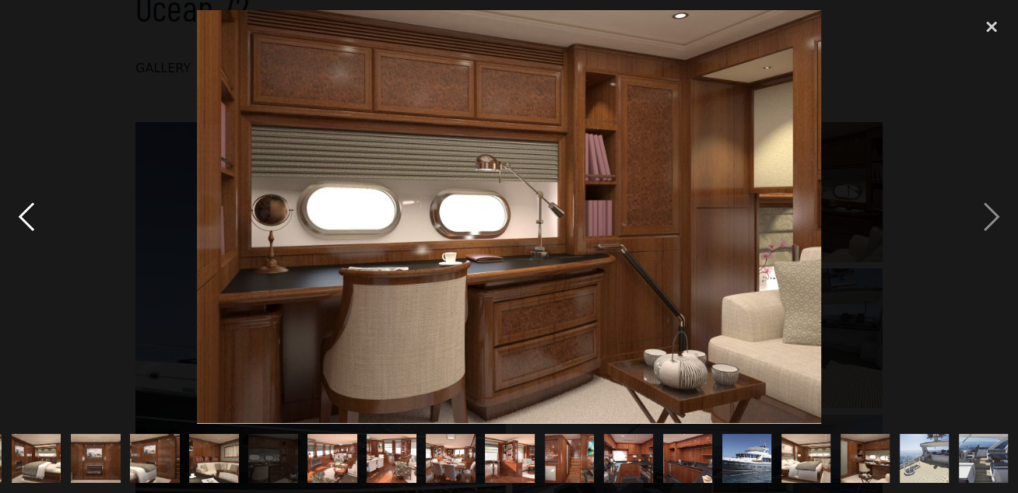
click at [33, 205] on div "previous image" at bounding box center [26, 217] width 53 height 415
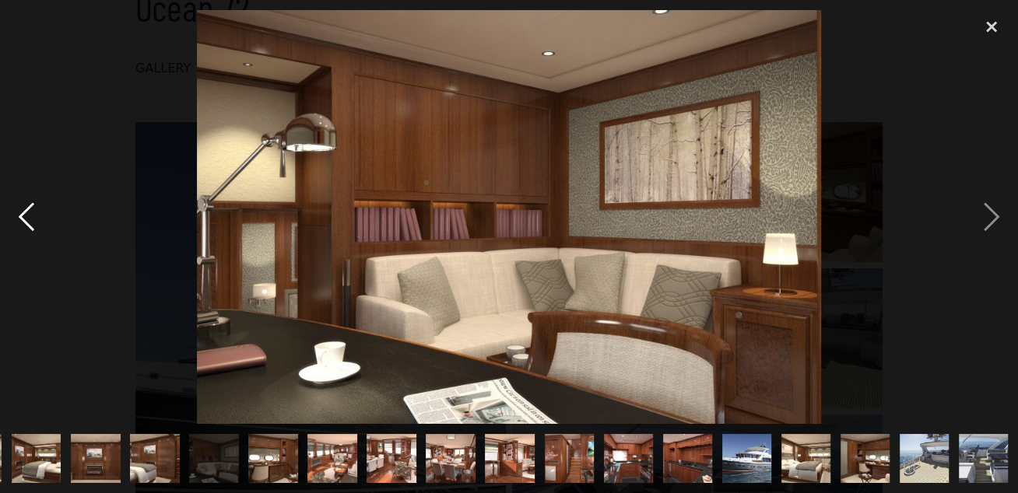
click at [33, 205] on div "previous image" at bounding box center [26, 217] width 53 height 415
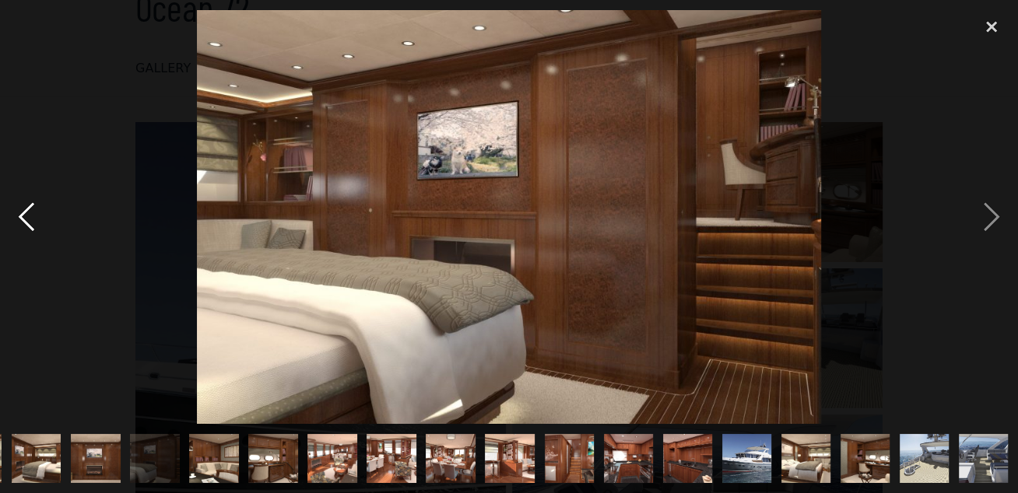
click at [33, 205] on div "previous image" at bounding box center [26, 217] width 53 height 415
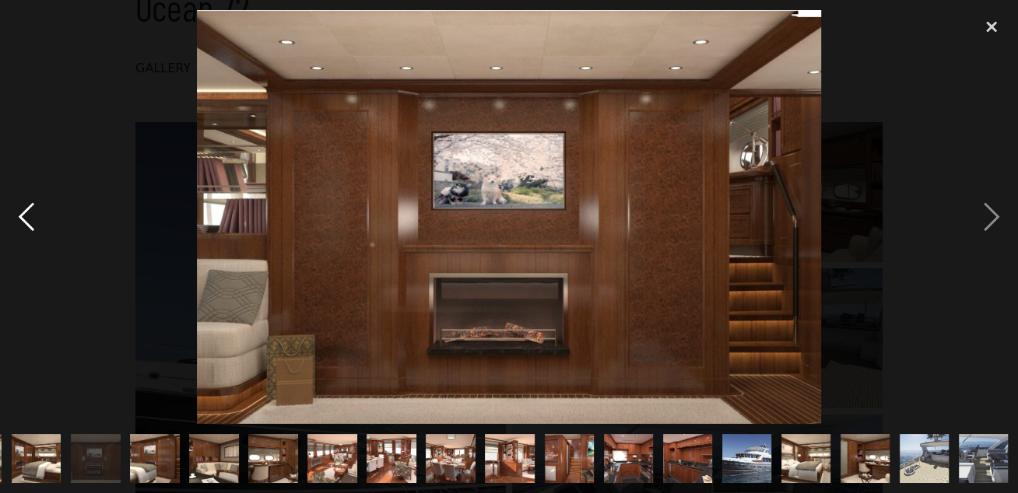
click at [33, 205] on div "previous image" at bounding box center [26, 217] width 53 height 415
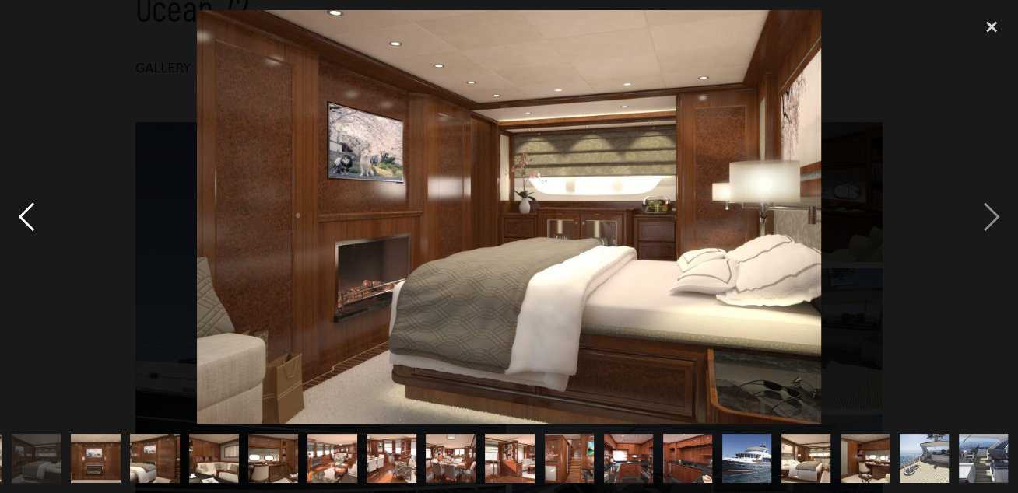
click at [33, 205] on div "previous image" at bounding box center [26, 217] width 53 height 415
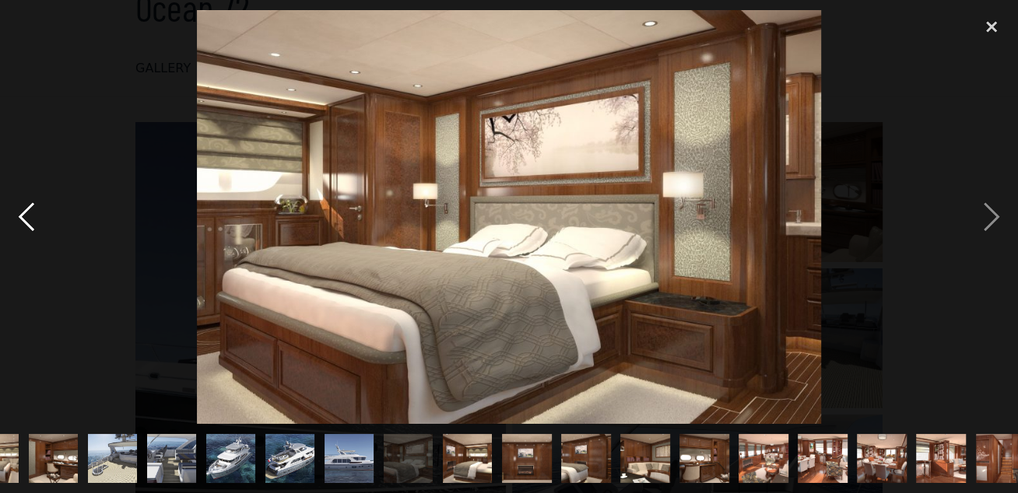
scroll to position [0, 0]
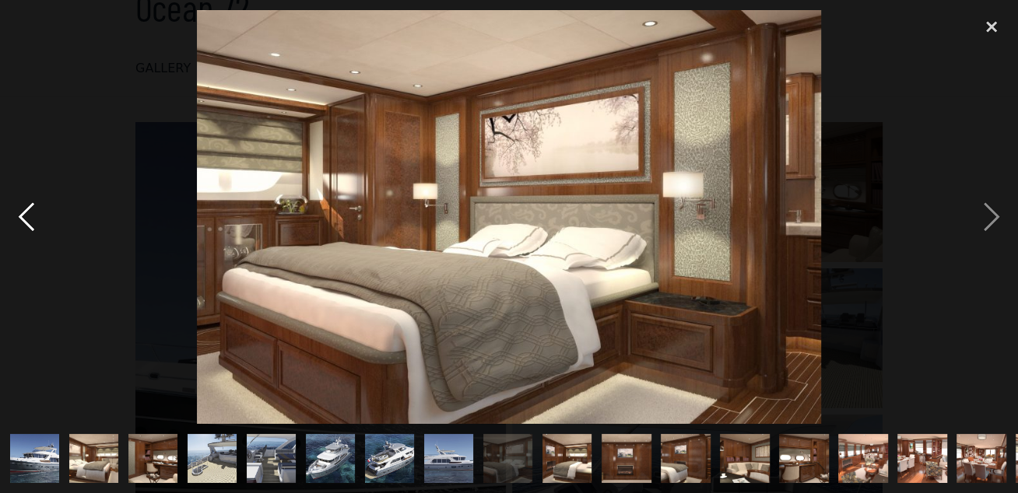
click at [33, 205] on div "previous image" at bounding box center [26, 217] width 53 height 415
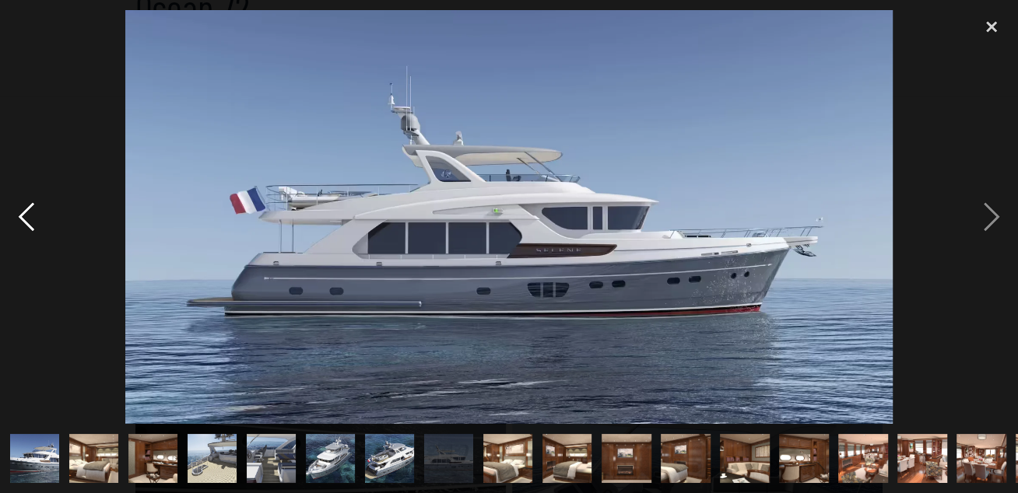
click at [21, 215] on div "previous image" at bounding box center [26, 217] width 53 height 415
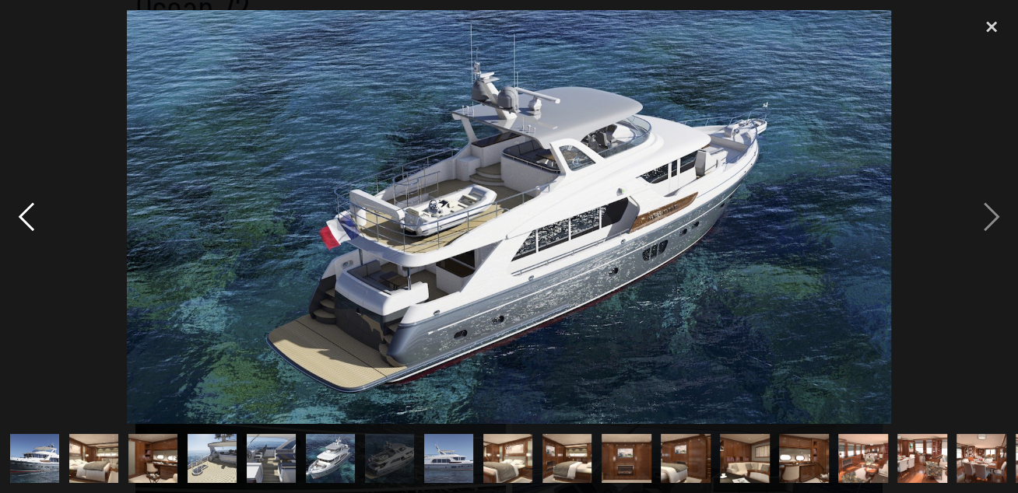
click at [23, 214] on div "previous image" at bounding box center [26, 217] width 53 height 415
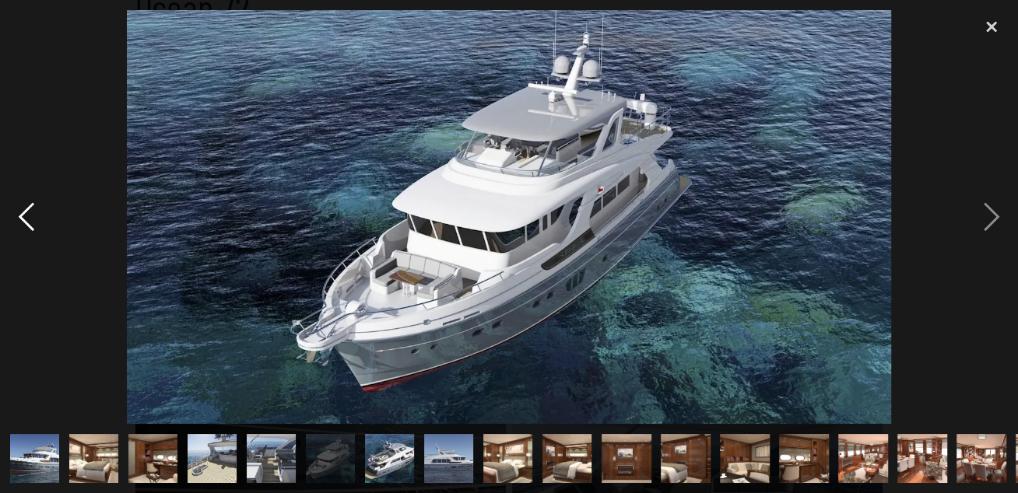
click at [23, 214] on div "previous image" at bounding box center [26, 217] width 53 height 415
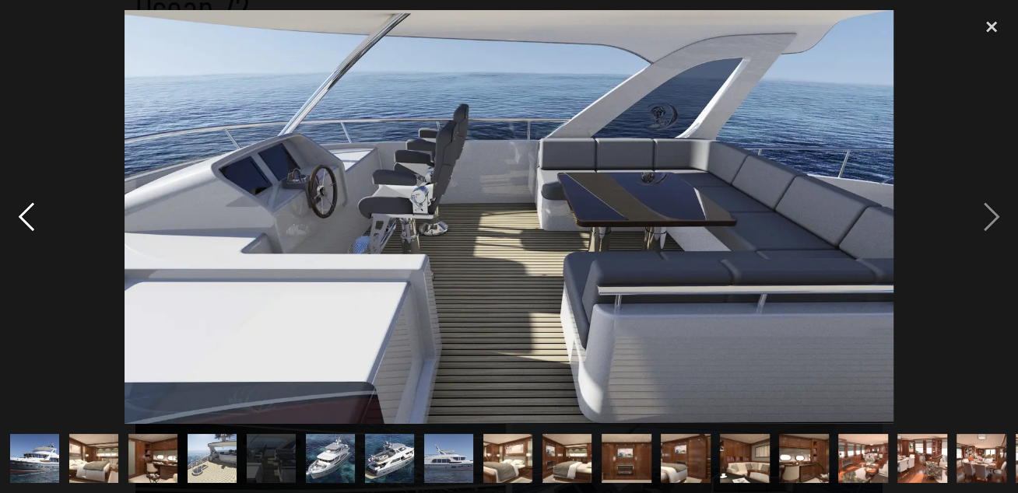
click at [23, 214] on div "previous image" at bounding box center [26, 217] width 53 height 415
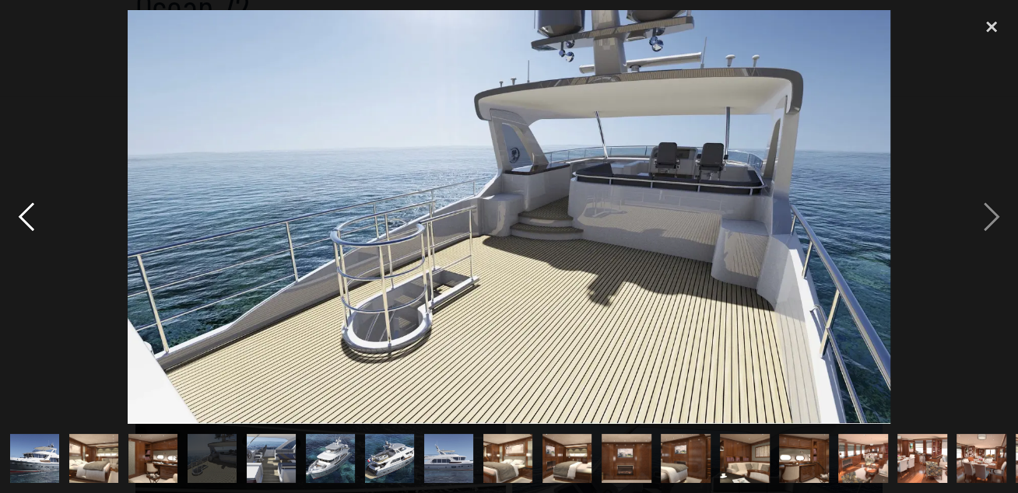
click at [23, 214] on div "previous image" at bounding box center [26, 217] width 53 height 415
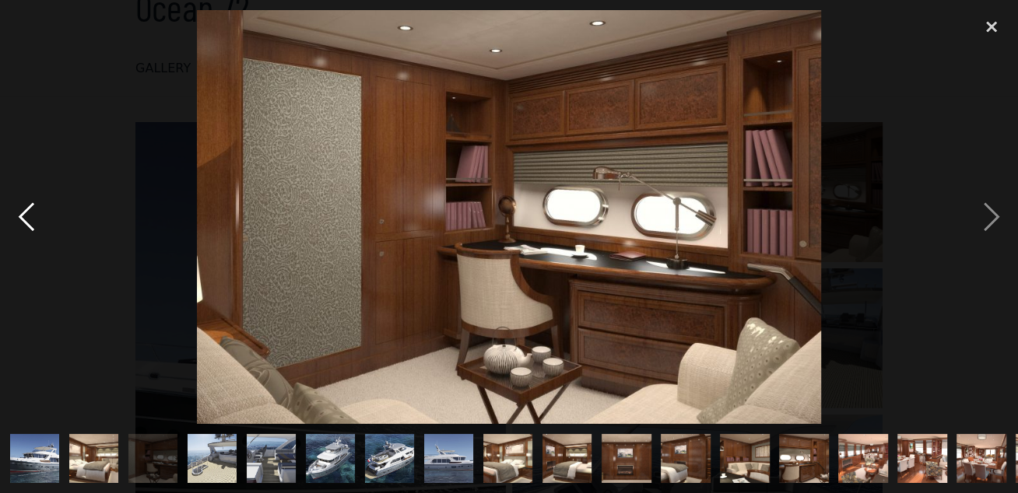
click at [23, 214] on div "previous image" at bounding box center [26, 217] width 53 height 415
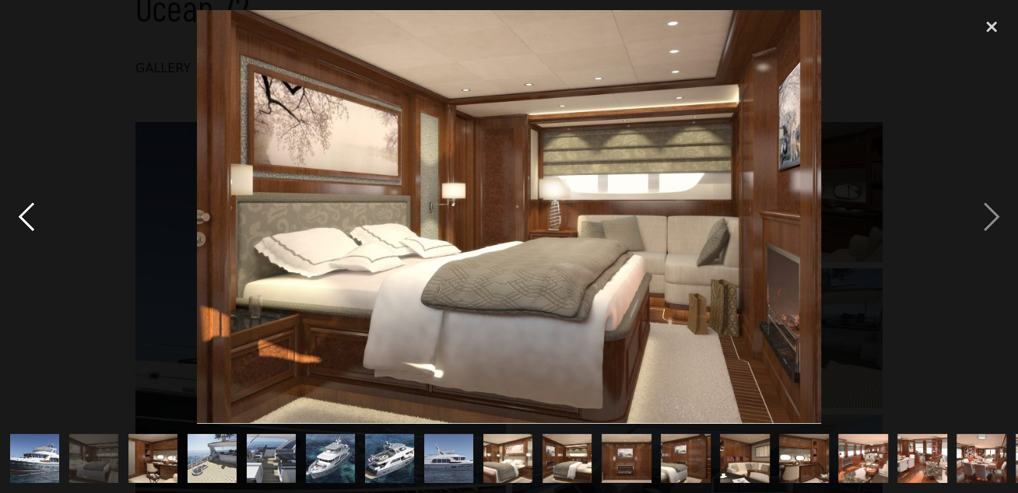
click at [23, 214] on div "previous image" at bounding box center [26, 217] width 53 height 415
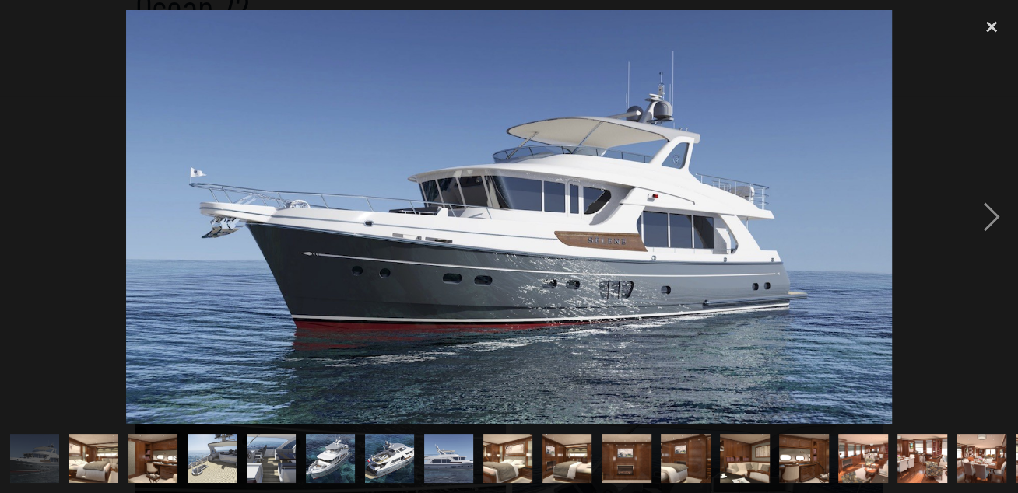
click at [23, 214] on div "previous image" at bounding box center [26, 217] width 53 height 415
click at [994, 27] on div "close lightbox" at bounding box center [991, 27] width 53 height 34
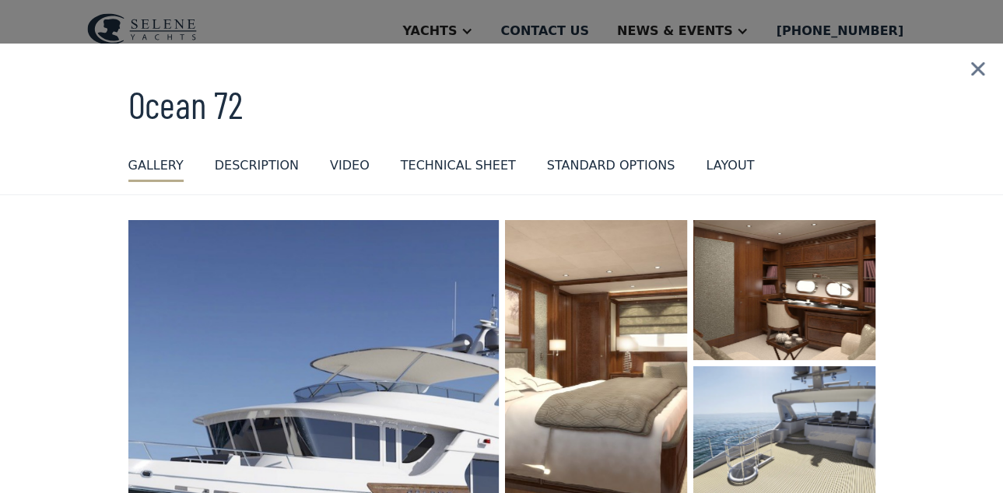
drag, startPoint x: 734, startPoint y: 153, endPoint x: 740, endPoint y: 160, distance: 8.8
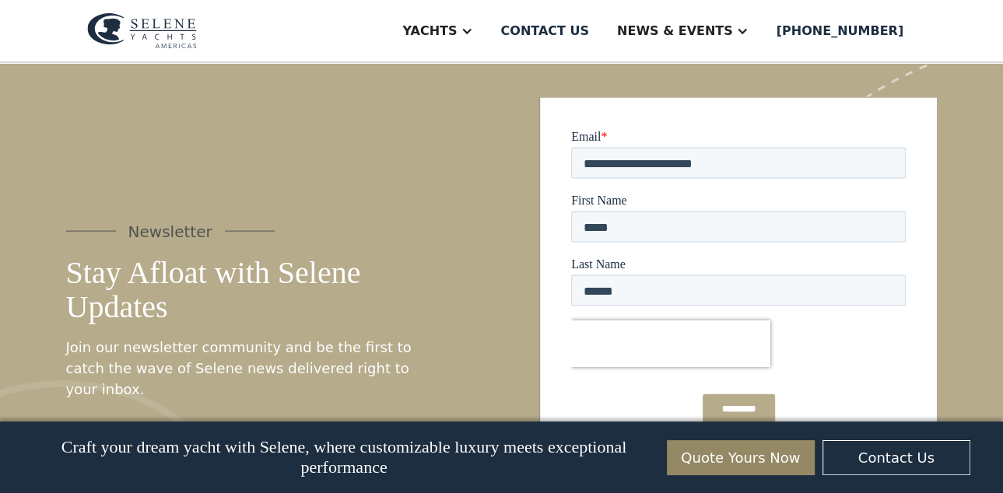
scroll to position [1993, 0]
